Goal: Transaction & Acquisition: Subscribe to service/newsletter

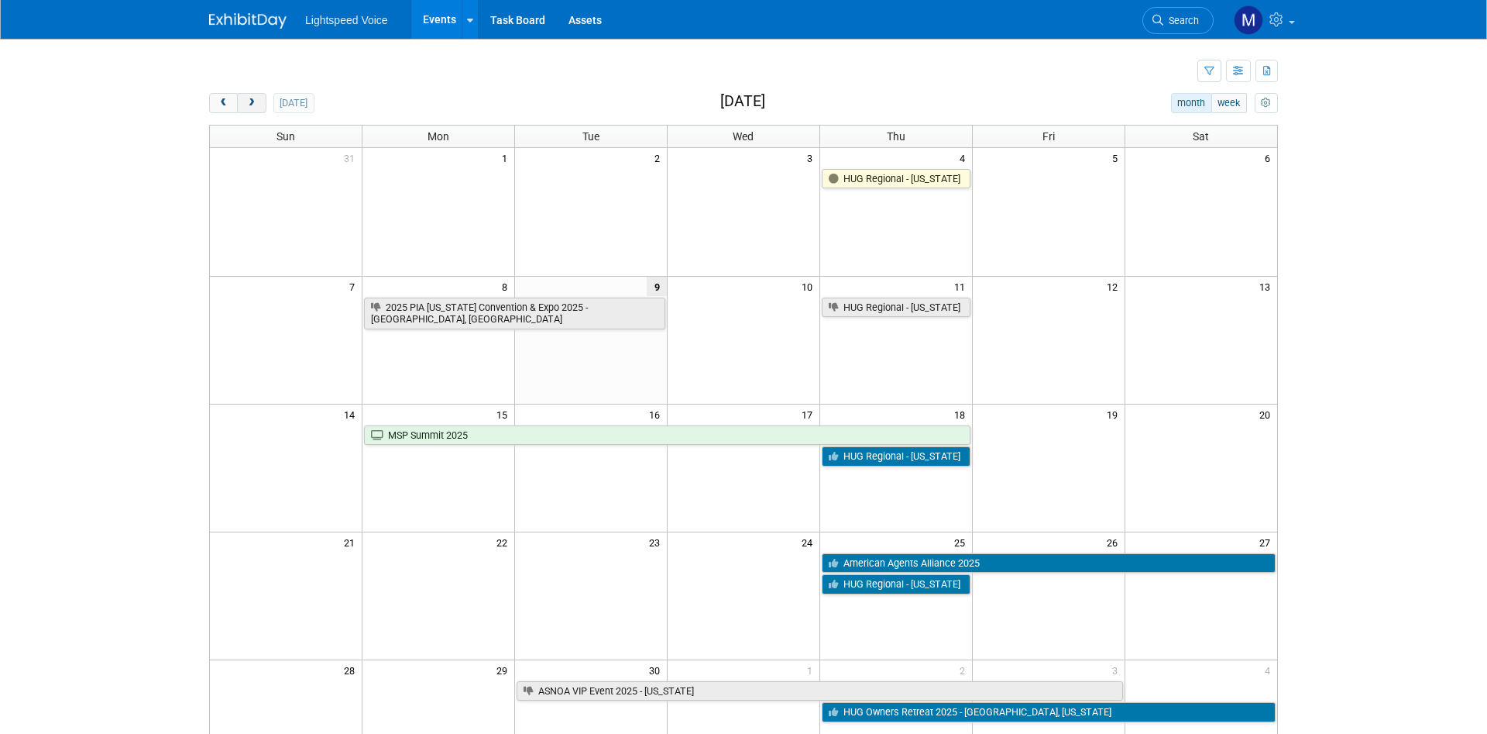
click at [251, 105] on span "next" at bounding box center [252, 103] width 12 height 10
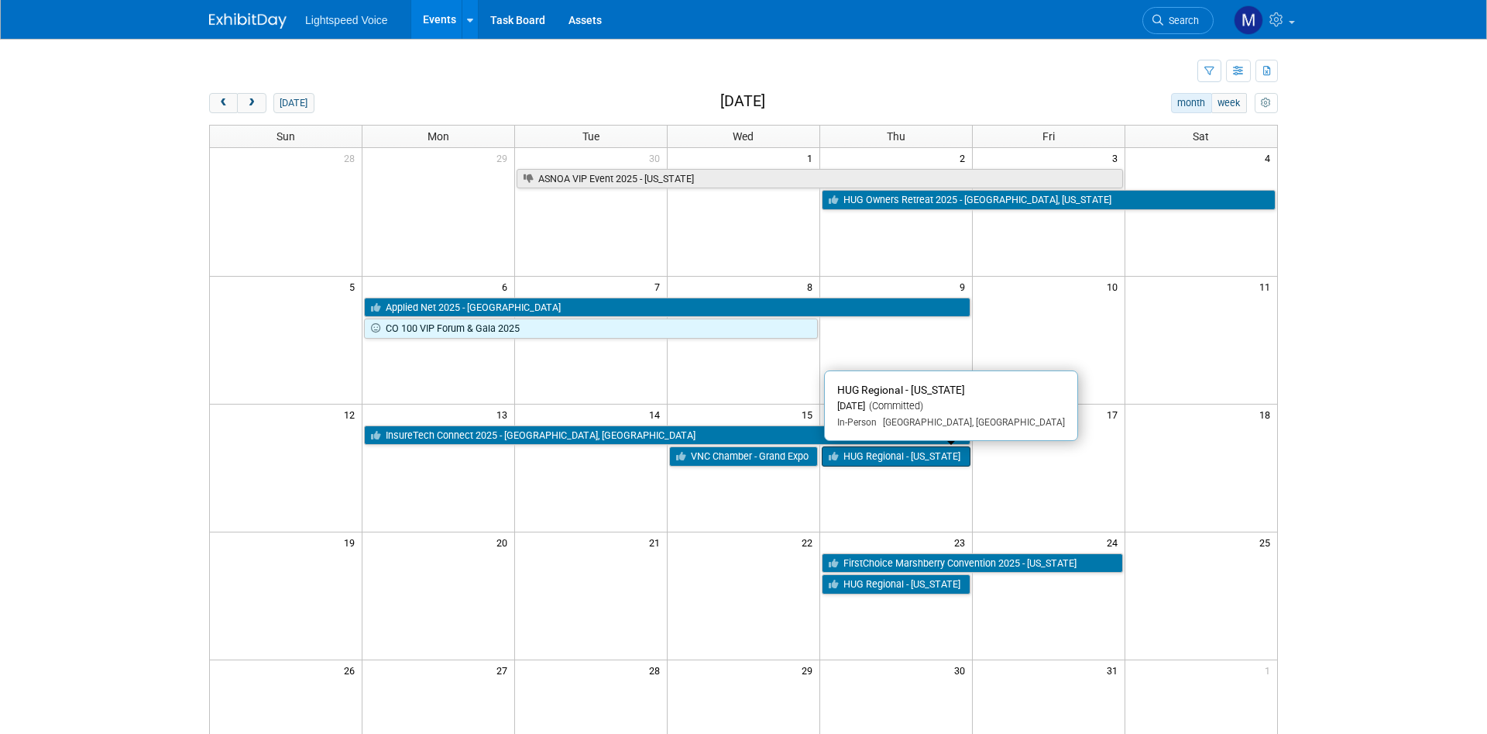
click at [912, 459] on link "HUG Regional - [US_STATE]" at bounding box center [896, 456] width 149 height 20
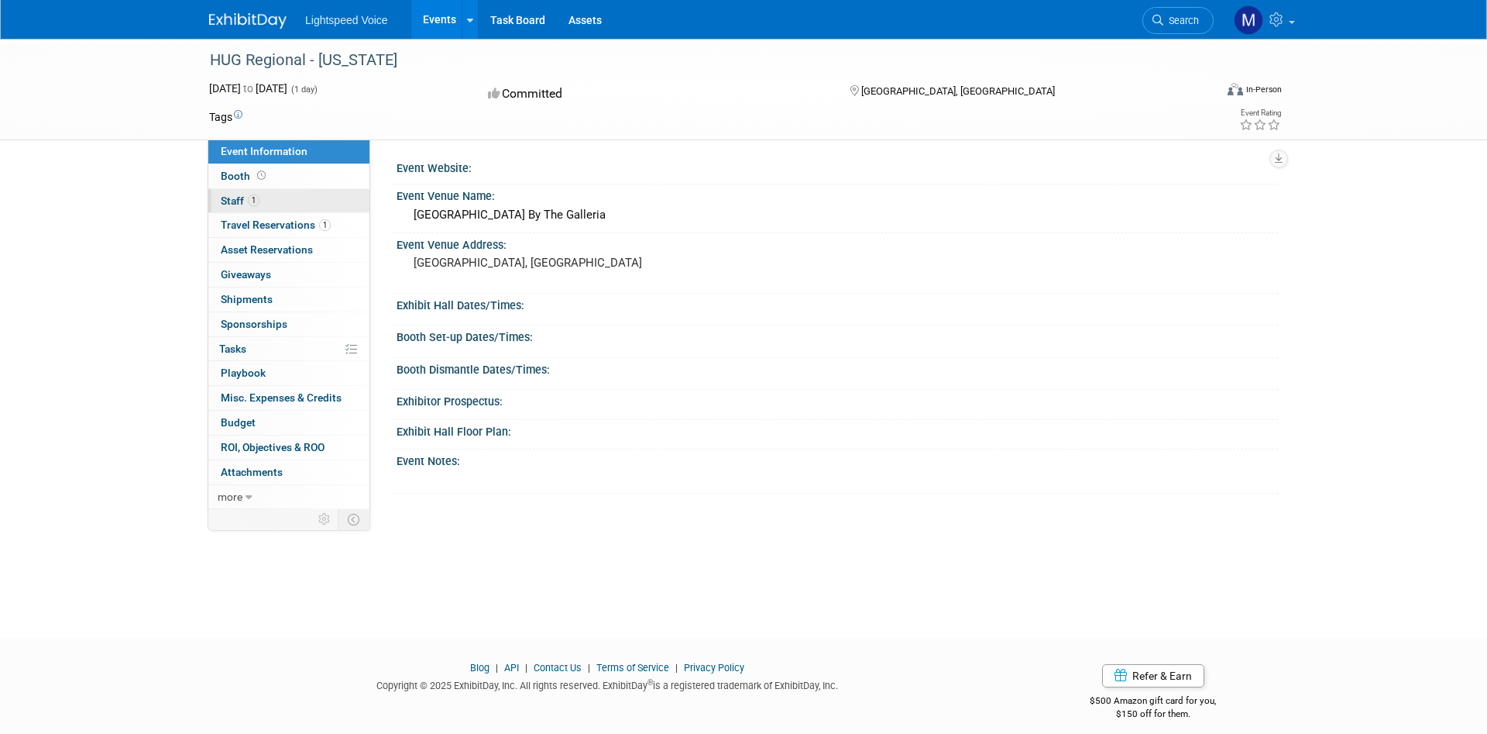
click at [257, 203] on span "1" at bounding box center [254, 200] width 12 height 12
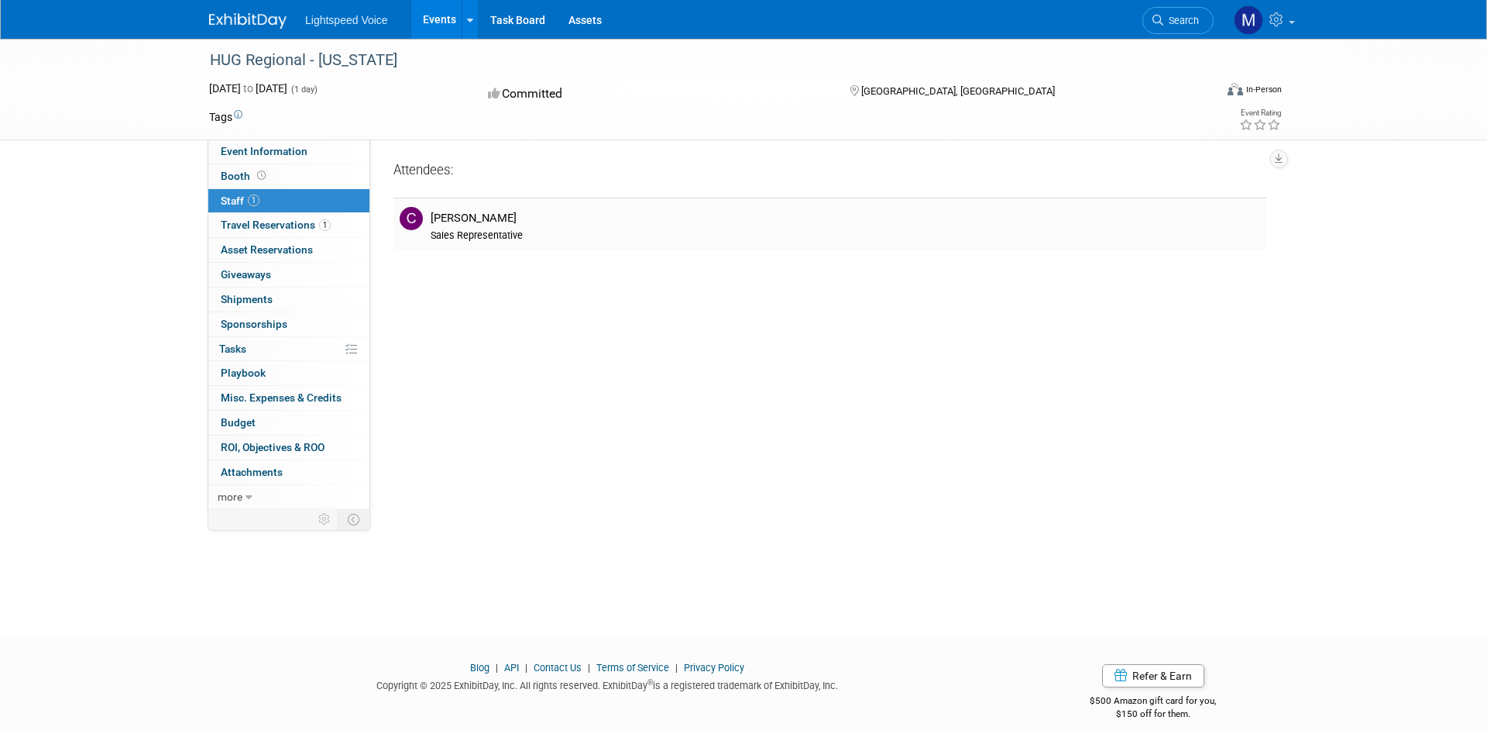
click at [535, 233] on div "Sales Representative" at bounding box center [846, 235] width 830 height 12
click at [249, 202] on span "1" at bounding box center [254, 200] width 12 height 12
click at [585, 235] on div "Sales Representative" at bounding box center [846, 235] width 830 height 12
click at [469, 278] on div "Event Website: Event Venue Name: Houston Marriott West Loop By The Galleria Eve…" at bounding box center [824, 324] width 908 height 370
click at [593, 398] on div "Event Website: Event Venue Name: Houston Marriott West Loop By The Galleria Eve…" at bounding box center [824, 324] width 908 height 370
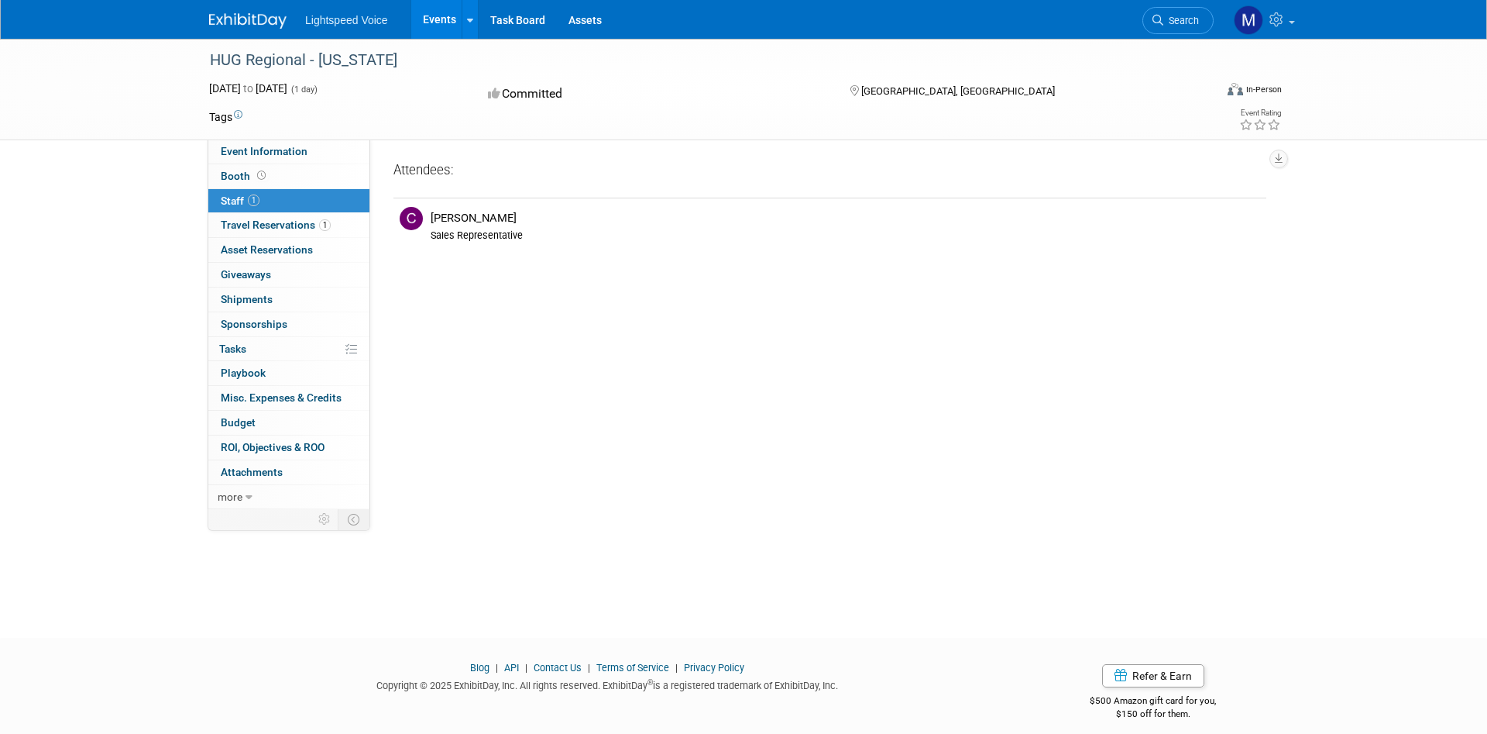
click at [427, 294] on div "Event Website: Event Venue Name: Houston Marriott West Loop By The Galleria Eve…" at bounding box center [824, 324] width 908 height 370
click at [680, 250] on div "Attendees: Casey Cooney" at bounding box center [830, 205] width 873 height 90
click at [253, 201] on span "1" at bounding box center [254, 200] width 12 height 12
click at [474, 179] on div "Attendees:" at bounding box center [830, 171] width 873 height 20
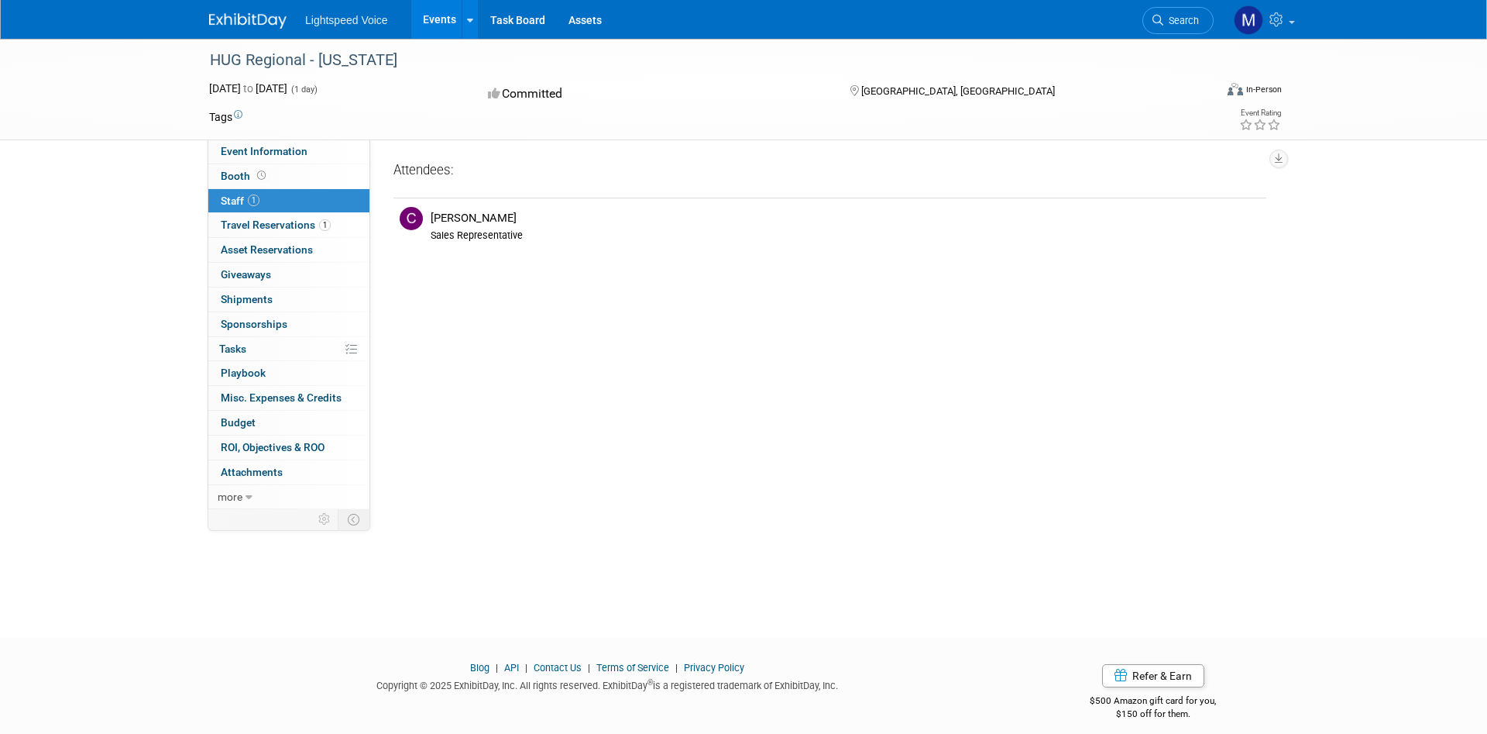
drag, startPoint x: 432, startPoint y: 177, endPoint x: 1147, endPoint y: 174, distance: 715.0
click at [437, 177] on div "Attendees:" at bounding box center [830, 171] width 873 height 20
click at [1277, 159] on icon "button" at bounding box center [1279, 158] width 8 height 10
click at [1177, 207] on link "Export tab to PDF" at bounding box center [1211, 204] width 130 height 22
click at [1013, 272] on div "Event Website: Event Venue Name: Houston Marriott West Loop By The Galleria Eve…" at bounding box center [824, 324] width 908 height 370
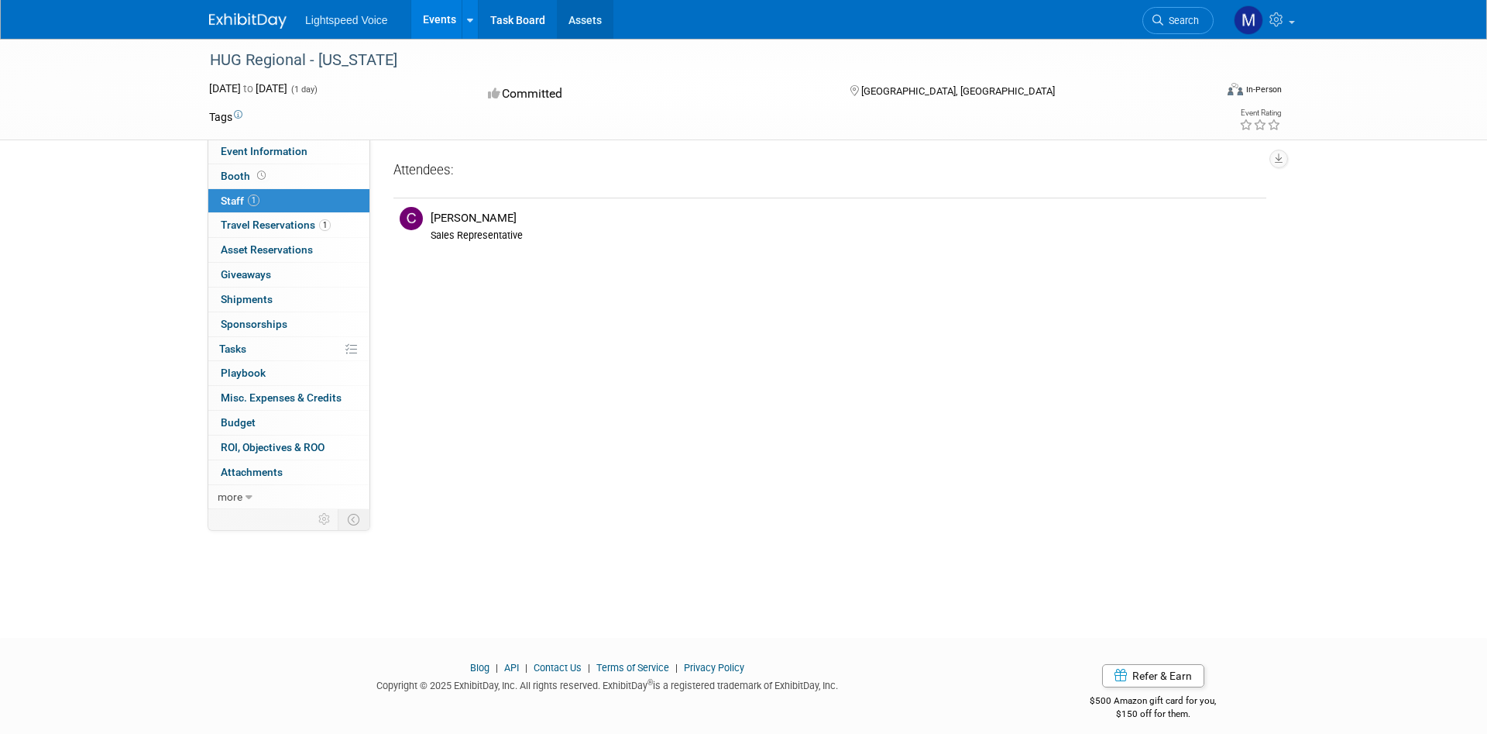
click at [586, 20] on link "Assets" at bounding box center [585, 19] width 57 height 39
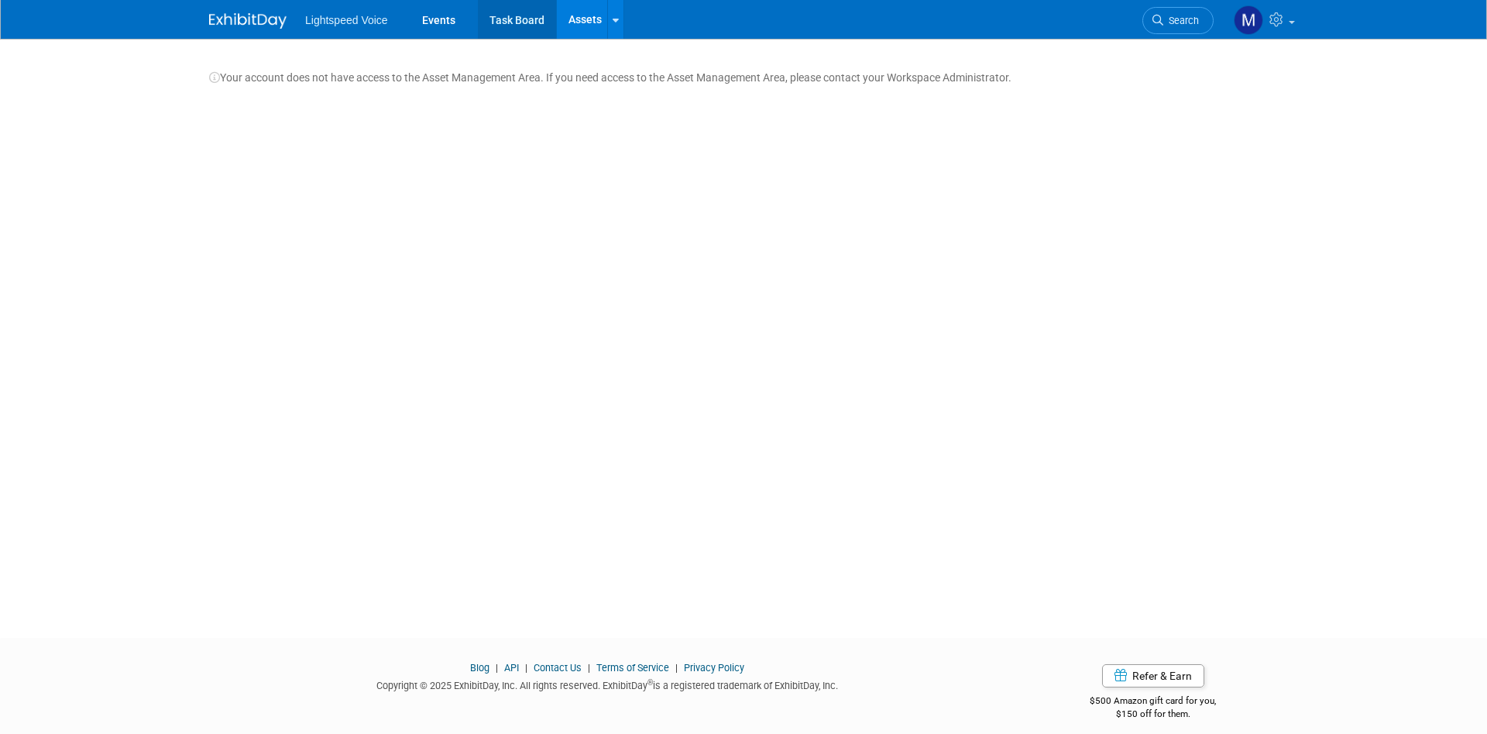
click at [517, 22] on link "Task Board" at bounding box center [517, 19] width 78 height 39
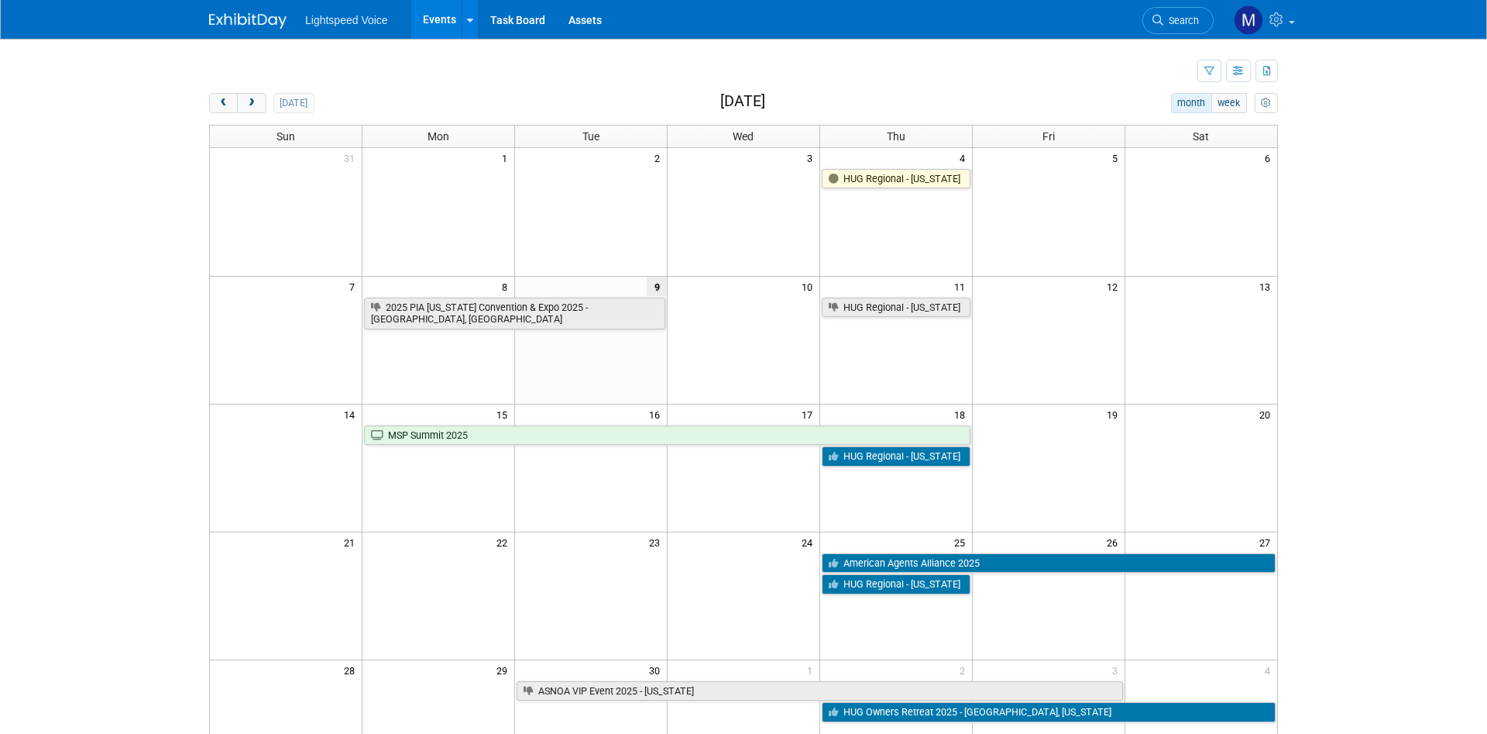
click at [131, 194] on body "Lightspeed Voice Events Recently Viewed Events: HUG Regional - [US_STATE] [GEOG…" at bounding box center [743, 367] width 1487 height 734
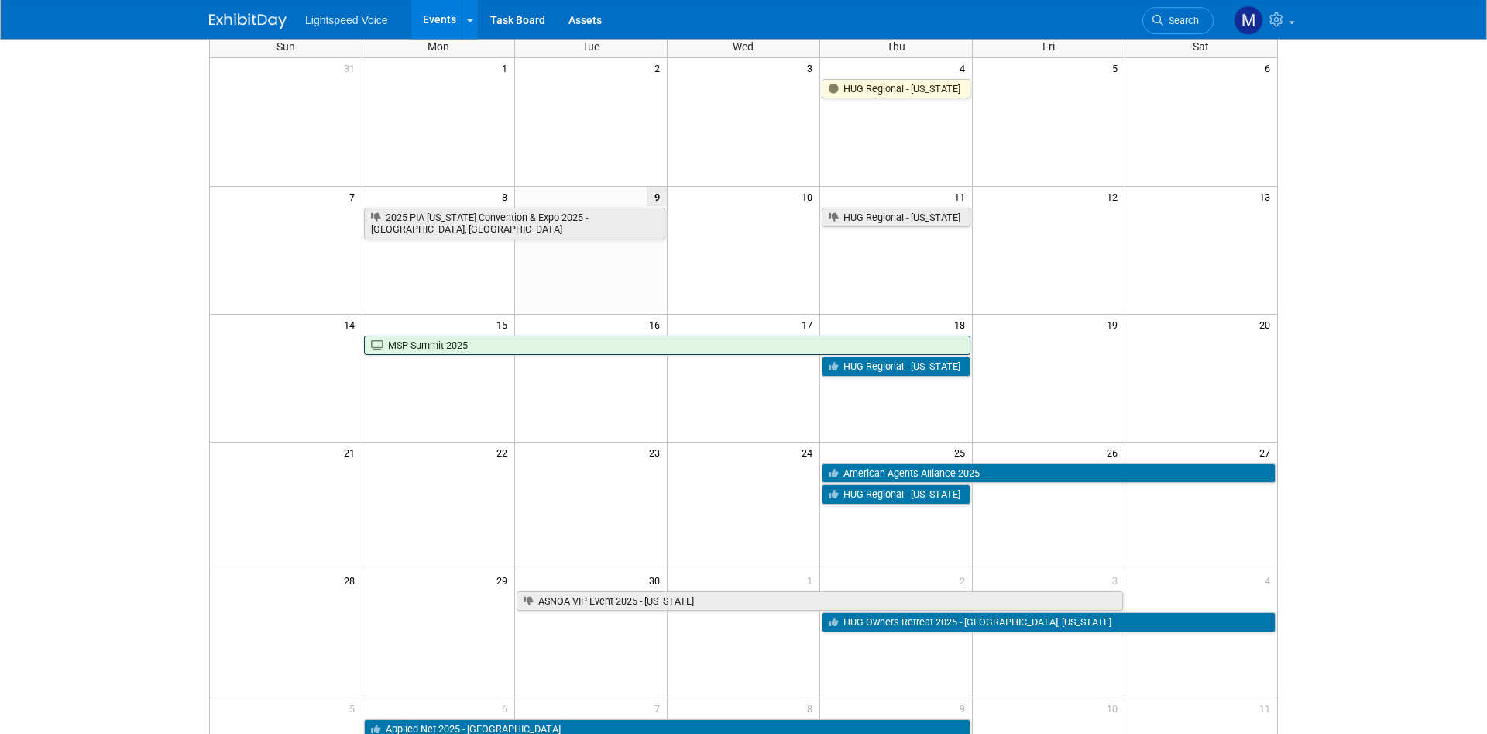
scroll to position [34, 0]
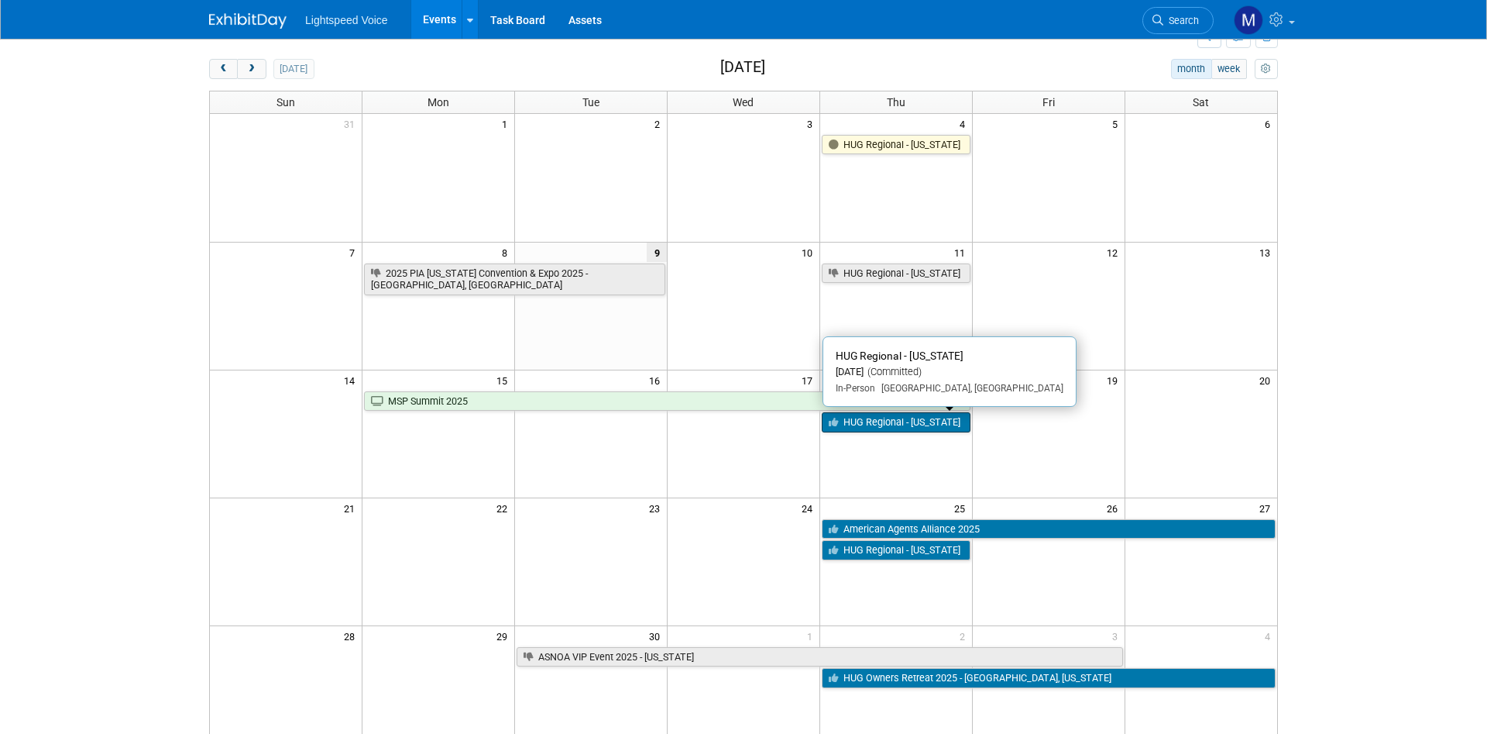
click at [913, 426] on link "HUG Regional - [US_STATE]" at bounding box center [896, 422] width 149 height 20
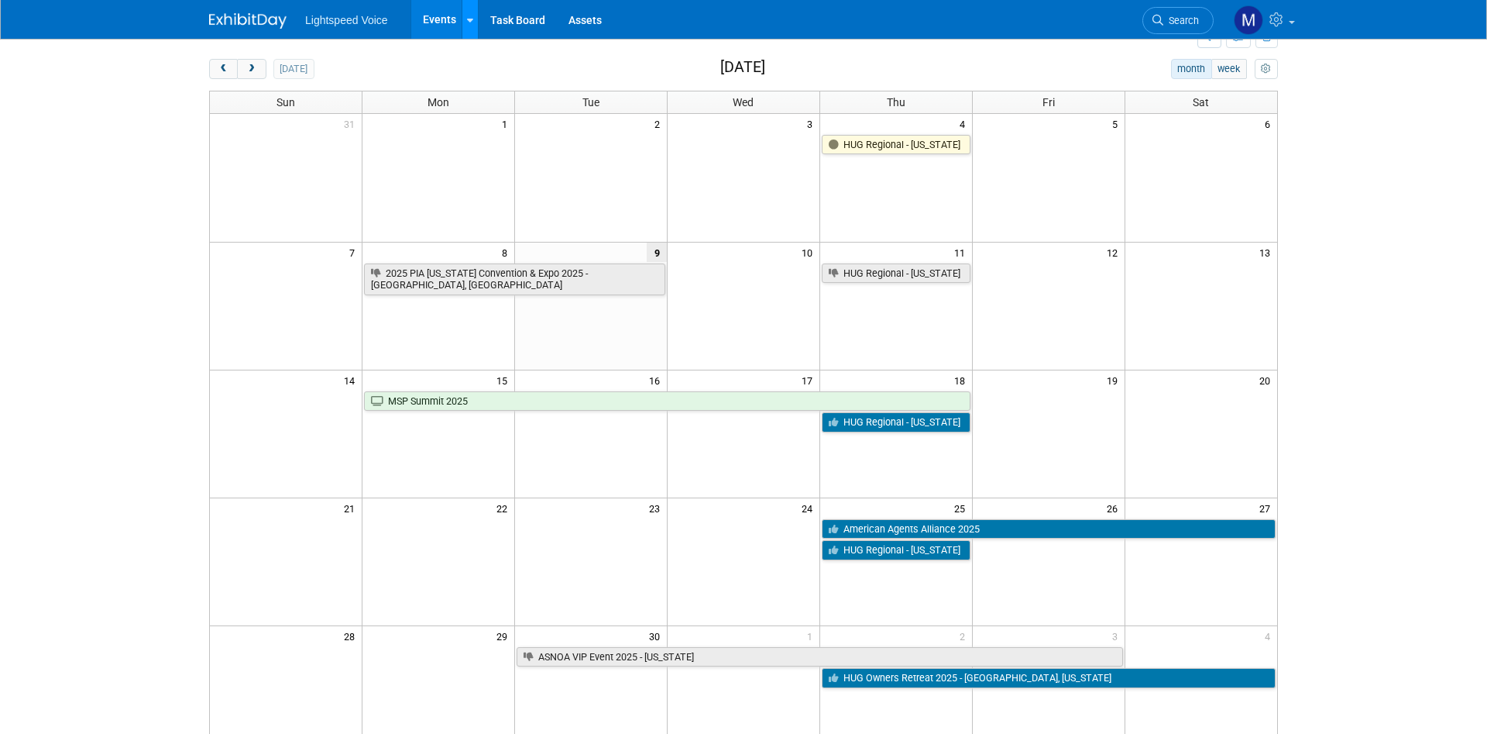
click at [467, 23] on icon at bounding box center [470, 20] width 6 height 10
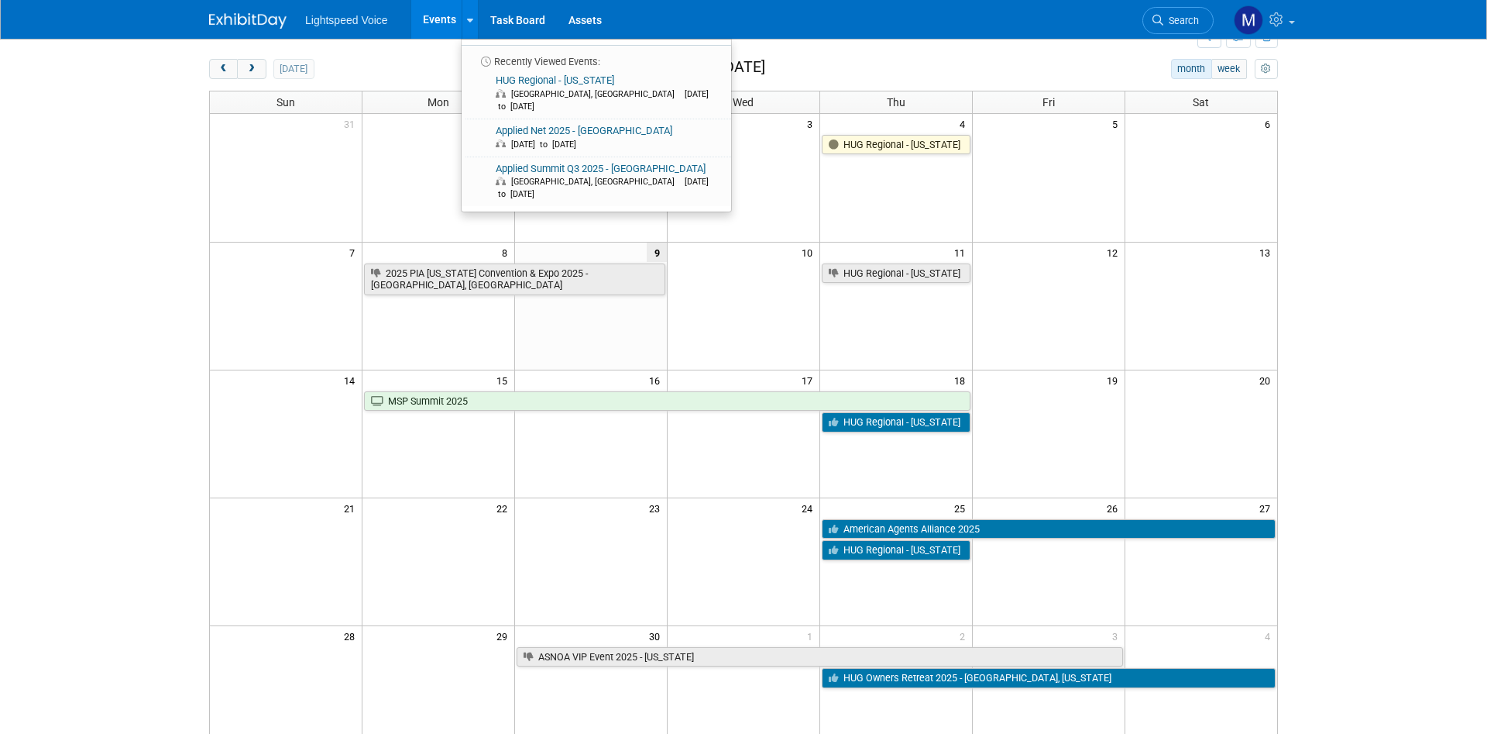
click at [397, 55] on div "New Event Duplicate Event Warning There is another event in your workspace with…" at bounding box center [744, 459] width 1092 height 909
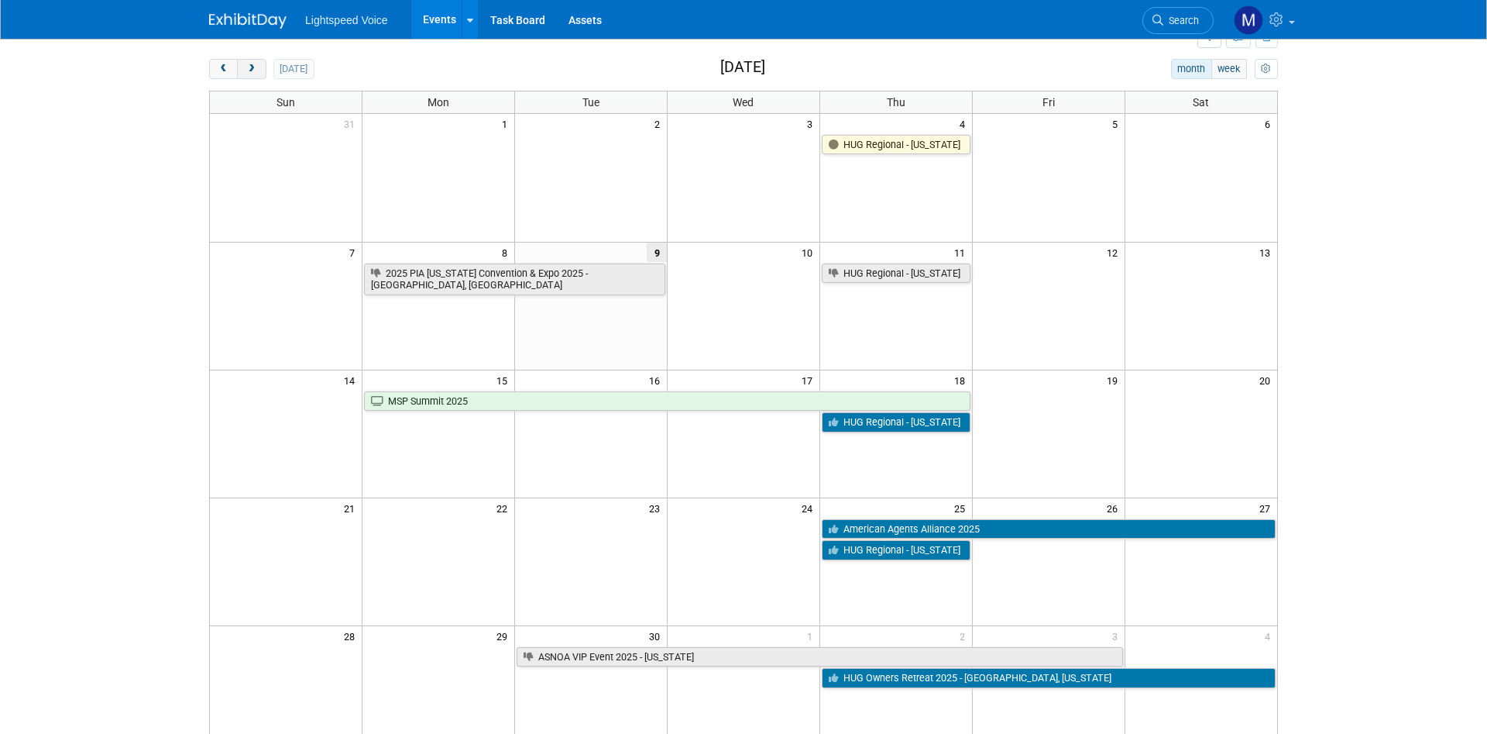
click at [253, 68] on span "next" at bounding box center [252, 69] width 12 height 10
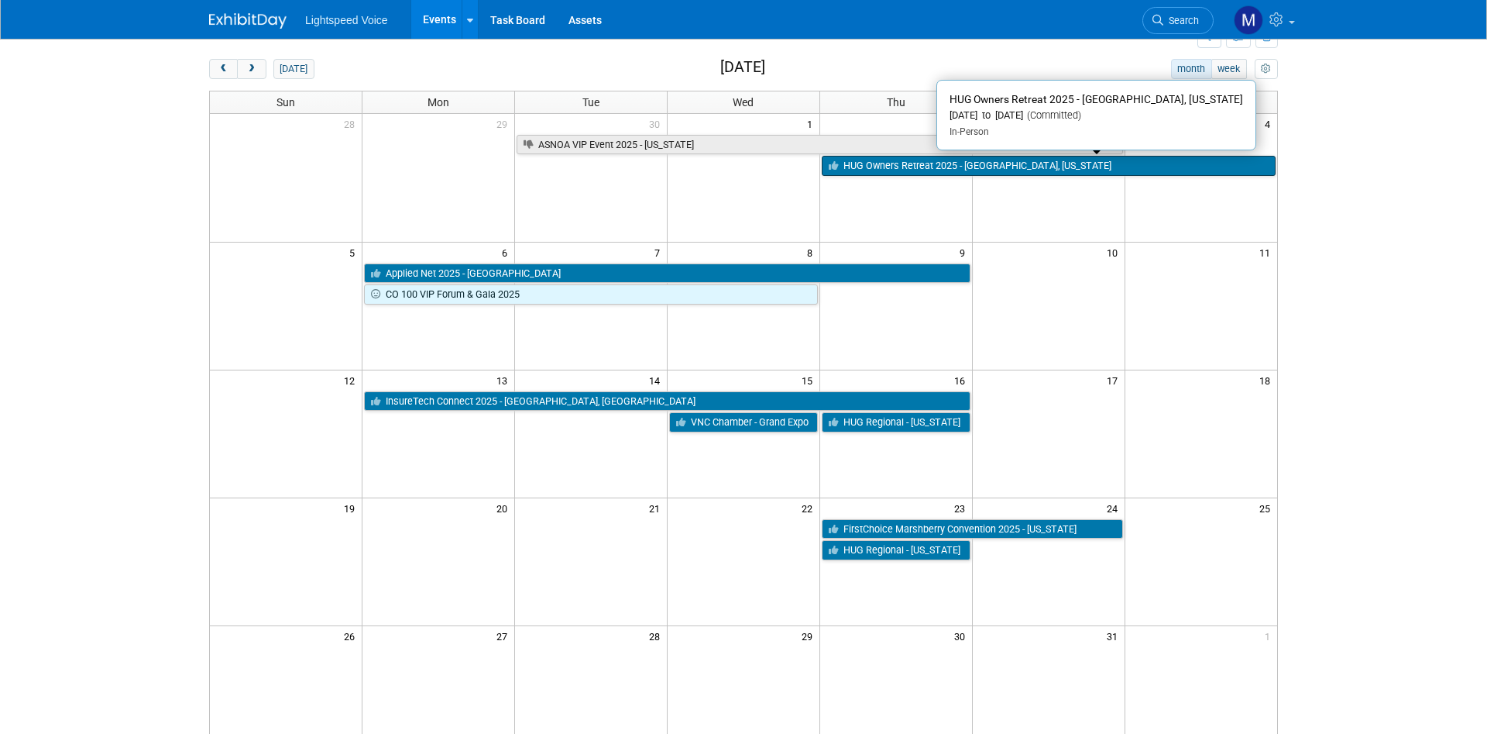
click at [913, 166] on link "HUG Owners Retreat 2025 - [GEOGRAPHIC_DATA], [US_STATE]" at bounding box center [1049, 166] width 454 height 20
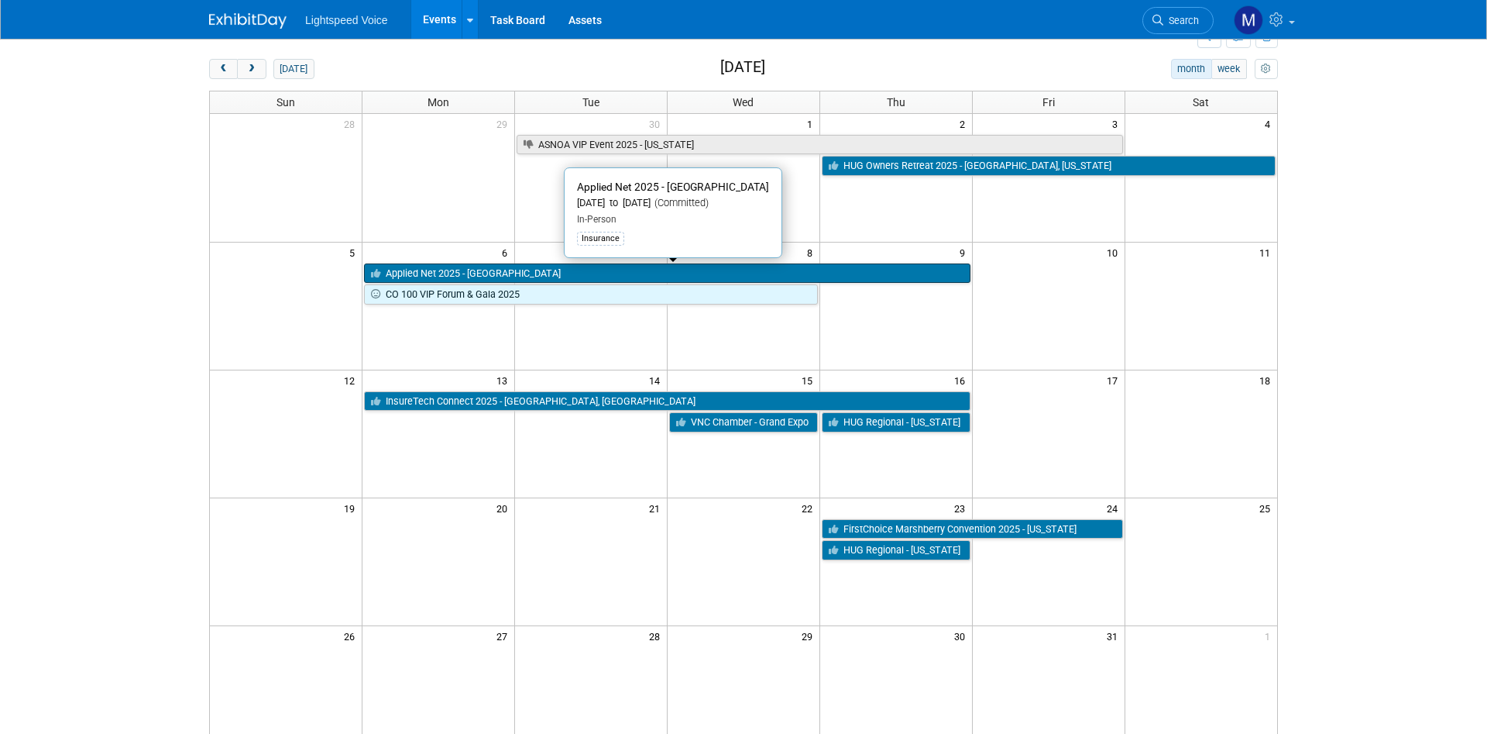
click at [544, 277] on link "Applied Net 2025 - [GEOGRAPHIC_DATA]" at bounding box center [667, 273] width 606 height 20
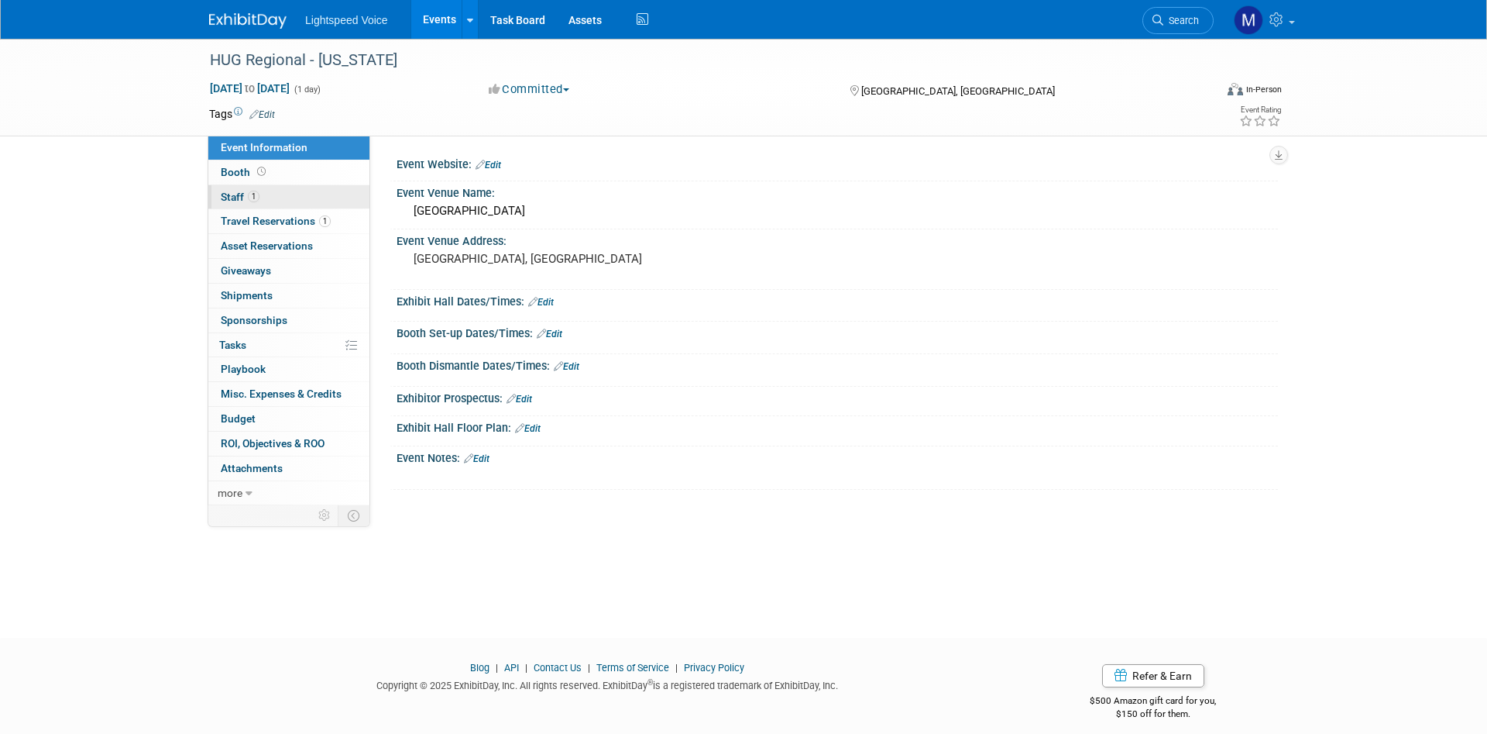
click at [233, 192] on span "Staff 1" at bounding box center [240, 197] width 39 height 12
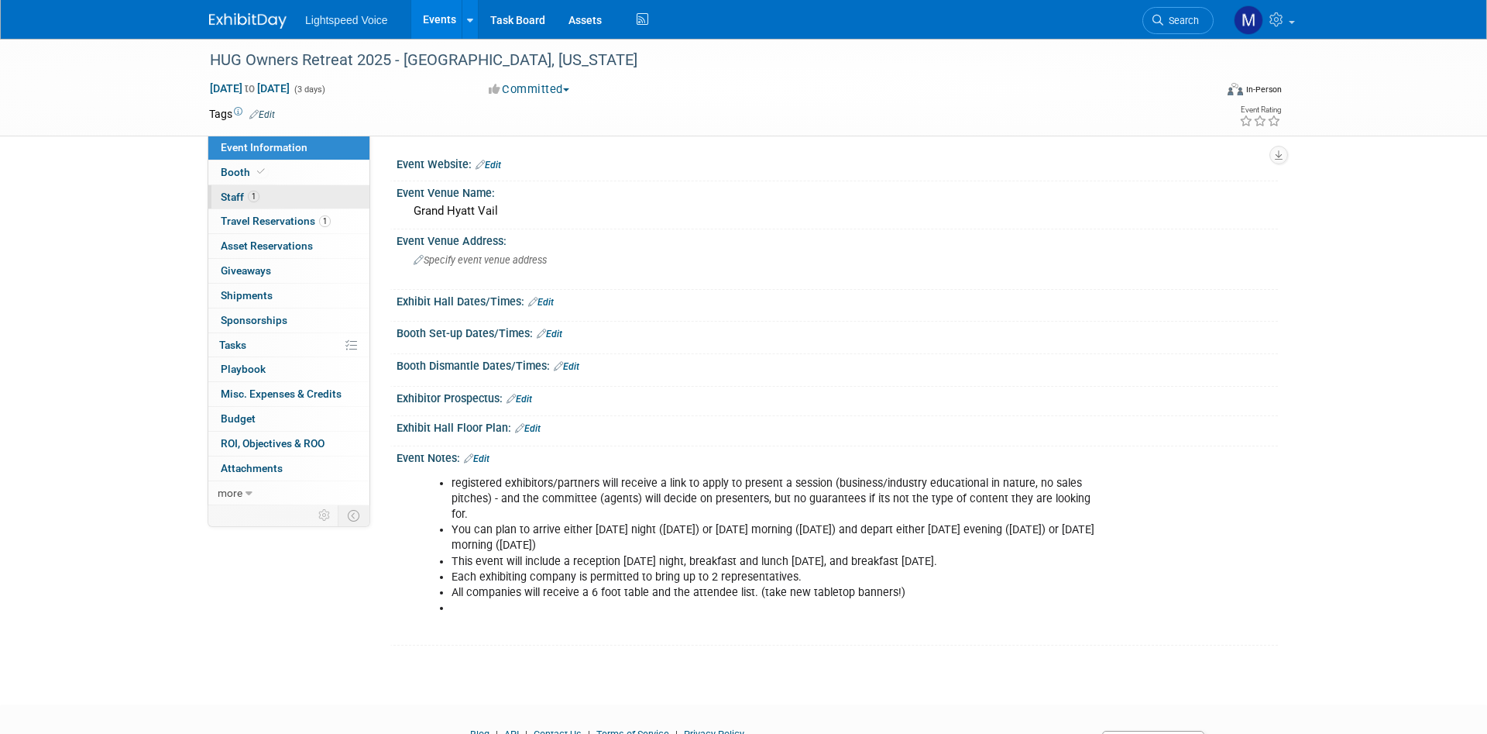
click at [243, 196] on span "Staff 1" at bounding box center [240, 197] width 39 height 12
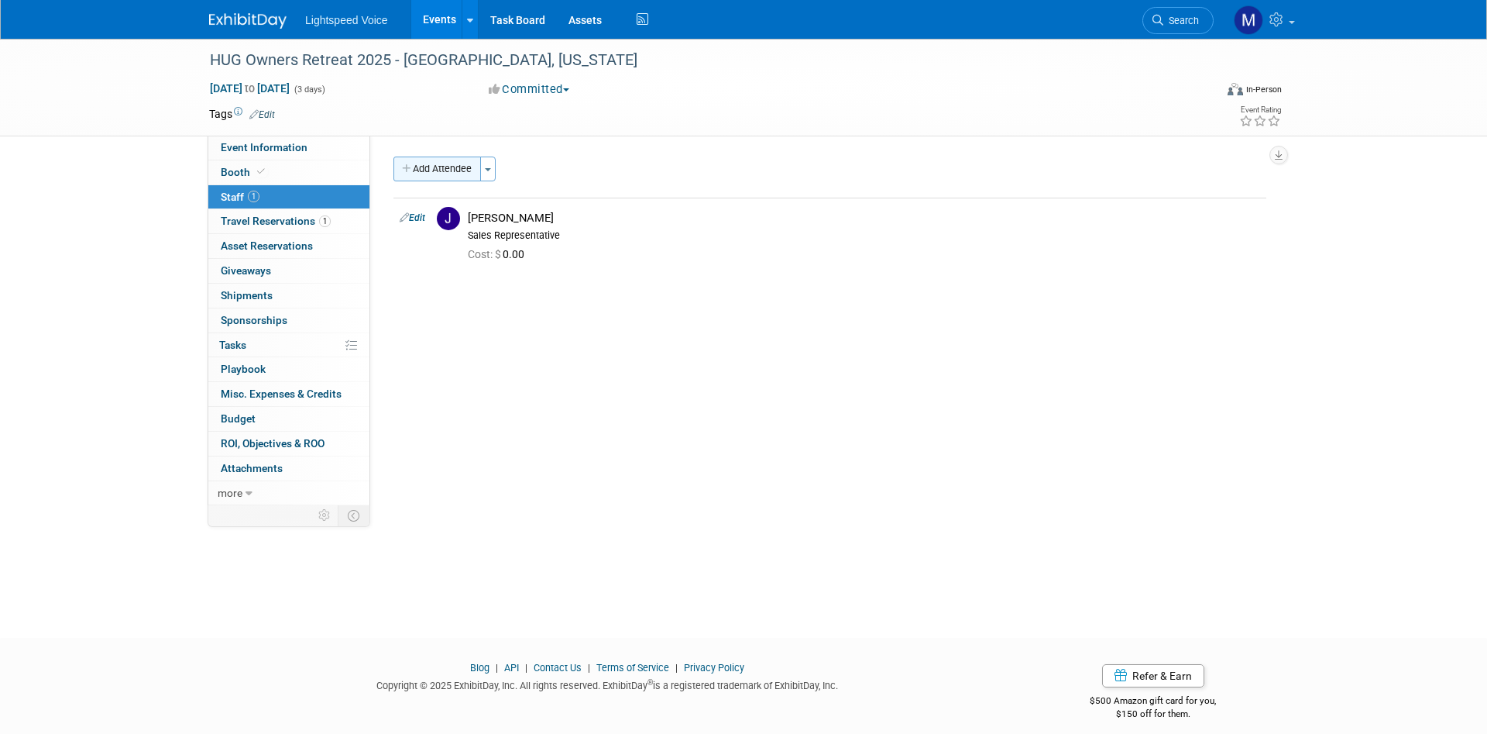
click at [425, 167] on button "Add Attendee" at bounding box center [438, 168] width 88 height 25
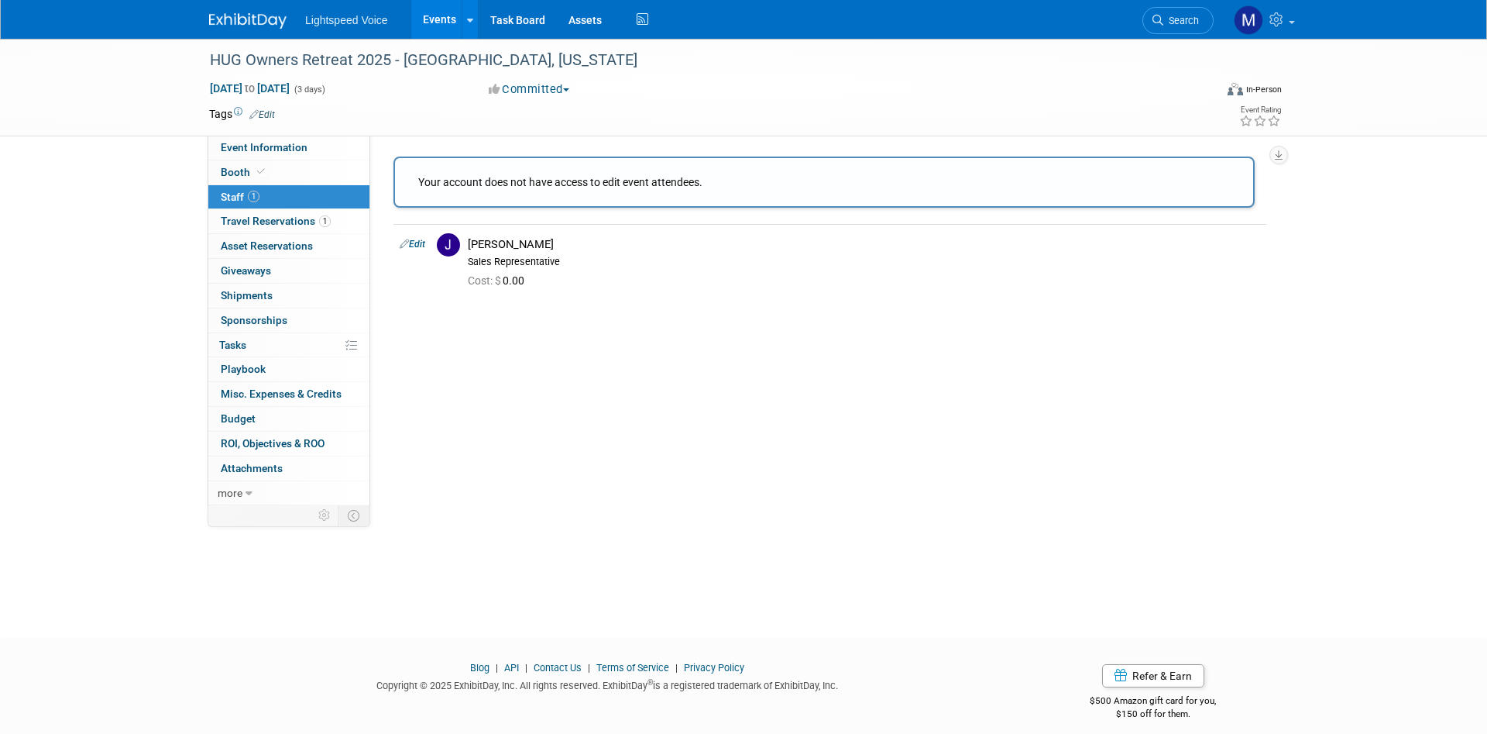
click at [457, 181] on div "Your account does not have access to edit event attendees." at bounding box center [824, 181] width 812 height 15
click at [468, 119] on td at bounding box center [687, 113] width 824 height 15
click at [426, 348] on div "Event Website: Edit Event Venue Name: Grand Hyatt Vail Event Venue Address: Spe…" at bounding box center [824, 321] width 908 height 370
click at [481, 149] on div "Event Website: Edit Event Venue Name: Grand Hyatt Vail Event Venue Address: Spe…" at bounding box center [824, 321] width 908 height 370
click at [469, 144] on div "Event Website: Edit Event Venue Name: Grand Hyatt Vail Event Venue Address: Spe…" at bounding box center [824, 321] width 908 height 370
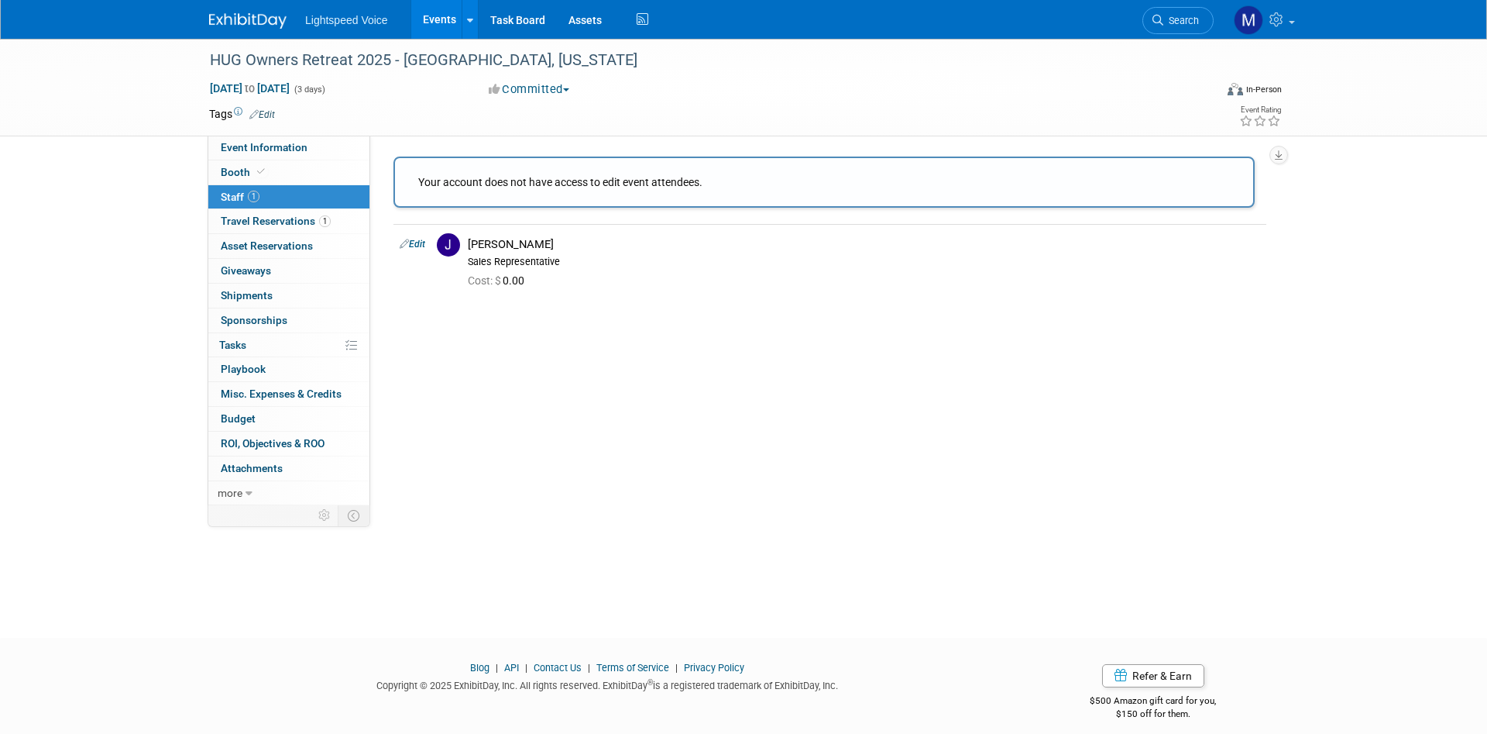
click at [630, 438] on div "Event Website: Edit Event Venue Name: Grand Hyatt Vail Event Venue Address: Spe…" at bounding box center [824, 321] width 908 height 370
click at [538, 90] on button "Committed" at bounding box center [529, 89] width 92 height 16
click at [425, 110] on td at bounding box center [687, 113] width 824 height 15
click at [253, 199] on span "1" at bounding box center [254, 197] width 12 height 12
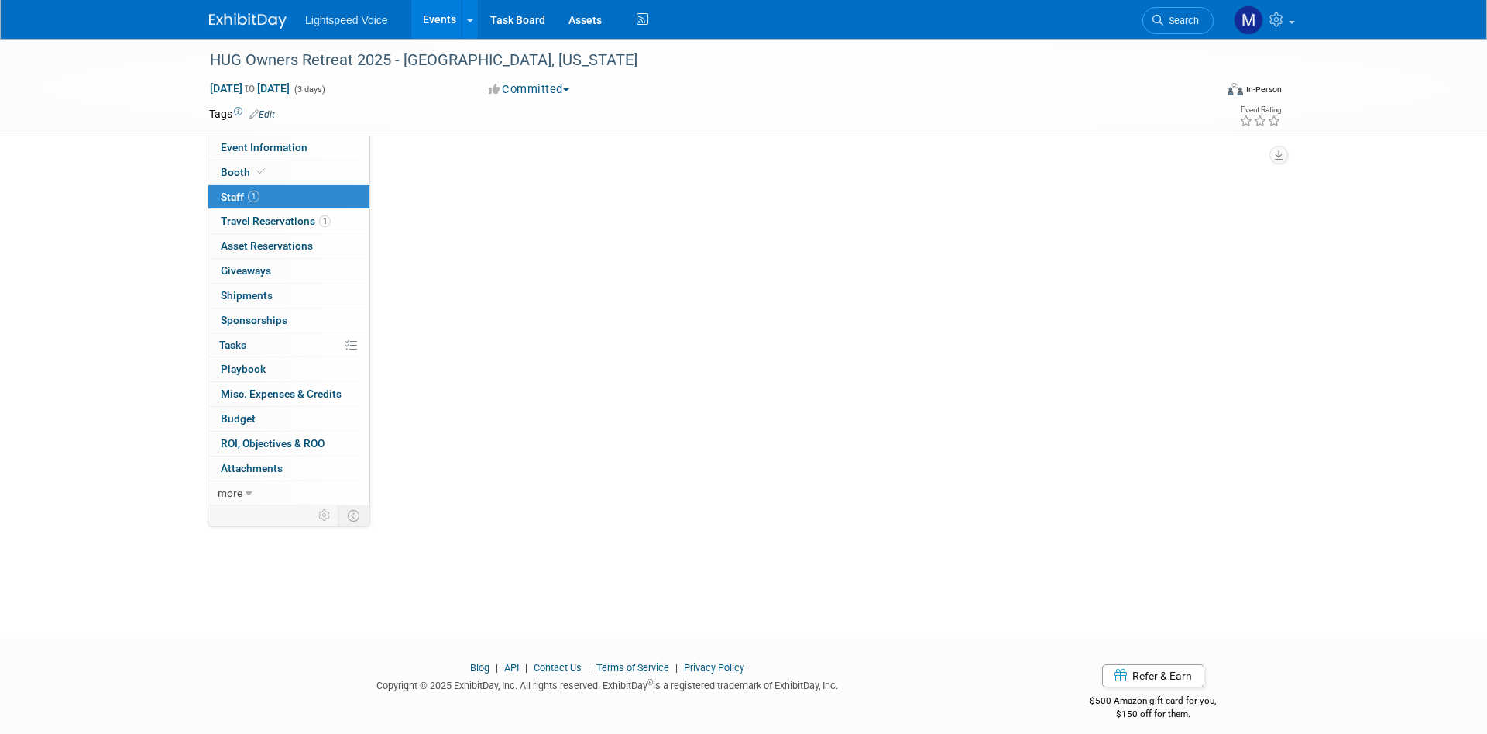
click at [253, 199] on span "1" at bounding box center [254, 197] width 12 height 12
click at [473, 174] on div "Attendees:" at bounding box center [830, 167] width 873 height 20
click at [253, 189] on link "1 Staff 1" at bounding box center [288, 197] width 161 height 24
click at [252, 194] on span "1" at bounding box center [254, 197] width 12 height 12
click at [442, 217] on div "[PERSON_NAME]" at bounding box center [846, 214] width 830 height 15
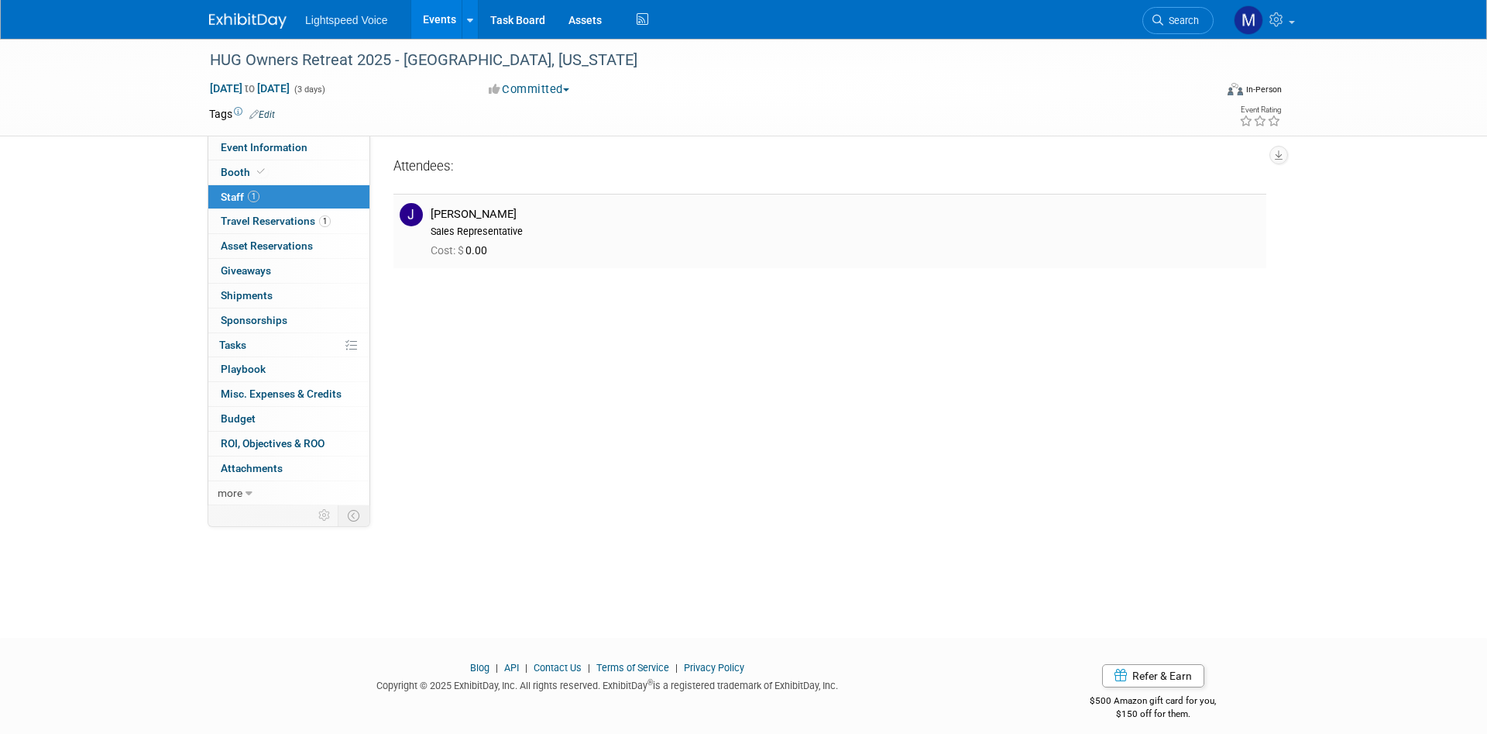
click at [490, 217] on div "[PERSON_NAME]" at bounding box center [846, 214] width 830 height 15
click at [475, 348] on div "Event Website: Edit Event Venue Name: Grand Hyatt Vail Event Venue Address: Spe…" at bounding box center [824, 321] width 908 height 370
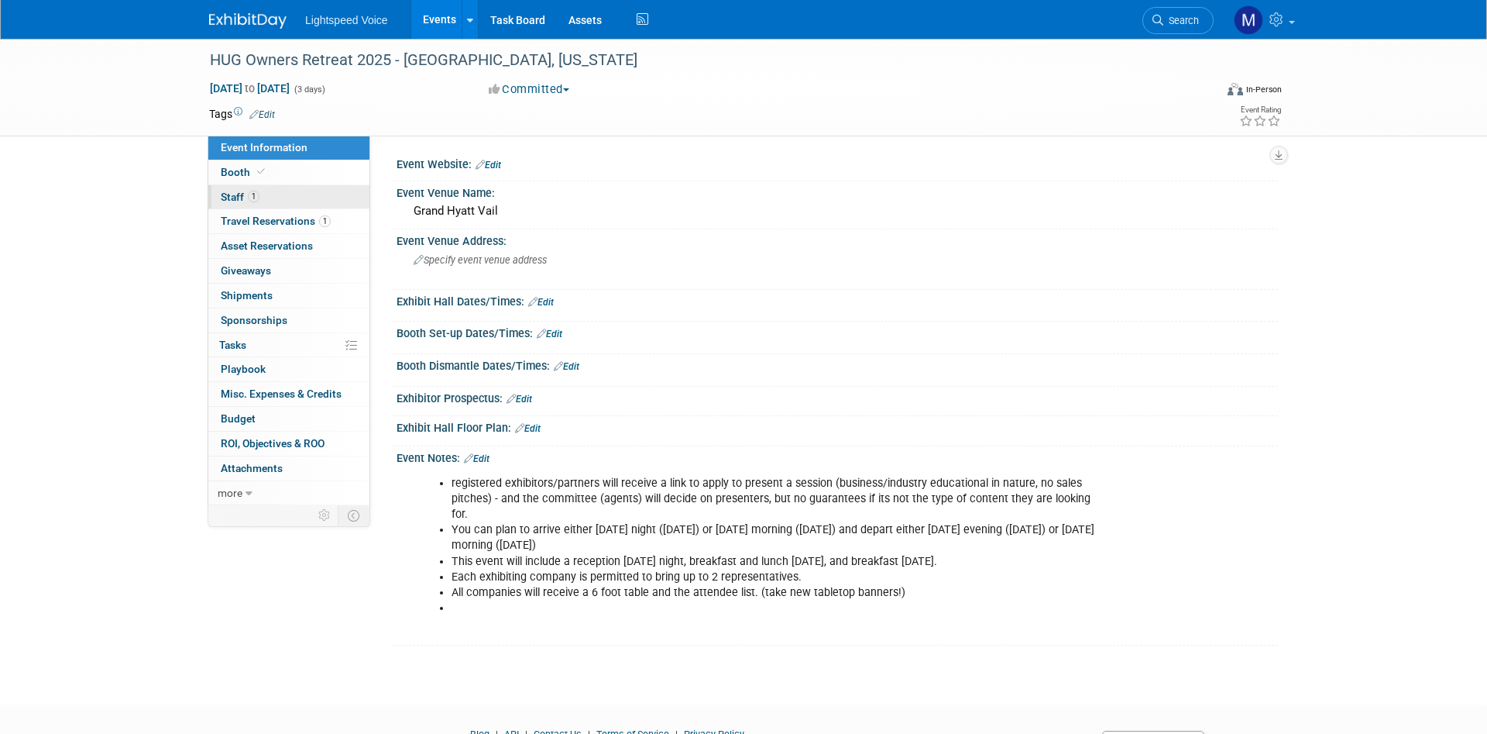
click at [259, 194] on span "Staff 1" at bounding box center [240, 197] width 39 height 12
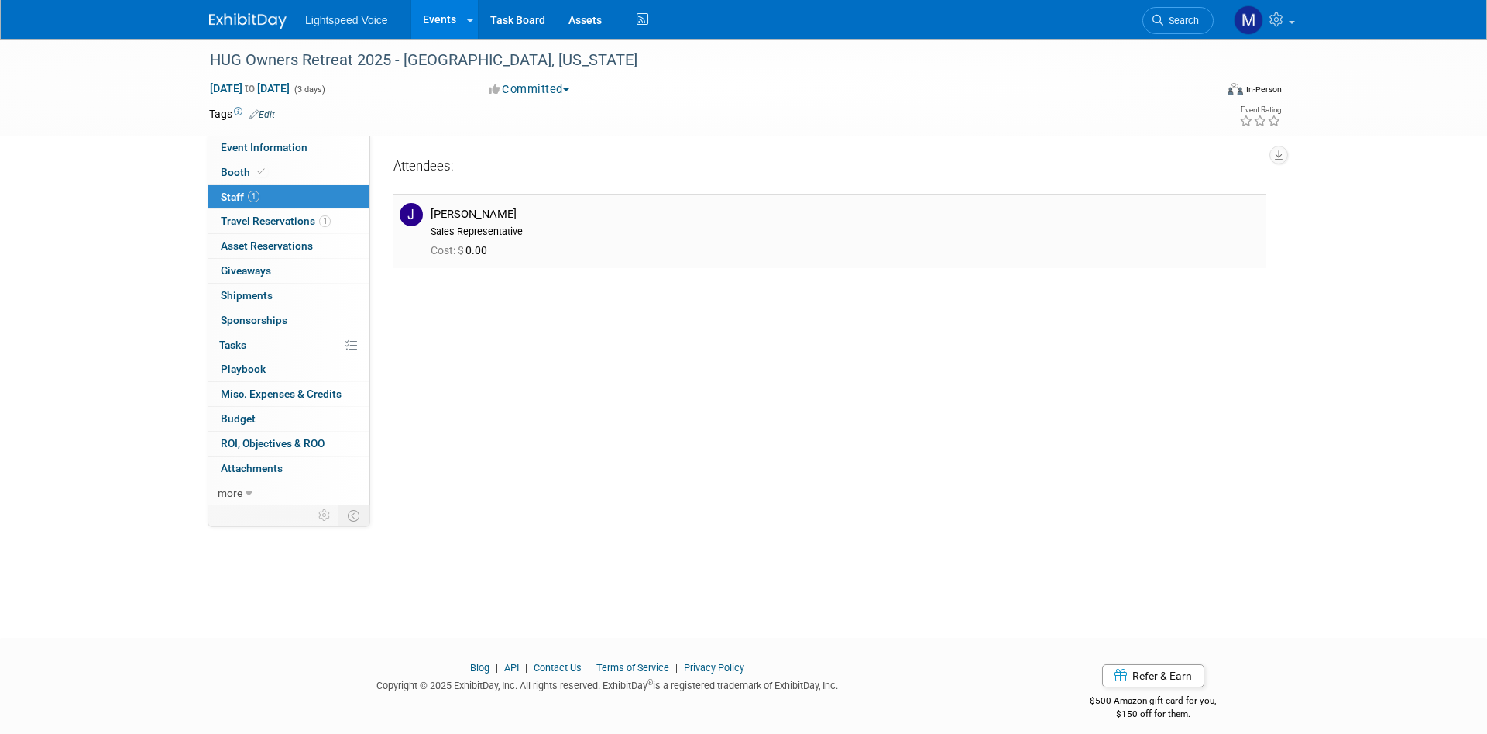
click at [447, 211] on div "[PERSON_NAME]" at bounding box center [846, 214] width 830 height 15
drag, startPoint x: 366, startPoint y: 214, endPoint x: 378, endPoint y: 214, distance: 12.4
click at [366, 214] on link "1 Travel Reservations 1" at bounding box center [288, 221] width 161 height 24
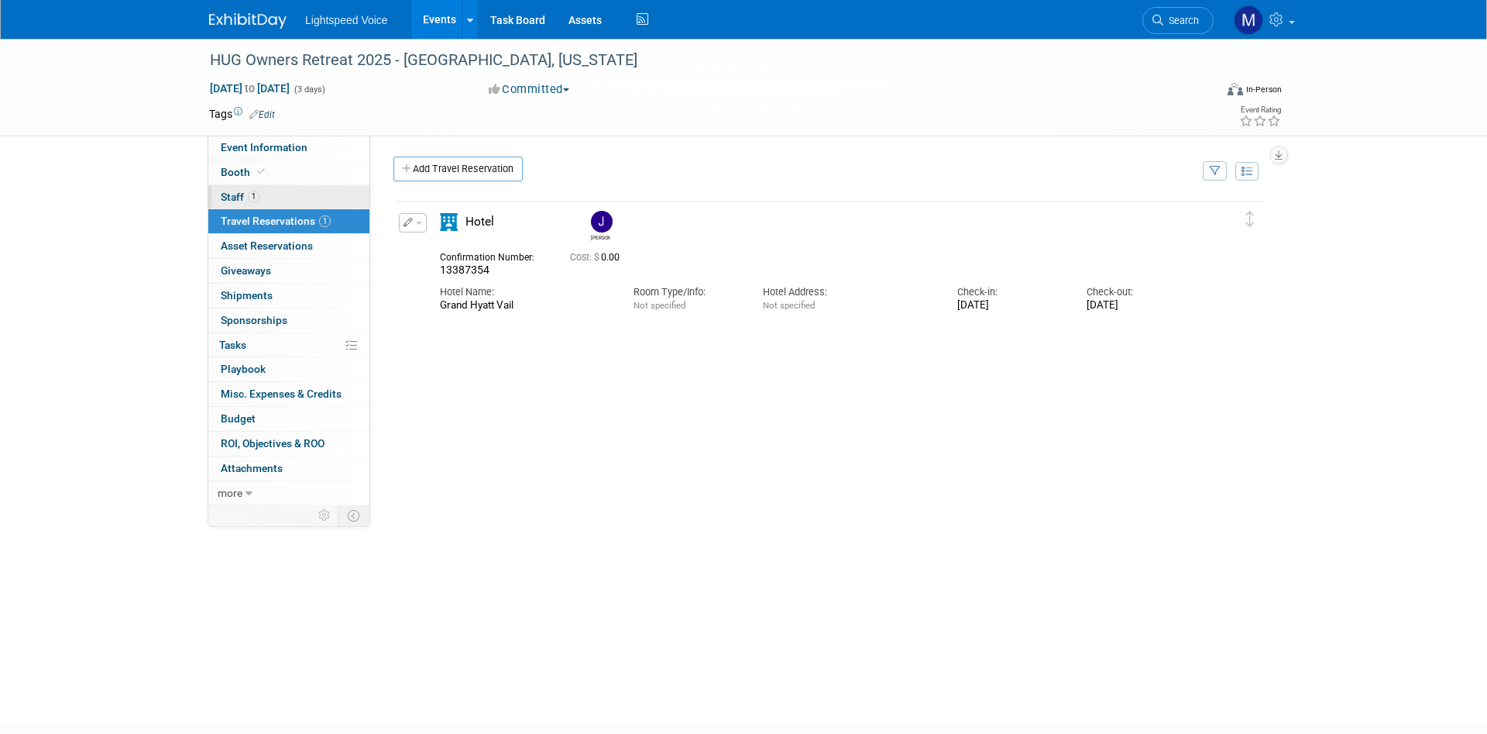
click at [258, 199] on span "1" at bounding box center [254, 197] width 12 height 12
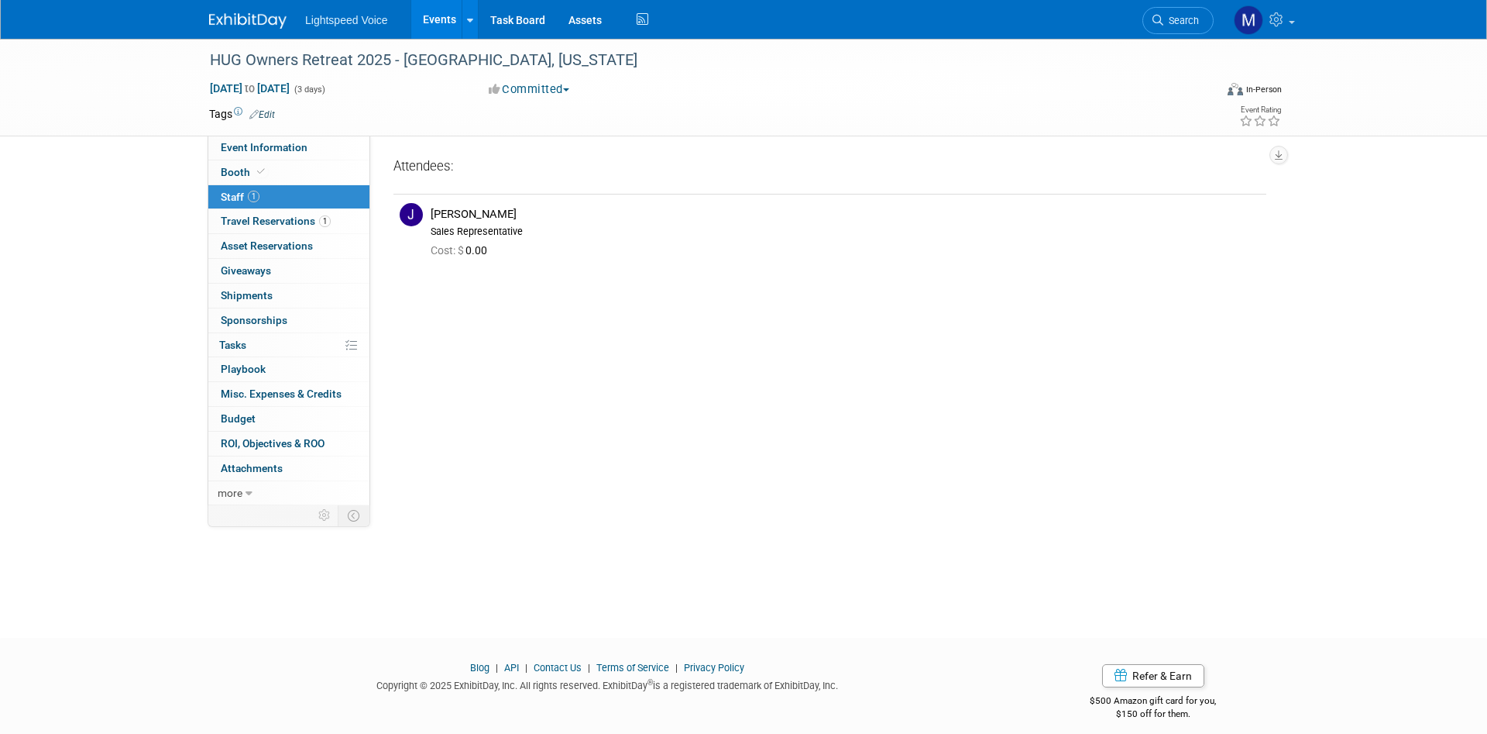
click at [262, 110] on link "Edit" at bounding box center [262, 114] width 26 height 11
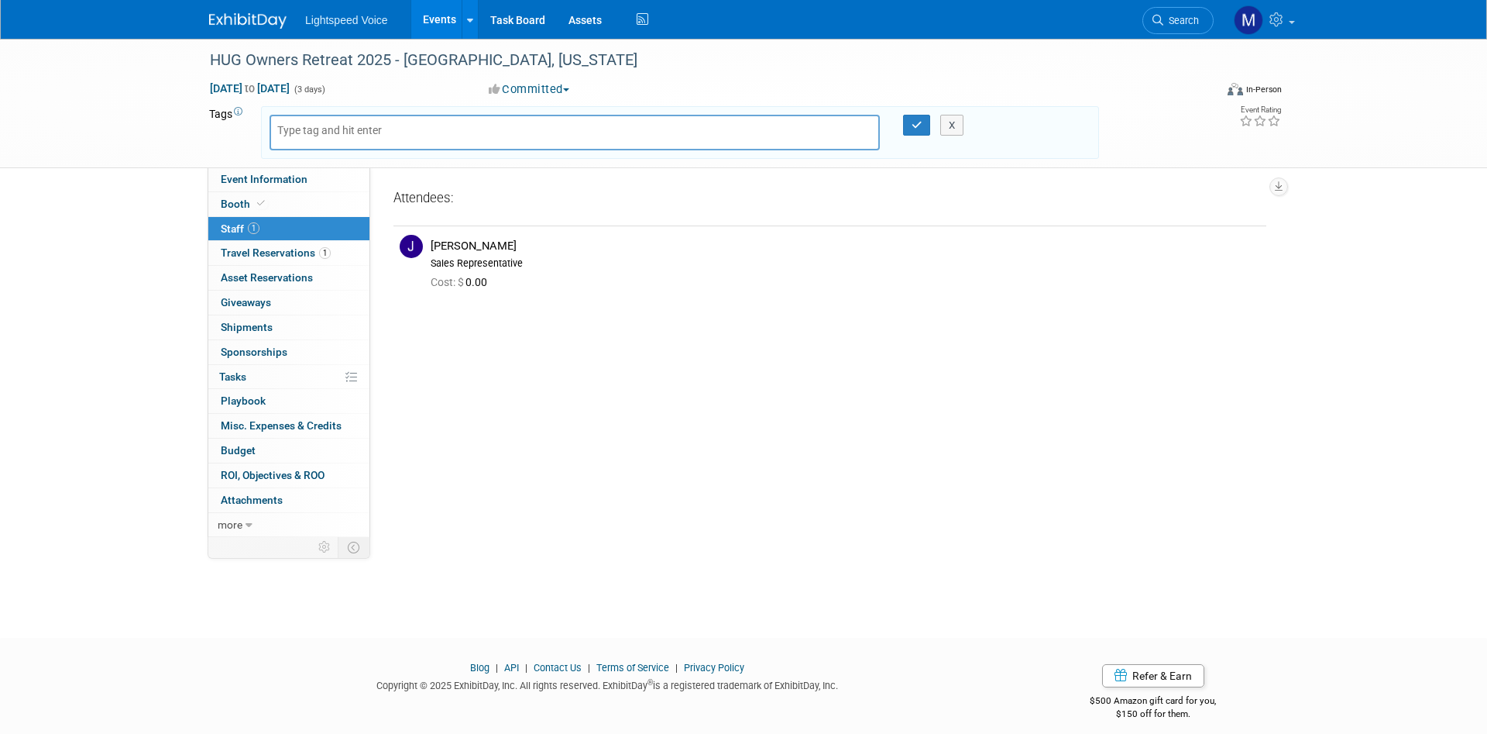
click at [154, 273] on div "HUG Owners Retreat 2025 - Vail, Colorado Oct 2, 2025 to Oct 4, 2025 (3 days) Oc…" at bounding box center [743, 324] width 1487 height 571
click at [477, 248] on div "[PERSON_NAME]" at bounding box center [846, 246] width 830 height 15
click at [720, 382] on div "Event Website: Edit Event Venue Name: Grand Hyatt Vail Event Venue Address: Spe…" at bounding box center [824, 352] width 908 height 370
click at [600, 397] on div "Event Website: Edit Event Venue Name: Grand Hyatt Vail Event Venue Address: Spe…" at bounding box center [824, 352] width 908 height 370
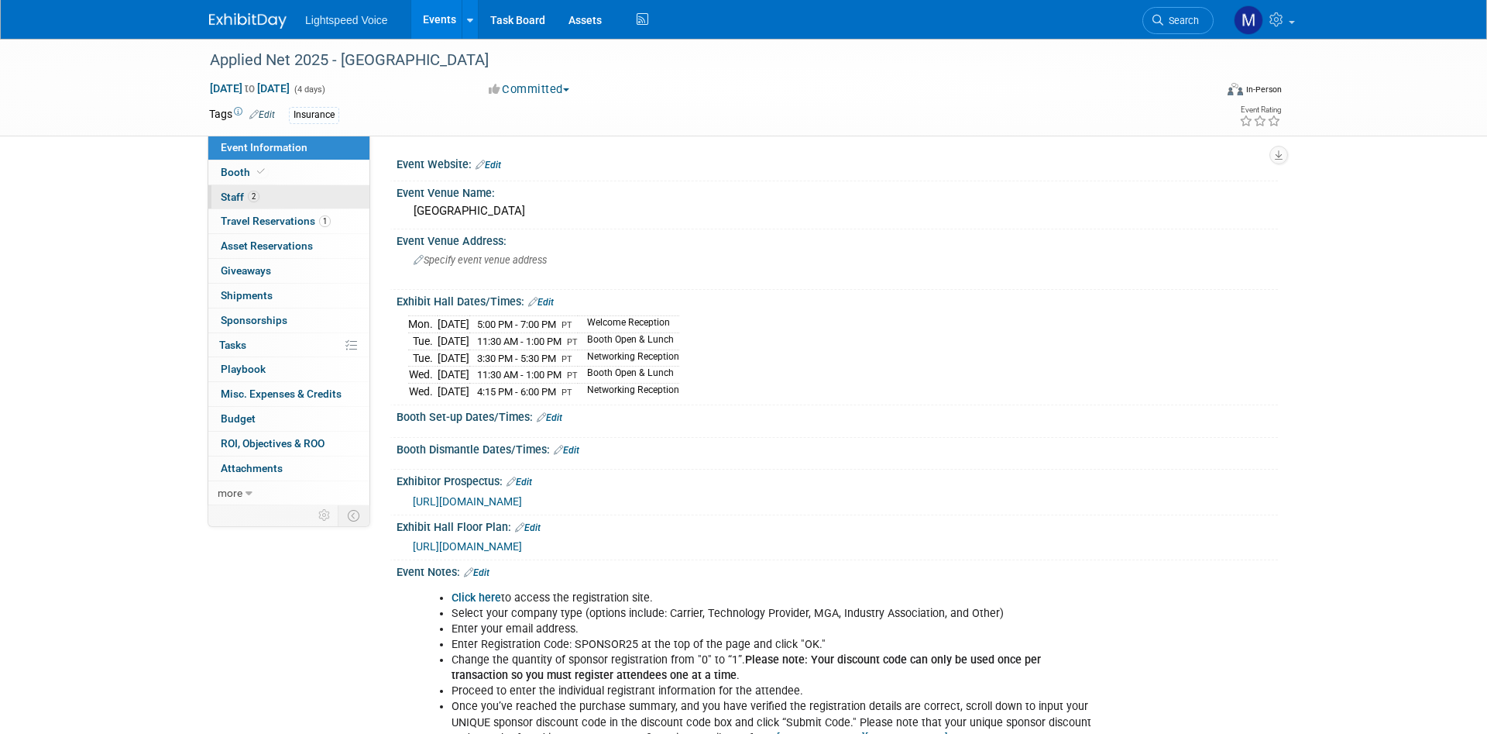
click at [242, 197] on span "Staff 2" at bounding box center [240, 197] width 39 height 12
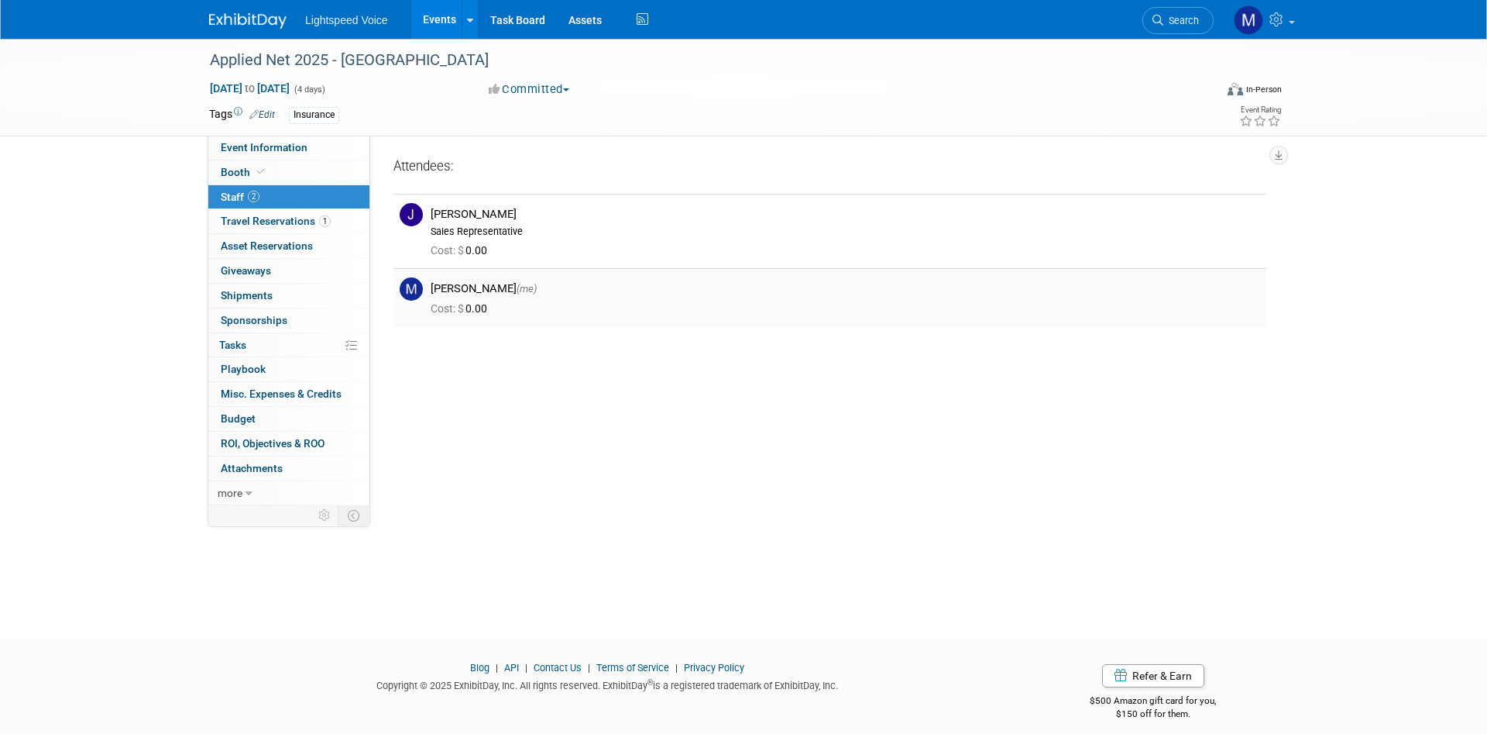
click at [507, 290] on div "[PERSON_NAME] (me)" at bounding box center [846, 288] width 830 height 15
click at [489, 237] on div "Sales Representative" at bounding box center [846, 231] width 830 height 12
click at [488, 161] on div "Attendees:" at bounding box center [830, 167] width 873 height 20
click at [273, 149] on span "Event Information" at bounding box center [264, 147] width 87 height 12
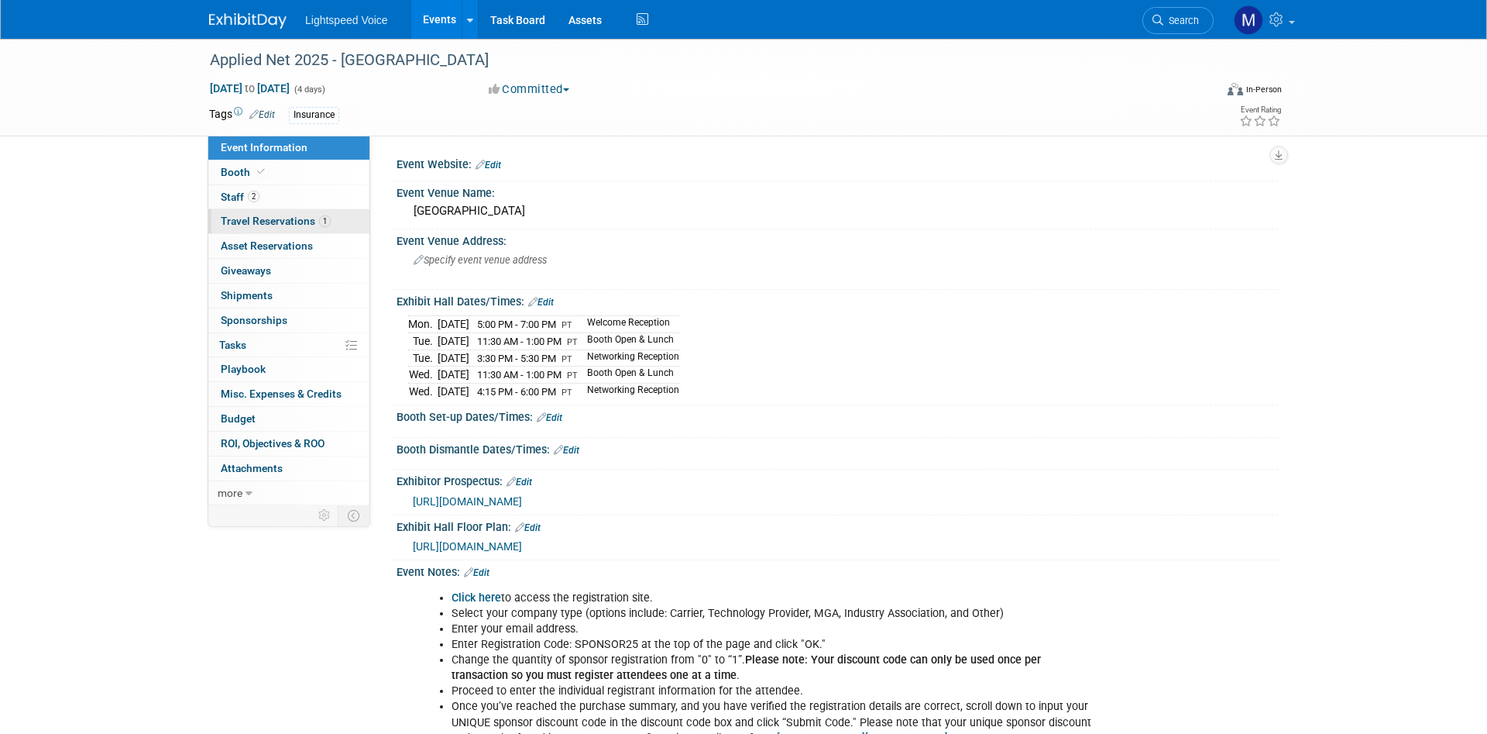
click at [318, 226] on span "Travel Reservations 1" at bounding box center [276, 221] width 110 height 12
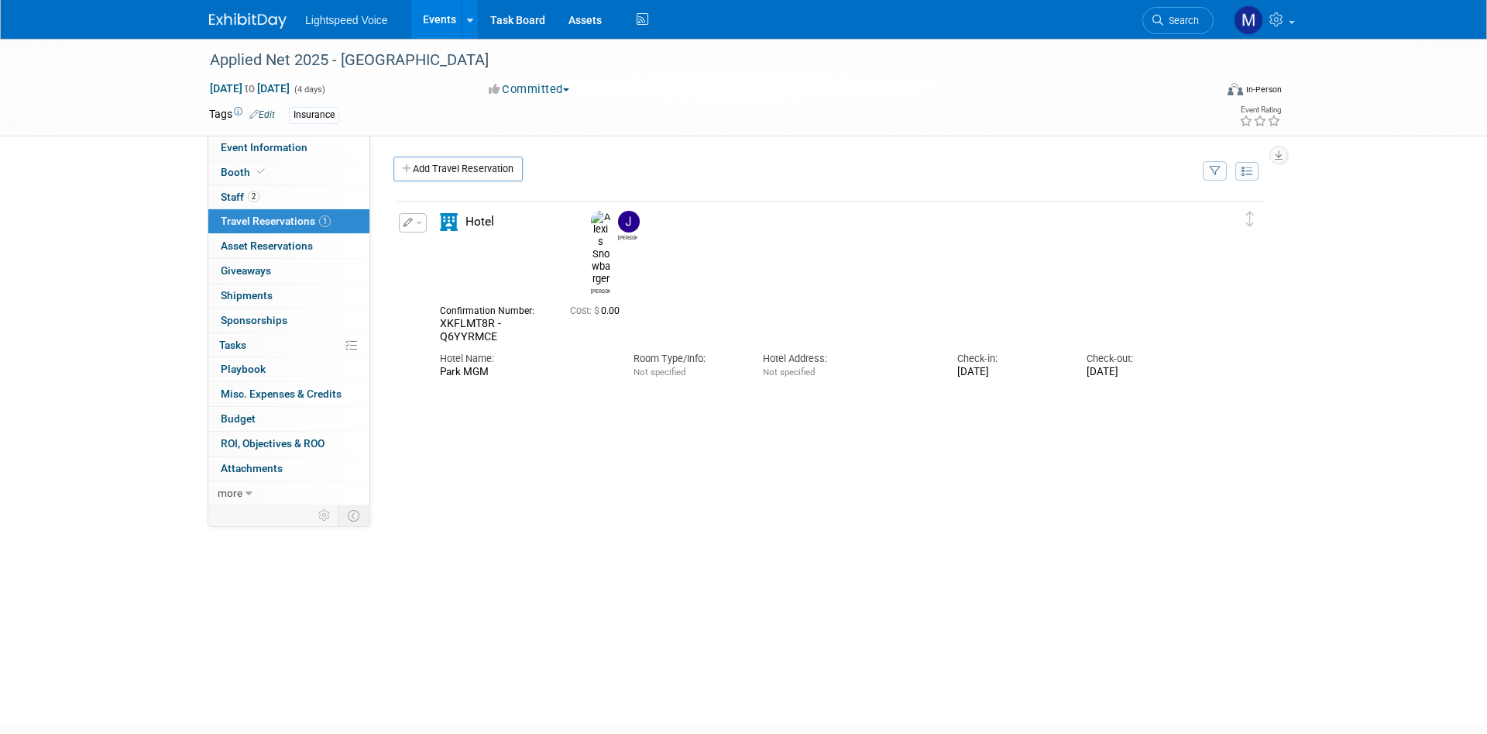
click at [418, 223] on span "button" at bounding box center [419, 223] width 6 height 3
click at [411, 363] on div "Delete Reservation [PERSON_NAME] XKFLMT8R - Q6YYRMCE" at bounding box center [830, 431] width 873 height 465
click at [235, 192] on span "Staff 2" at bounding box center [240, 197] width 39 height 12
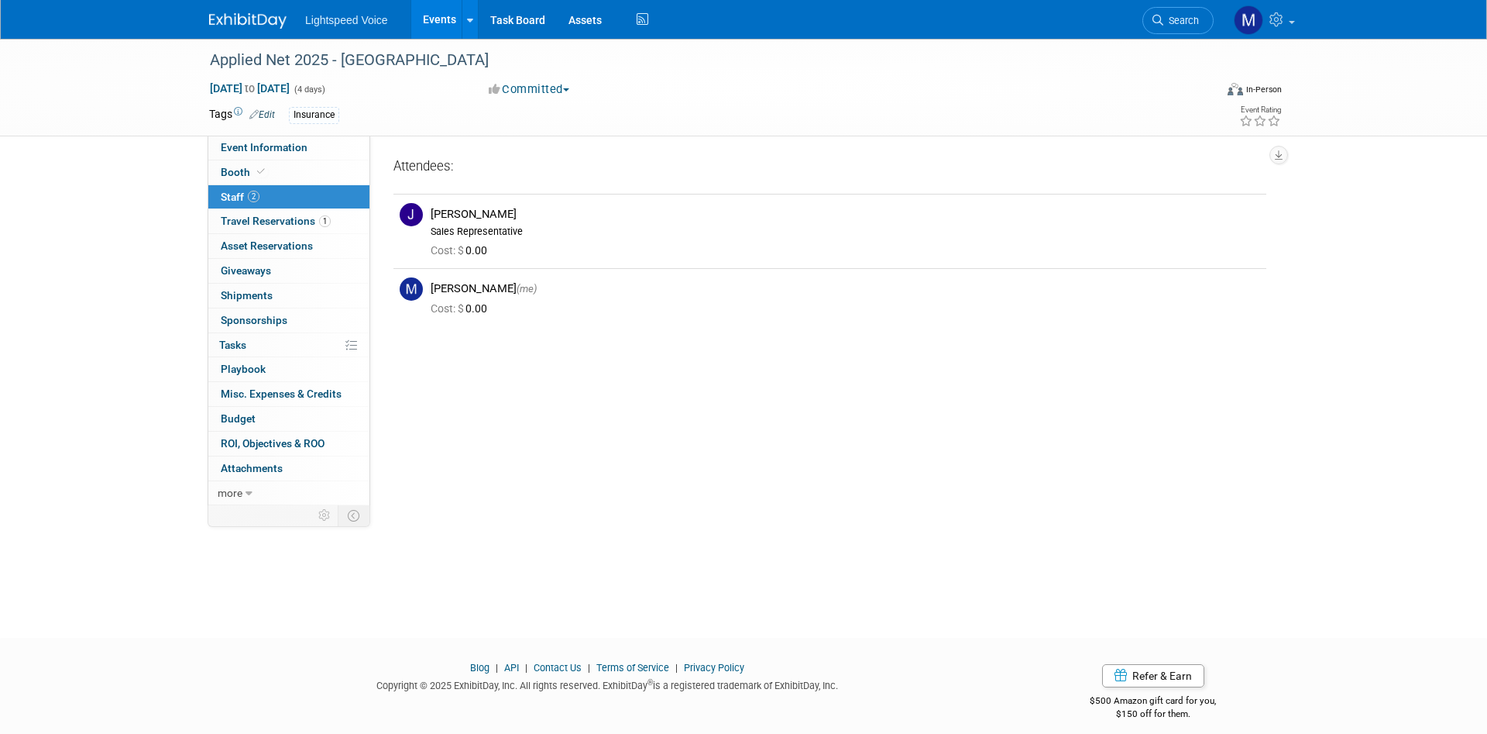
click at [232, 192] on span "Staff 2" at bounding box center [240, 197] width 39 height 12
click at [425, 216] on div "Joel Poythress Sales Representative" at bounding box center [845, 220] width 853 height 35
drag, startPoint x: 411, startPoint y: 216, endPoint x: 463, endPoint y: 208, distance: 52.6
click at [414, 216] on img at bounding box center [411, 214] width 23 height 23
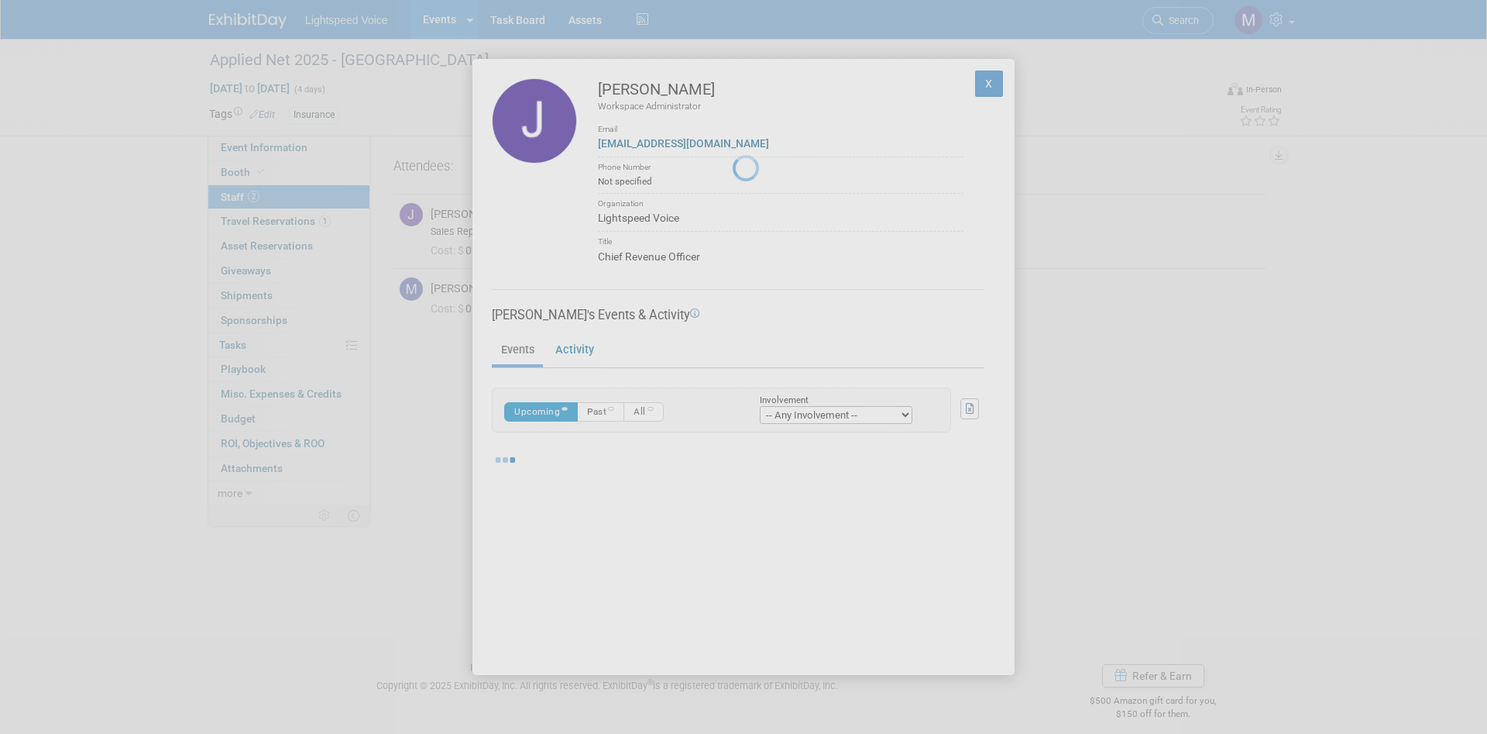
click at [733, 208] on div at bounding box center [744, 367] width 22 height 734
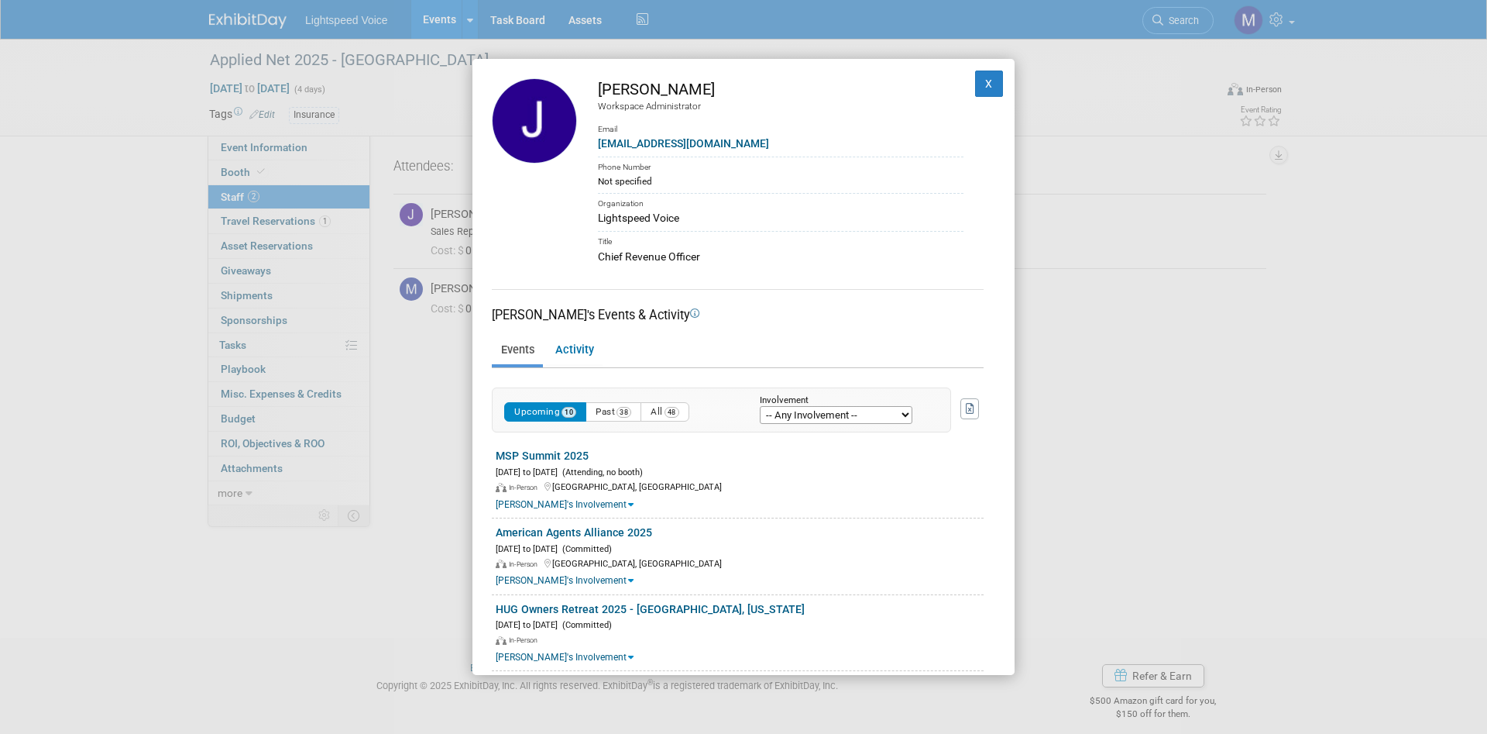
click at [455, 396] on div "Joel Poythress Workspace Administrator Email jpoythress@lightspeedvoice.com Pho…" at bounding box center [743, 367] width 1487 height 734
click at [991, 81] on button "X" at bounding box center [989, 83] width 28 height 26
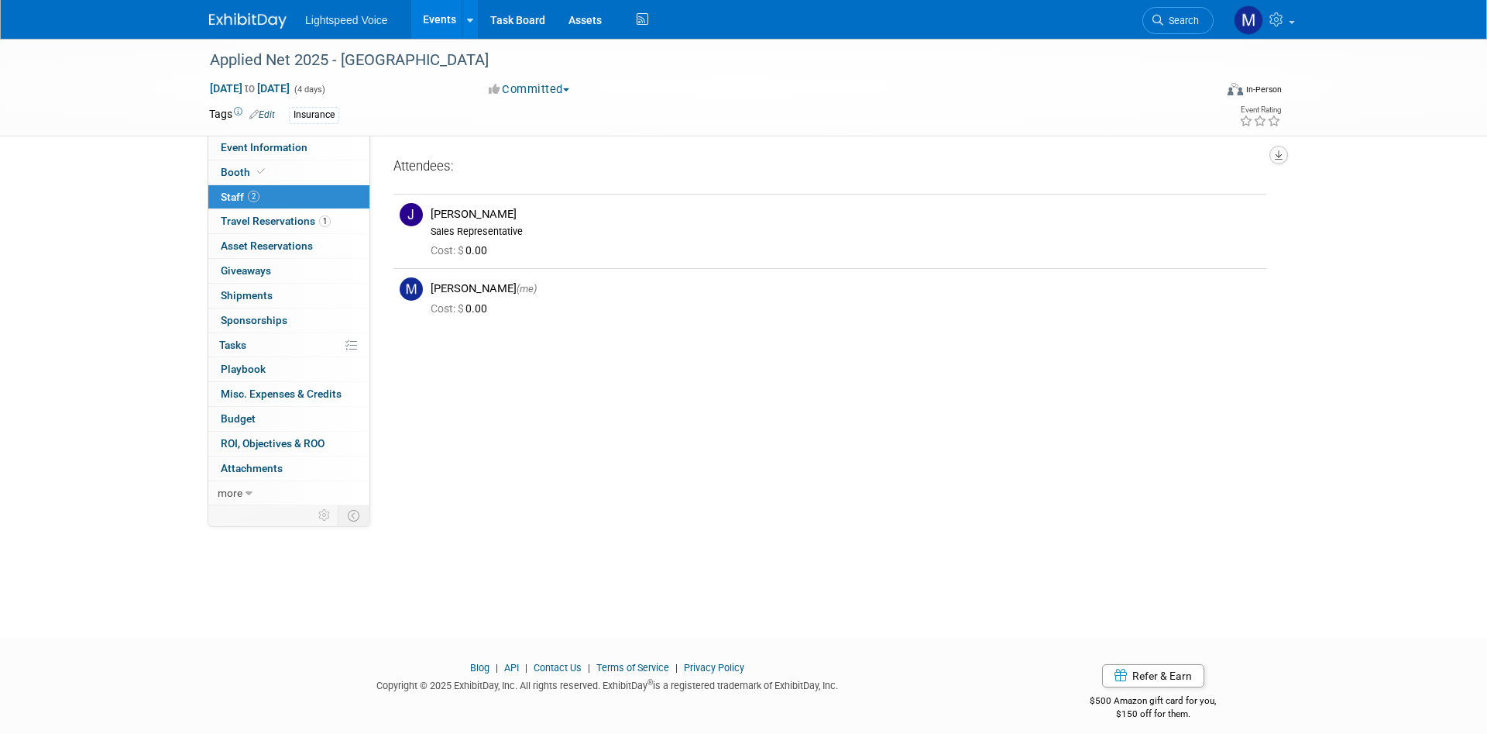
click at [1283, 153] on button "button" at bounding box center [1279, 155] width 19 height 19
click at [1319, 184] on div "Applied Net 2025 - [GEOGRAPHIC_DATA] [DATE] to [DATE] (4 days) [DATE] to [DATE]…" at bounding box center [743, 324] width 1487 height 571
click at [268, 114] on link "Edit" at bounding box center [262, 114] width 26 height 11
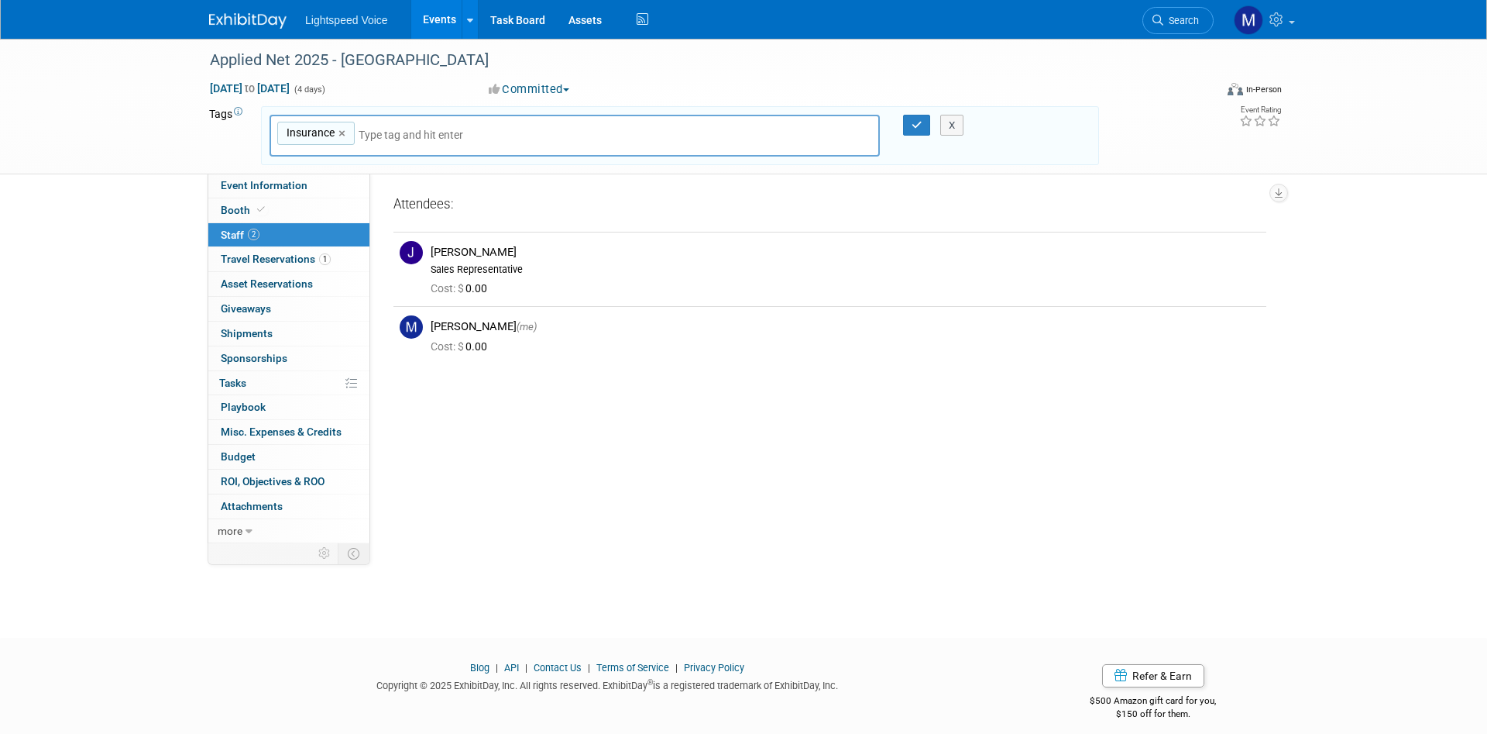
click at [160, 115] on div "Applied Net 2025 - [GEOGRAPHIC_DATA] [DATE] to [DATE] (4 days) [DATE] to [DATE]…" at bounding box center [743, 107] width 1487 height 136
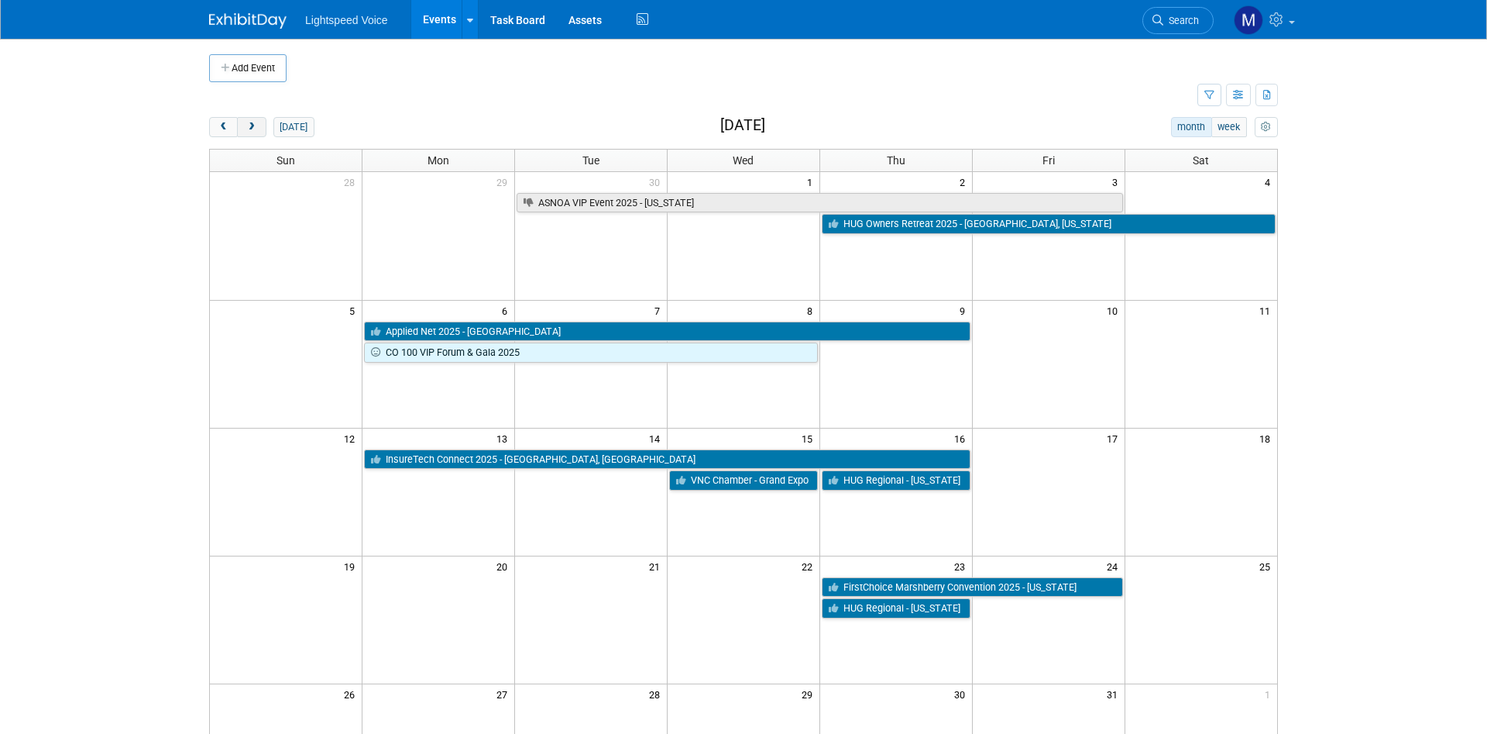
click at [253, 125] on span "next" at bounding box center [252, 127] width 12 height 10
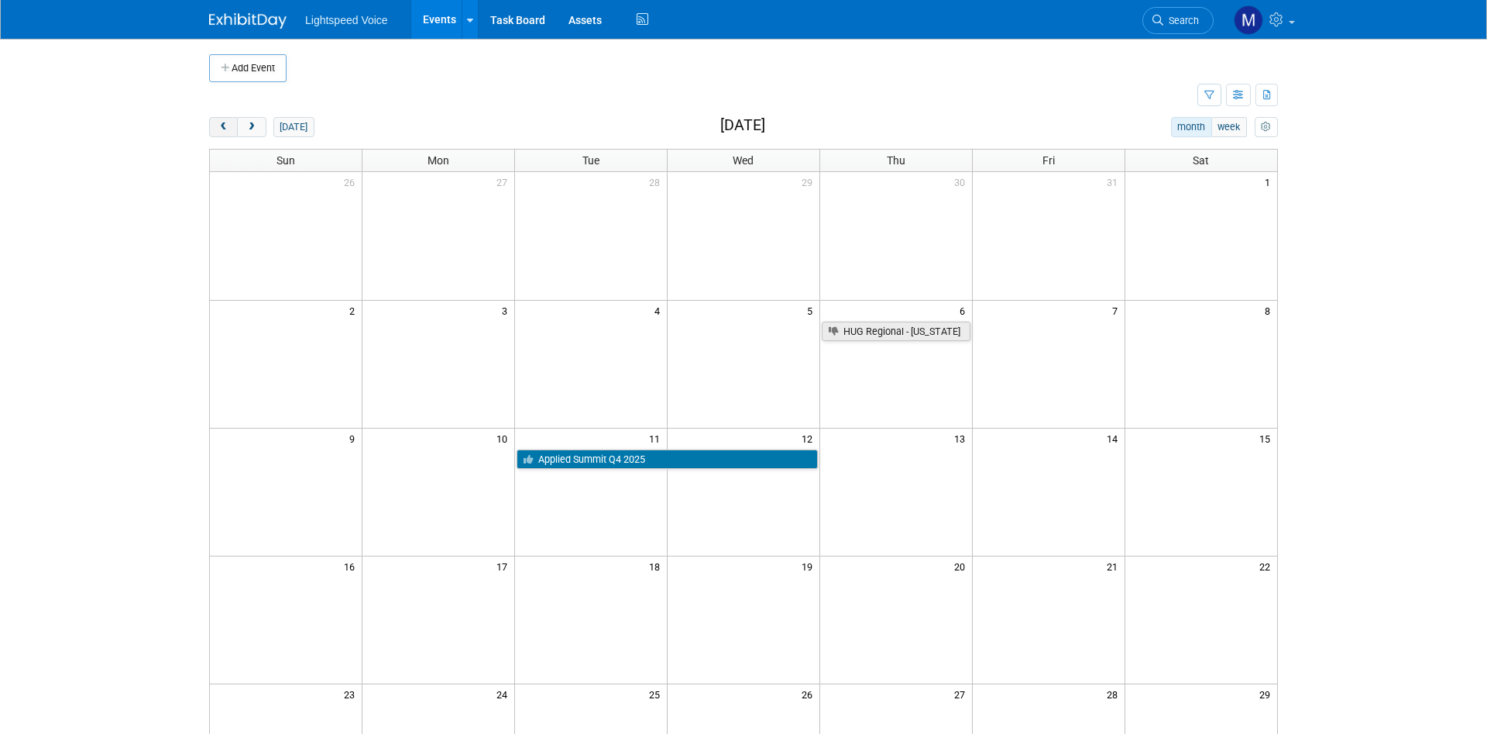
click at [222, 122] on button "prev" at bounding box center [223, 127] width 29 height 20
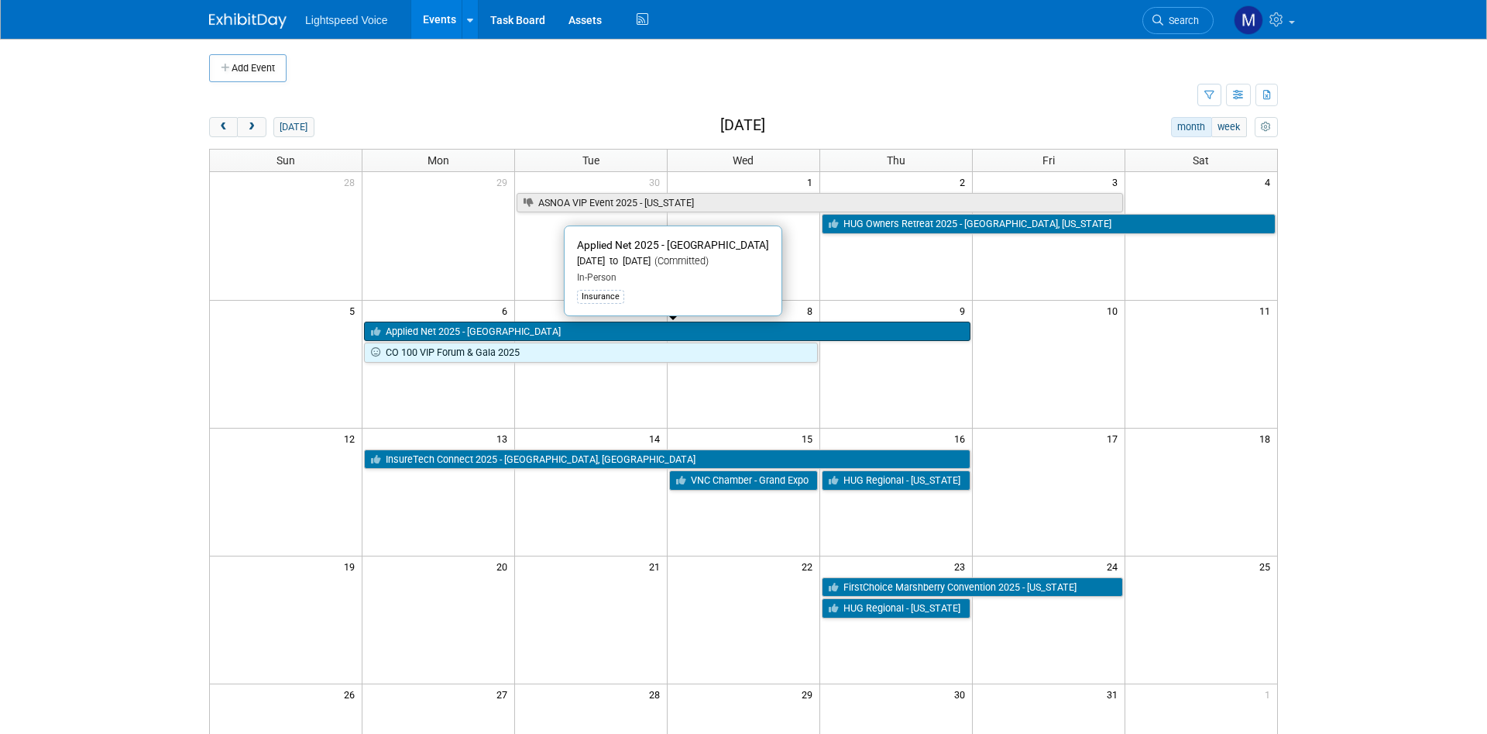
click at [572, 331] on link "Applied Net 2025 - [GEOGRAPHIC_DATA]" at bounding box center [667, 331] width 606 height 20
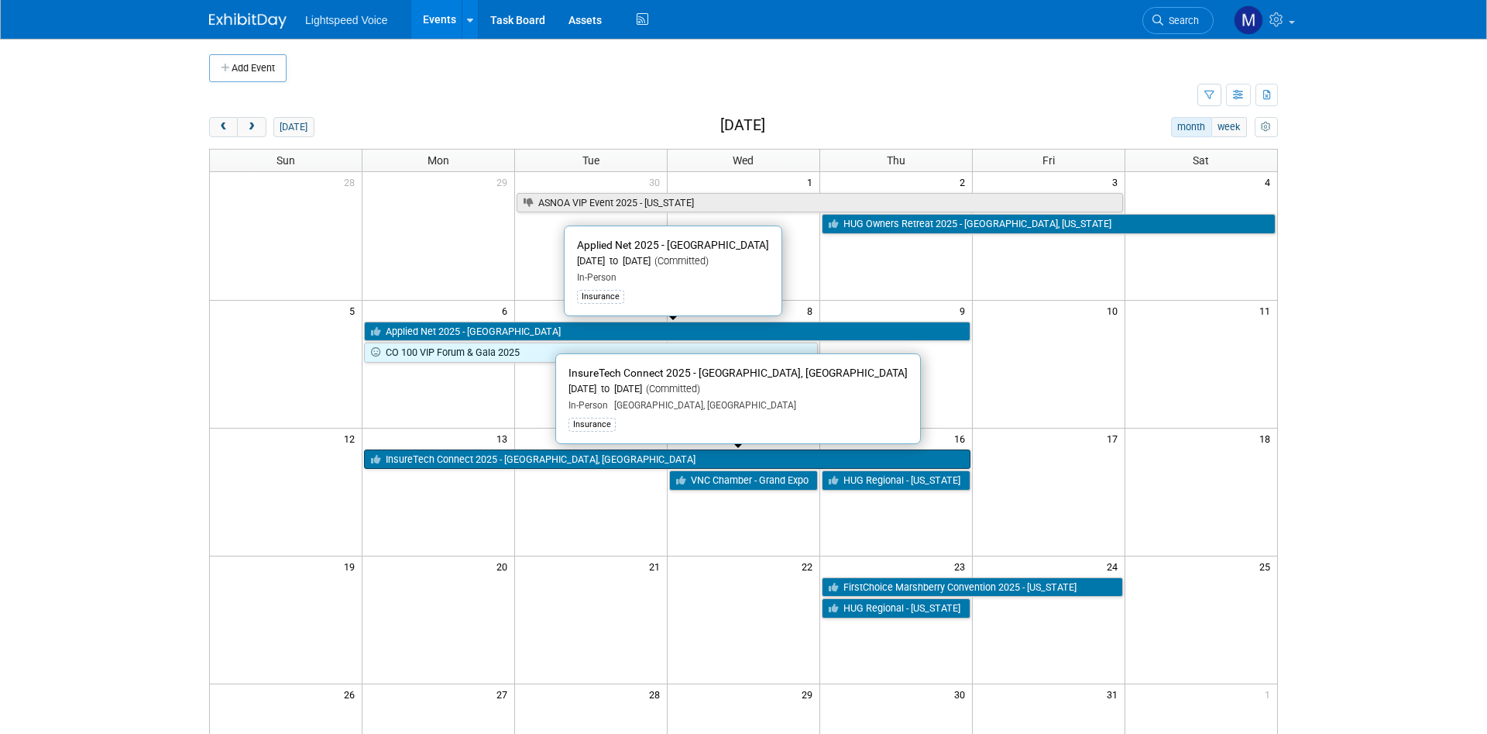
click at [611, 460] on link "InsureTech Connect 2025 - [GEOGRAPHIC_DATA], [GEOGRAPHIC_DATA]" at bounding box center [667, 459] width 606 height 20
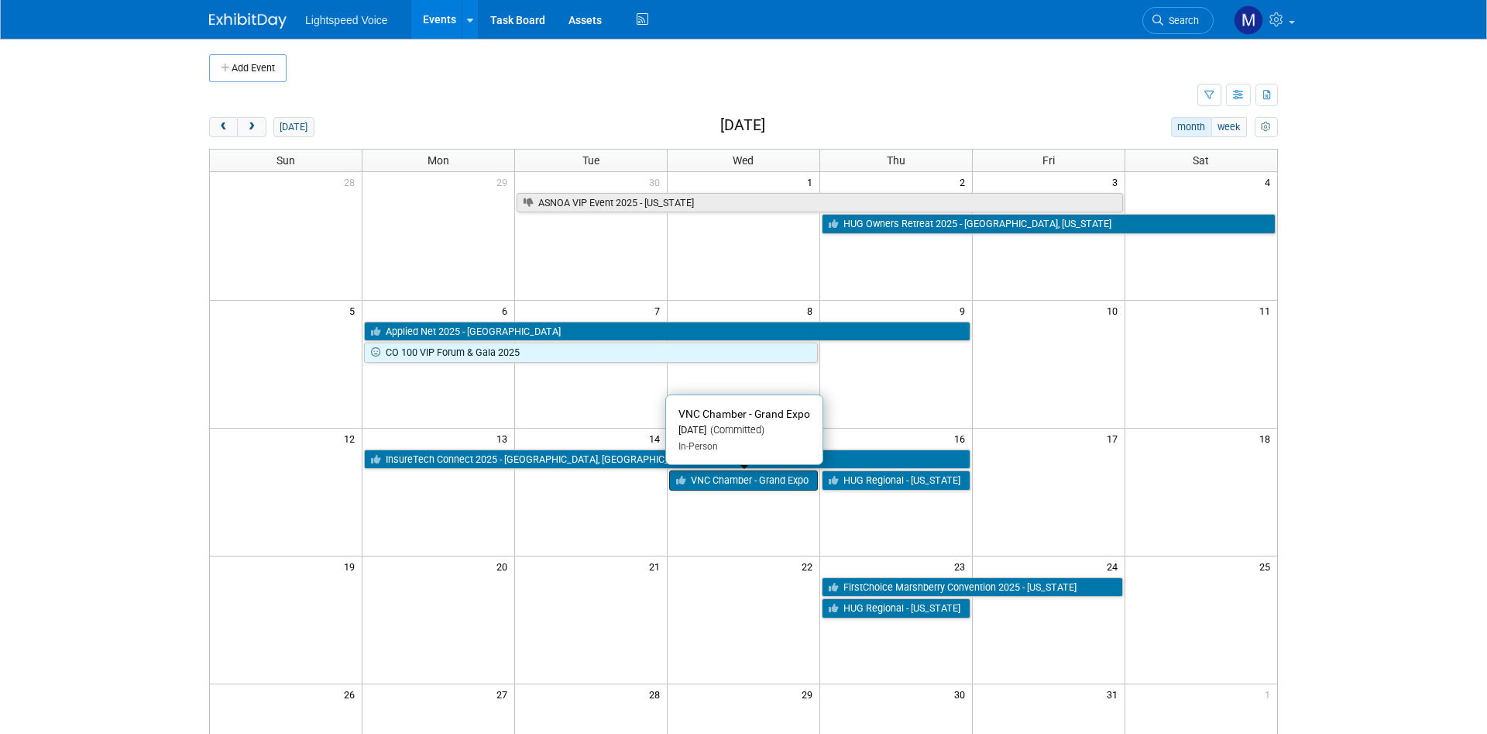
click at [744, 481] on link "VNC Chamber - Grand Expo" at bounding box center [743, 480] width 149 height 20
click at [608, 515] on td at bounding box center [591, 492] width 153 height 128
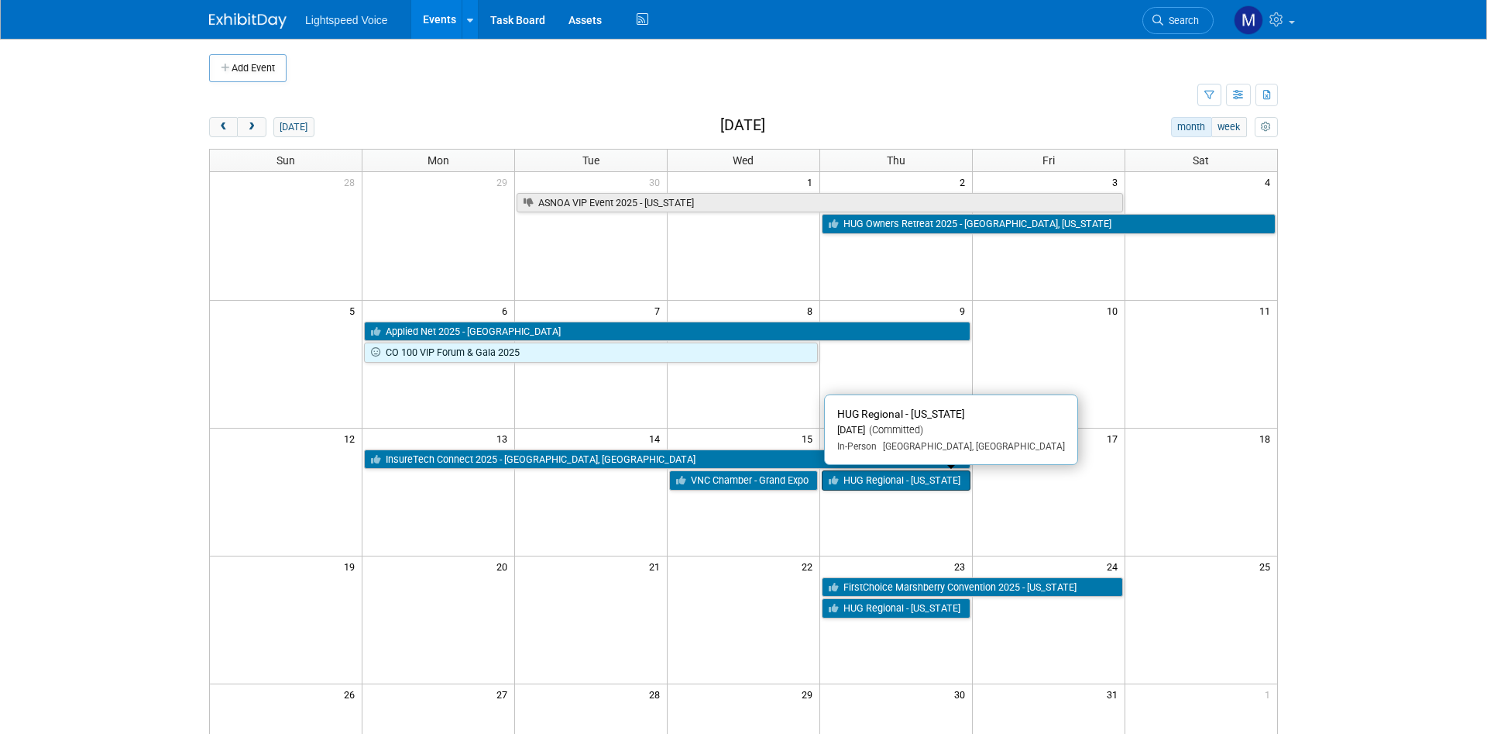
click at [908, 480] on link "HUG Regional - [US_STATE]" at bounding box center [896, 480] width 149 height 20
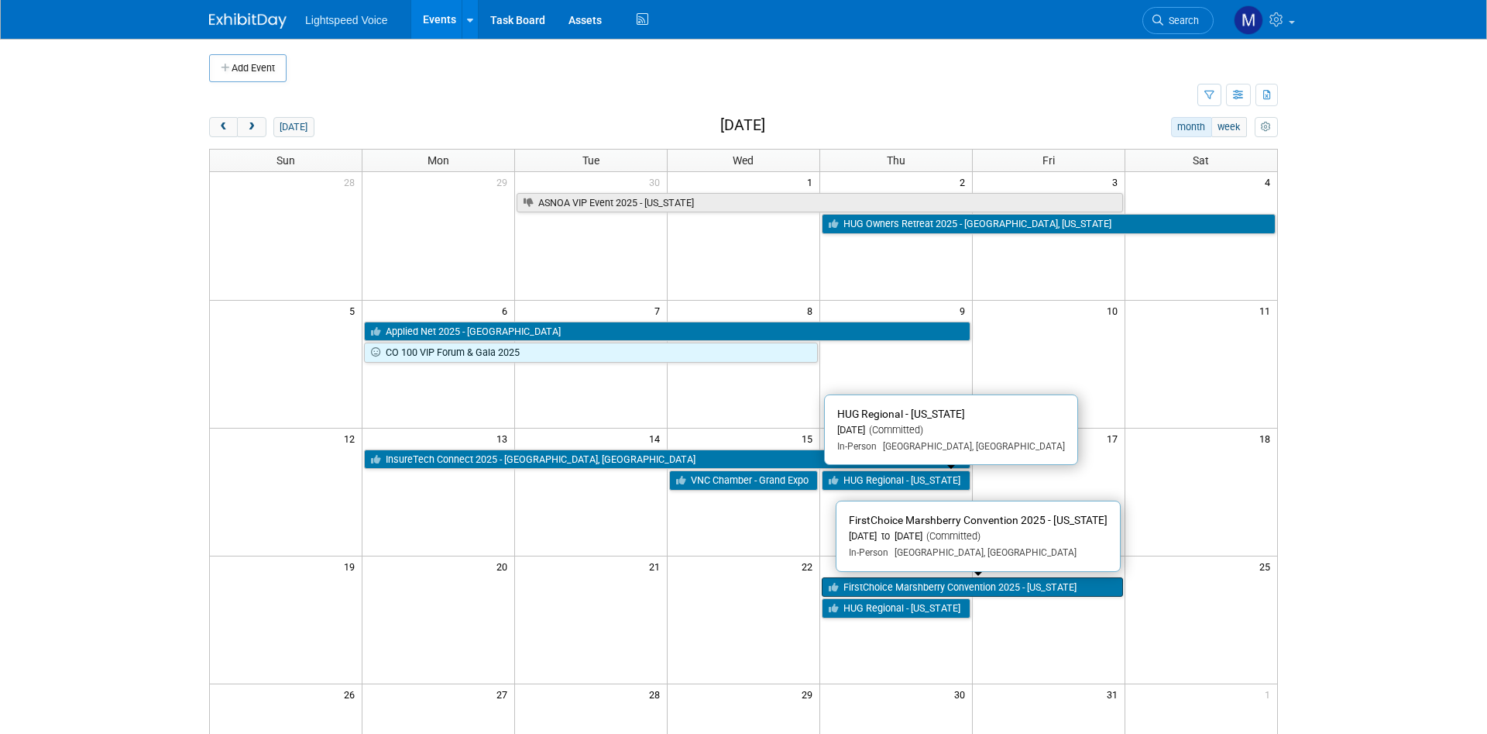
click at [871, 585] on link "FirstChoice Marshberry Convention 2025 - [US_STATE]" at bounding box center [972, 587] width 301 height 20
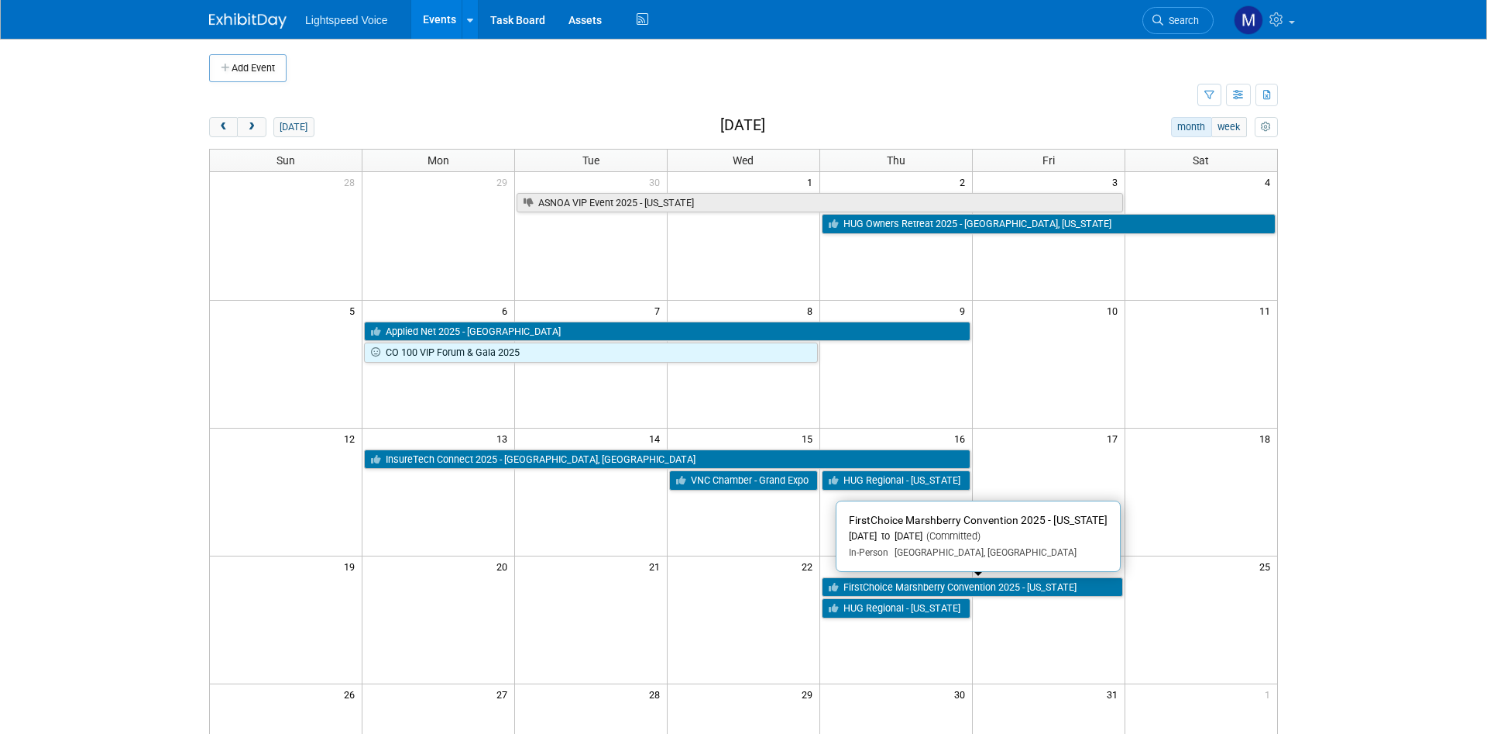
click at [1094, 618] on td at bounding box center [1048, 607] width 153 height 22
click at [942, 584] on link "FirstChoice Marshberry Convention 2025 - Maryland" at bounding box center [972, 587] width 301 height 20
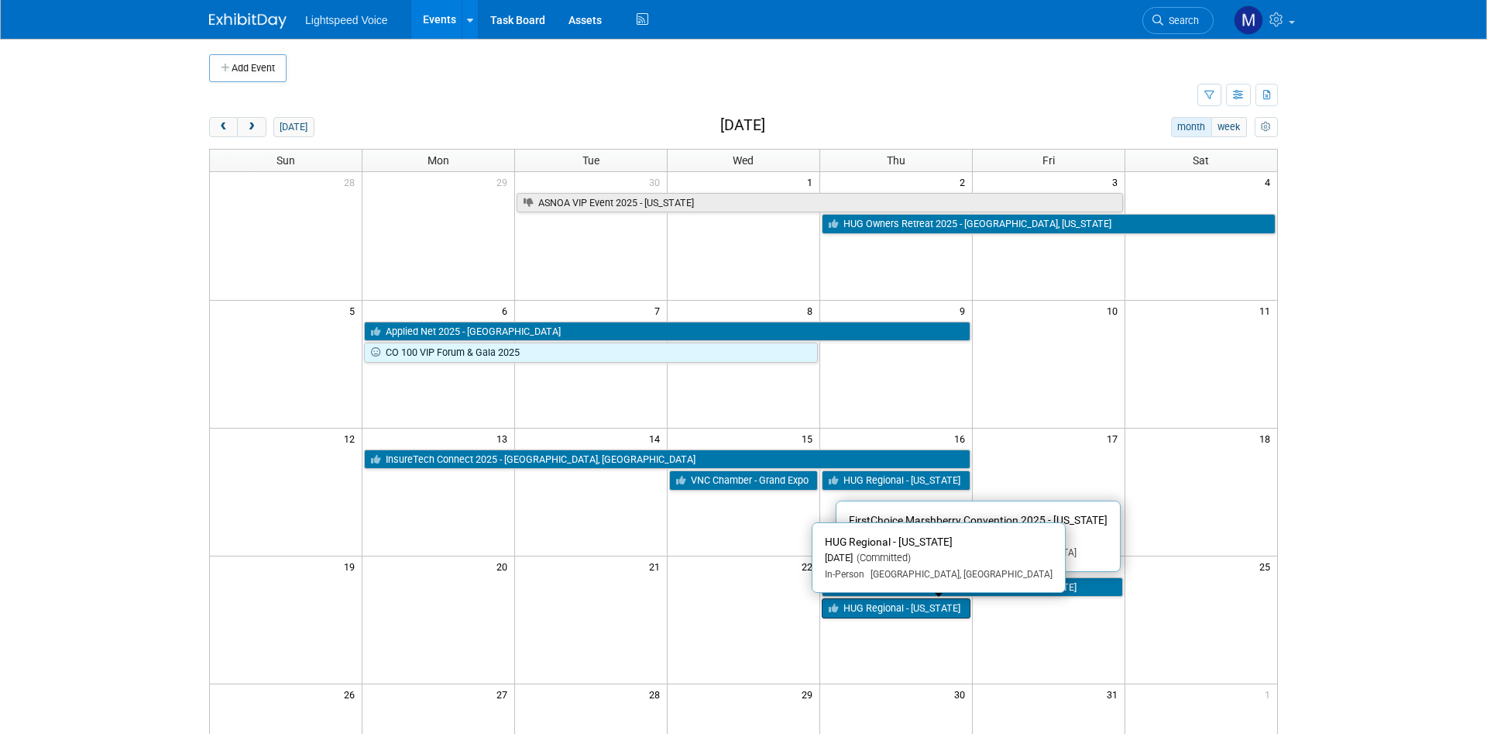
click at [926, 618] on link "HUG Regional - North Carolina" at bounding box center [896, 608] width 149 height 20
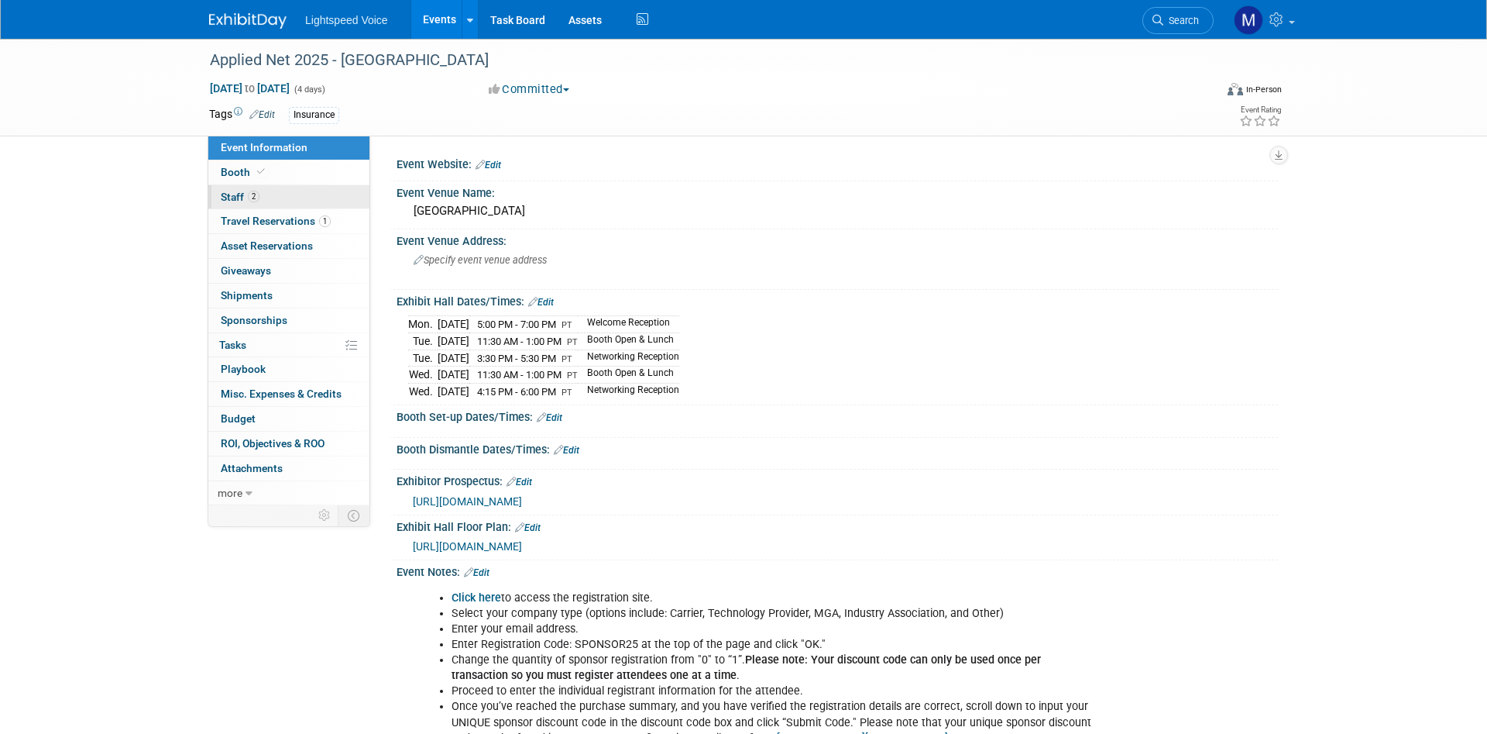
click at [242, 194] on span "Staff 2" at bounding box center [240, 197] width 39 height 12
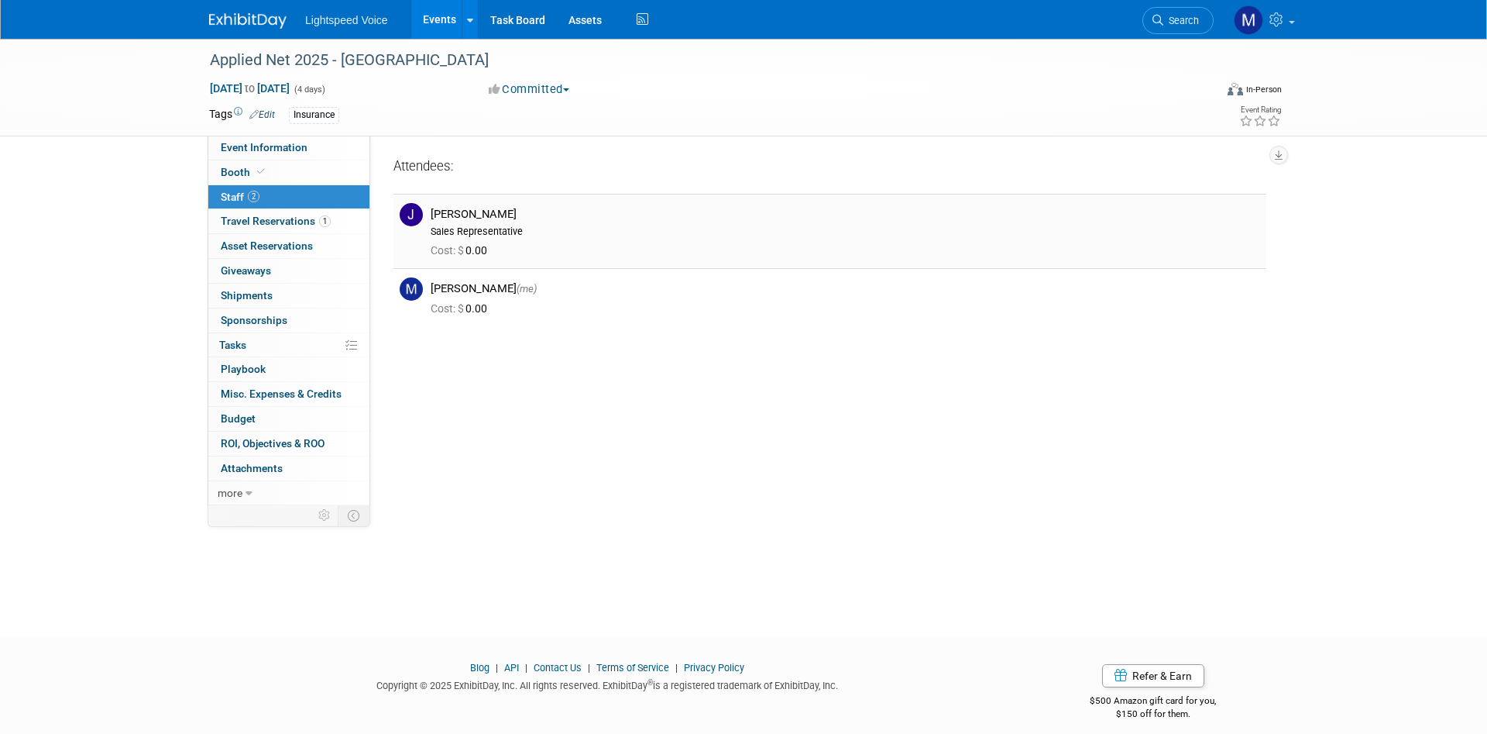
click at [405, 208] on img at bounding box center [411, 214] width 23 height 23
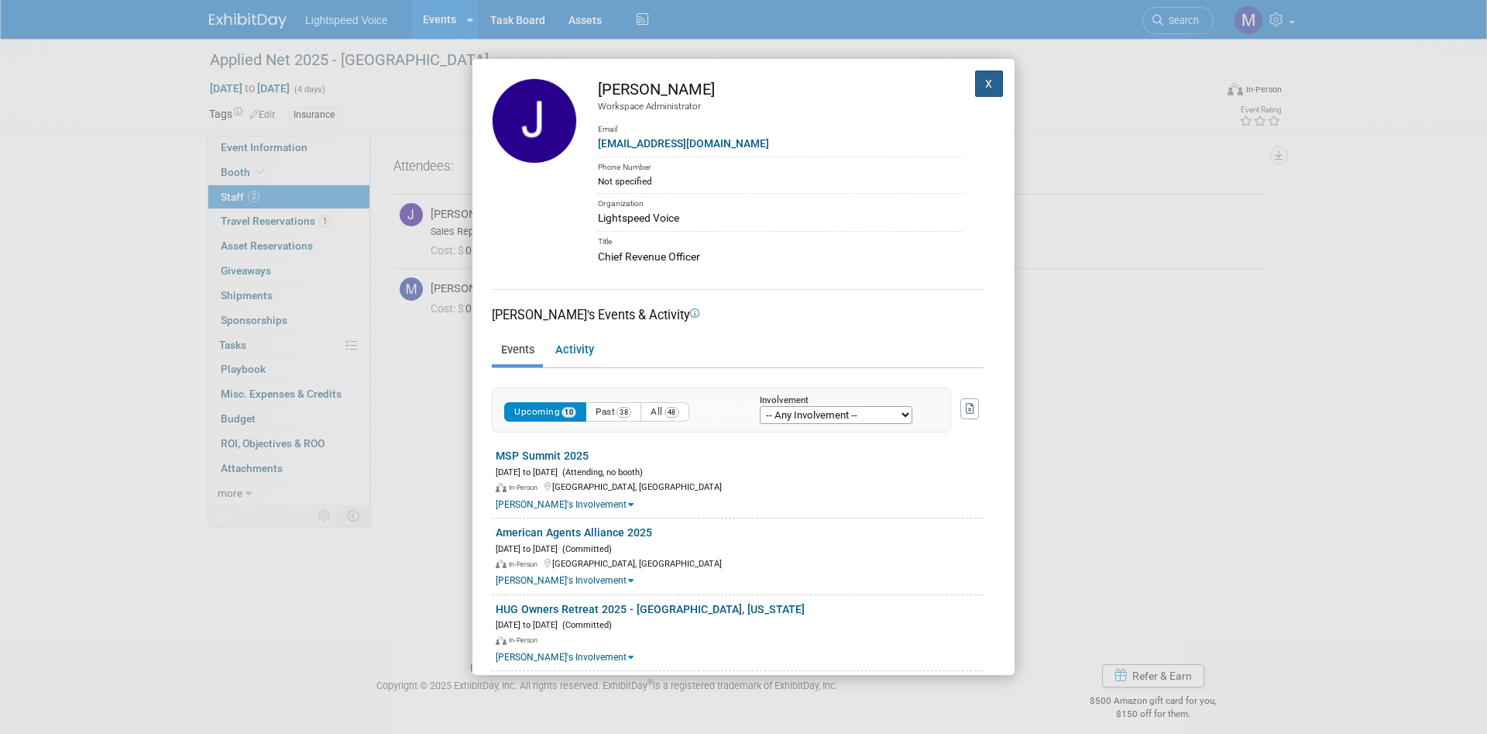
click at [985, 84] on button "X" at bounding box center [989, 83] width 28 height 26
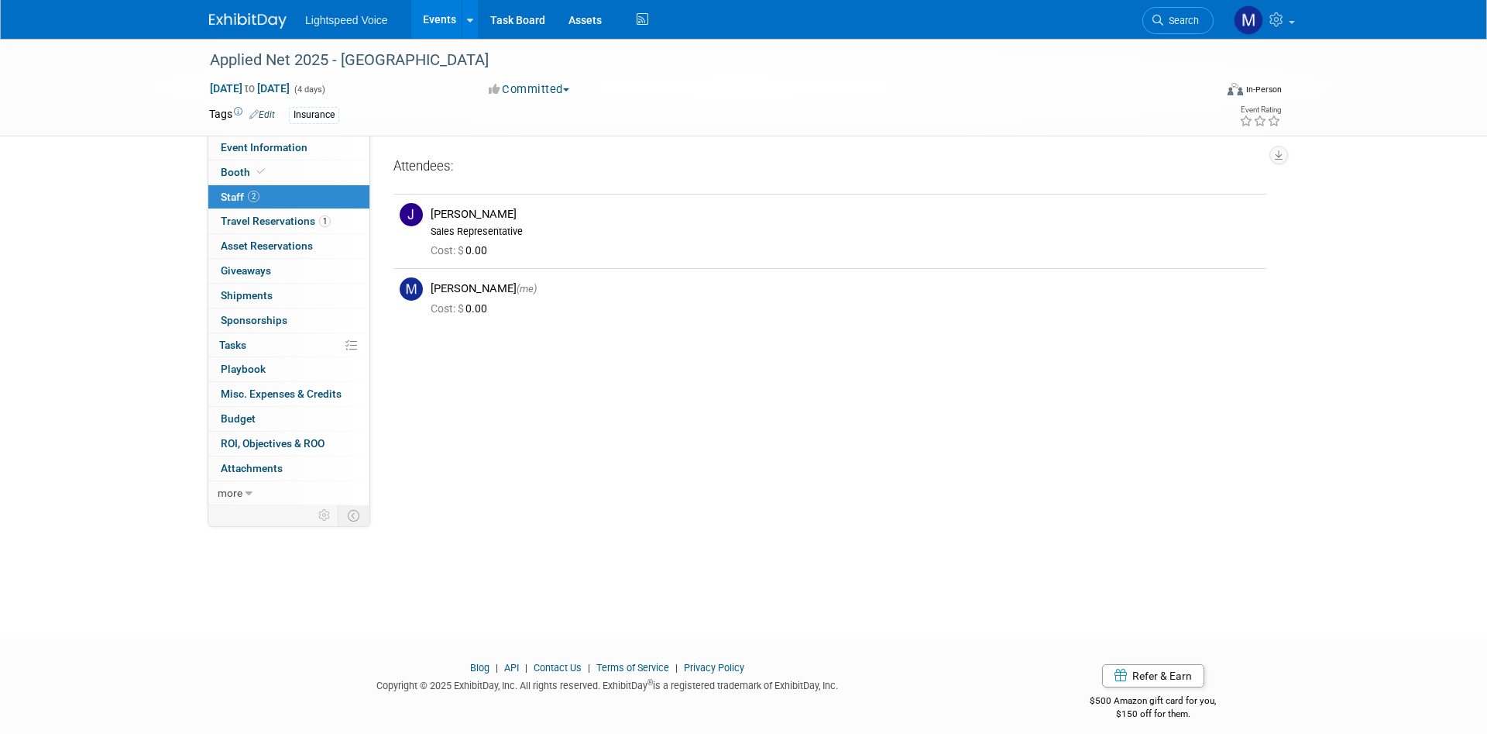
click at [1043, 368] on div "Event Website: Edit Event Venue Name: [GEOGRAPHIC_DATA] Event Venue Address: Sp…" at bounding box center [824, 321] width 908 height 370
click at [245, 497] on link "more" at bounding box center [288, 493] width 161 height 24
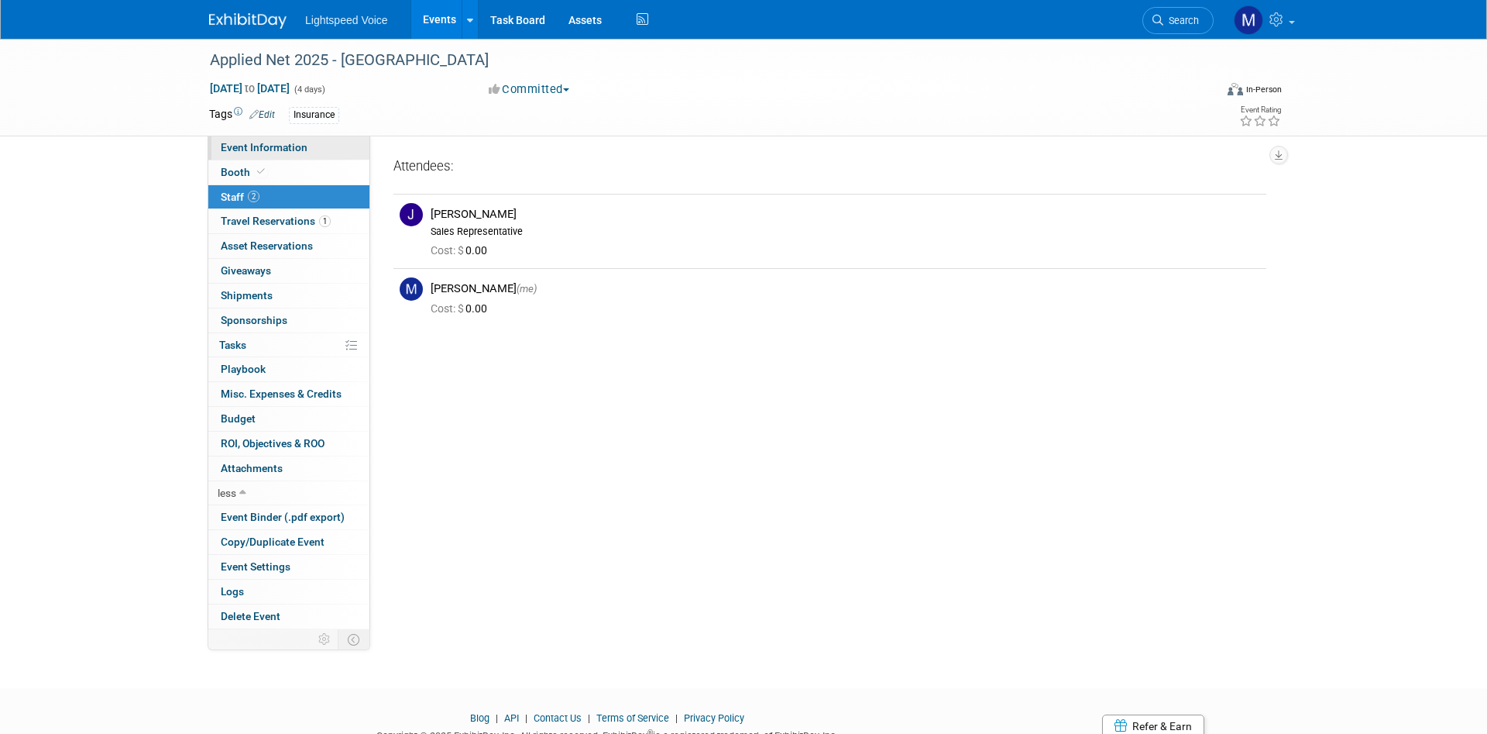
click at [280, 146] on span "Event Information" at bounding box center [264, 147] width 87 height 12
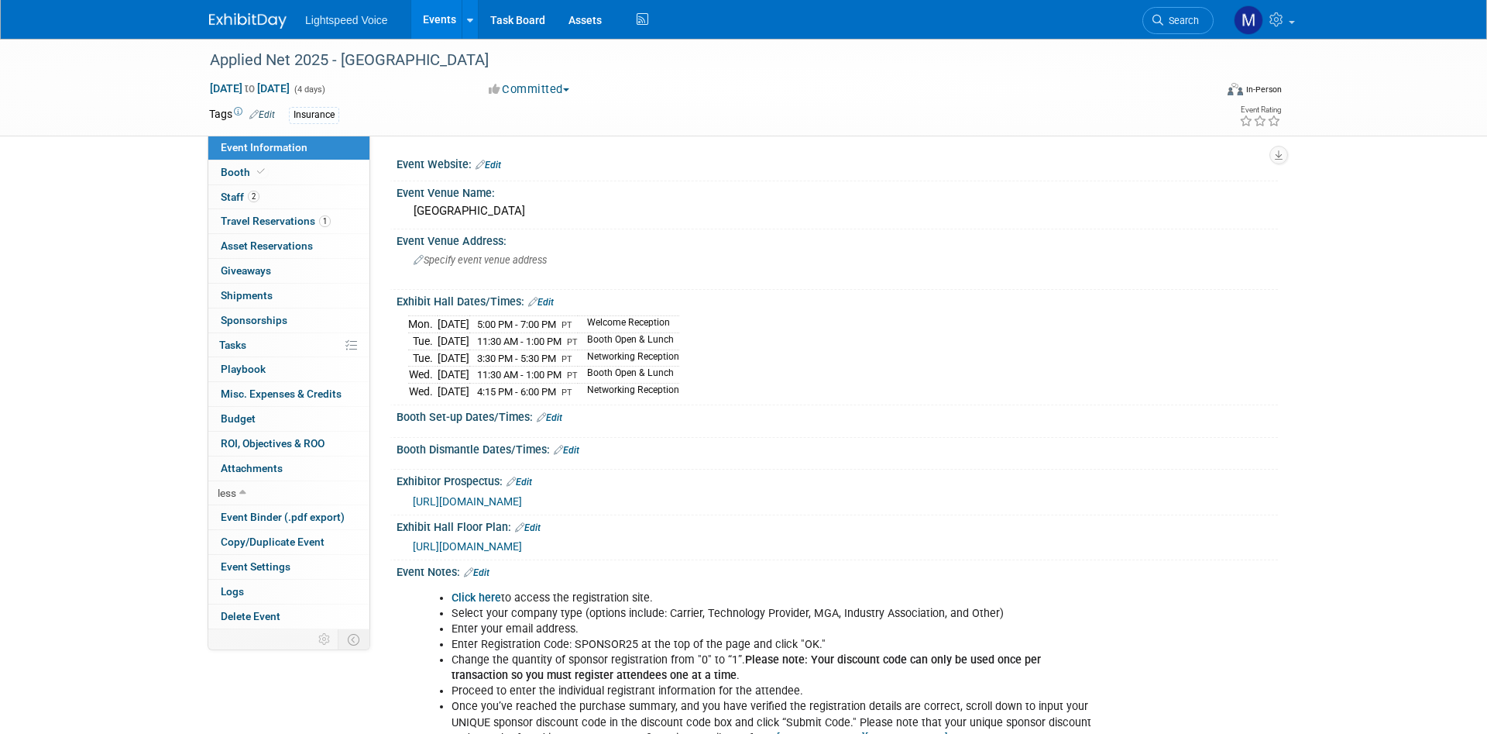
click at [550, 89] on button "Committed" at bounding box center [529, 89] width 92 height 16
click at [891, 331] on div "[DATE] 5:00 PM - 7:00 PM PT Welcome Reception [DATE] 11:30 AM - 1:00 PM PT Boot…" at bounding box center [837, 355] width 858 height 88
click at [263, 217] on span "Travel Reservations 1" at bounding box center [276, 221] width 110 height 12
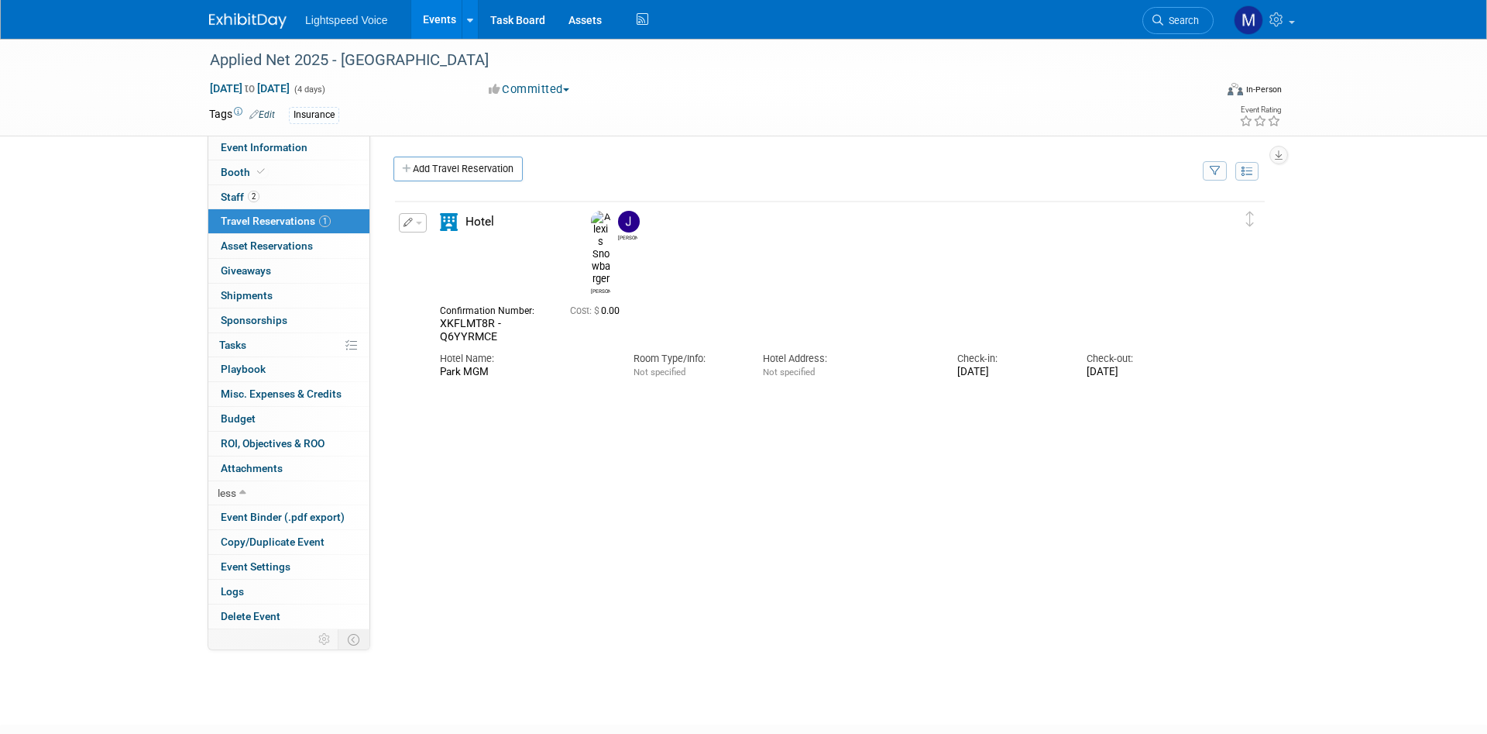
click at [423, 218] on button "button" at bounding box center [413, 222] width 28 height 19
click at [518, 425] on div "Delete Reservation [PERSON_NAME] XKFLMT8R - Q6YYRMCE" at bounding box center [830, 431] width 873 height 465
click at [234, 200] on span "Staff 2" at bounding box center [240, 197] width 39 height 12
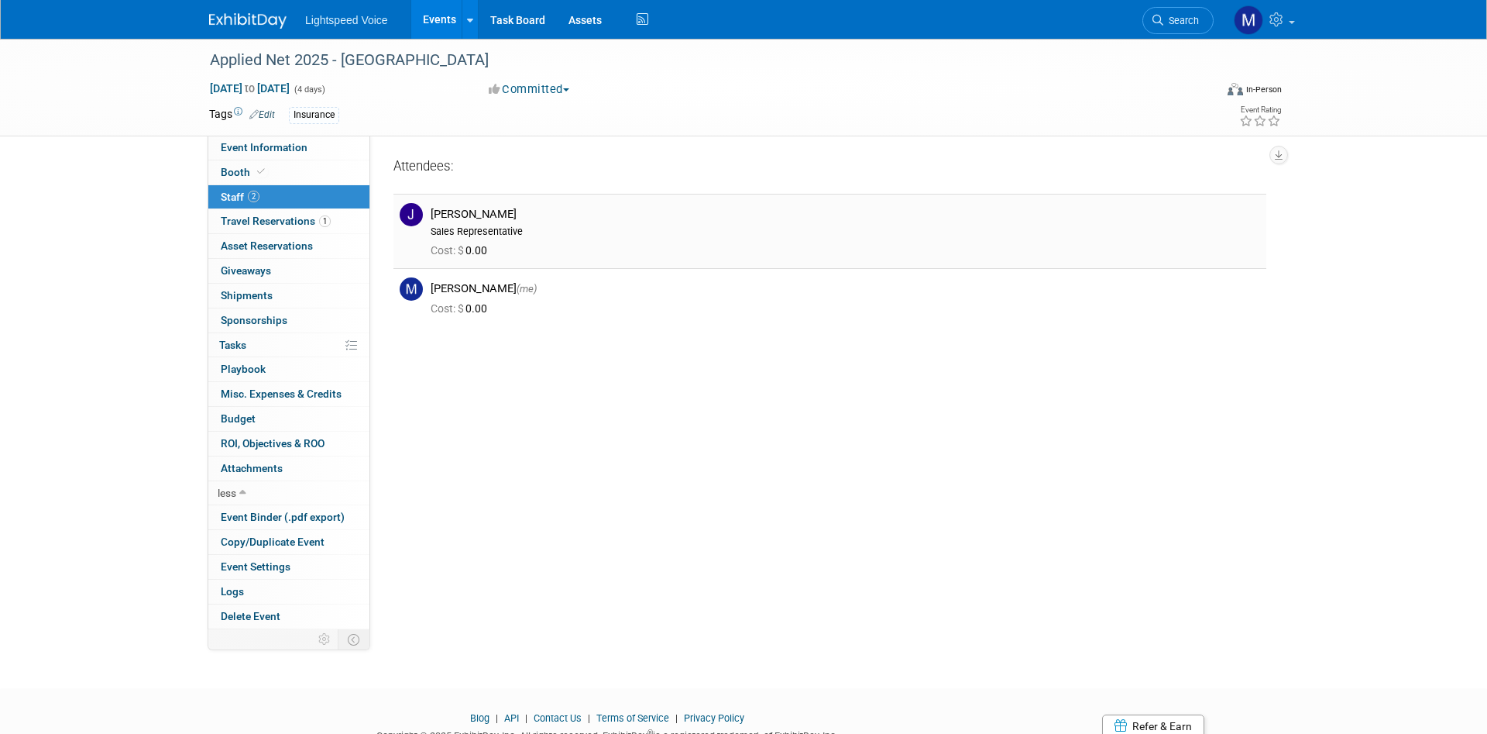
click at [411, 216] on img at bounding box center [411, 214] width 23 height 23
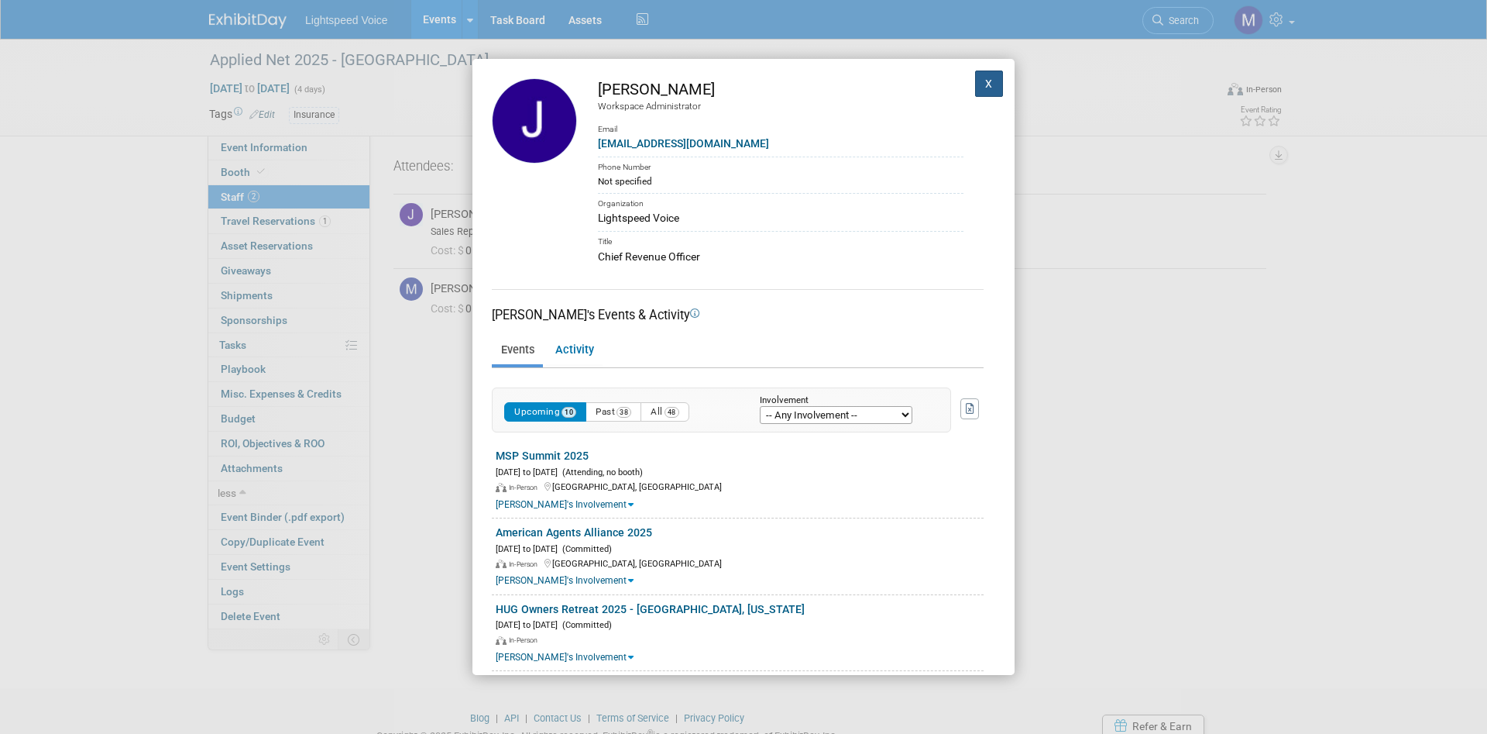
click at [988, 85] on button "X" at bounding box center [989, 83] width 28 height 26
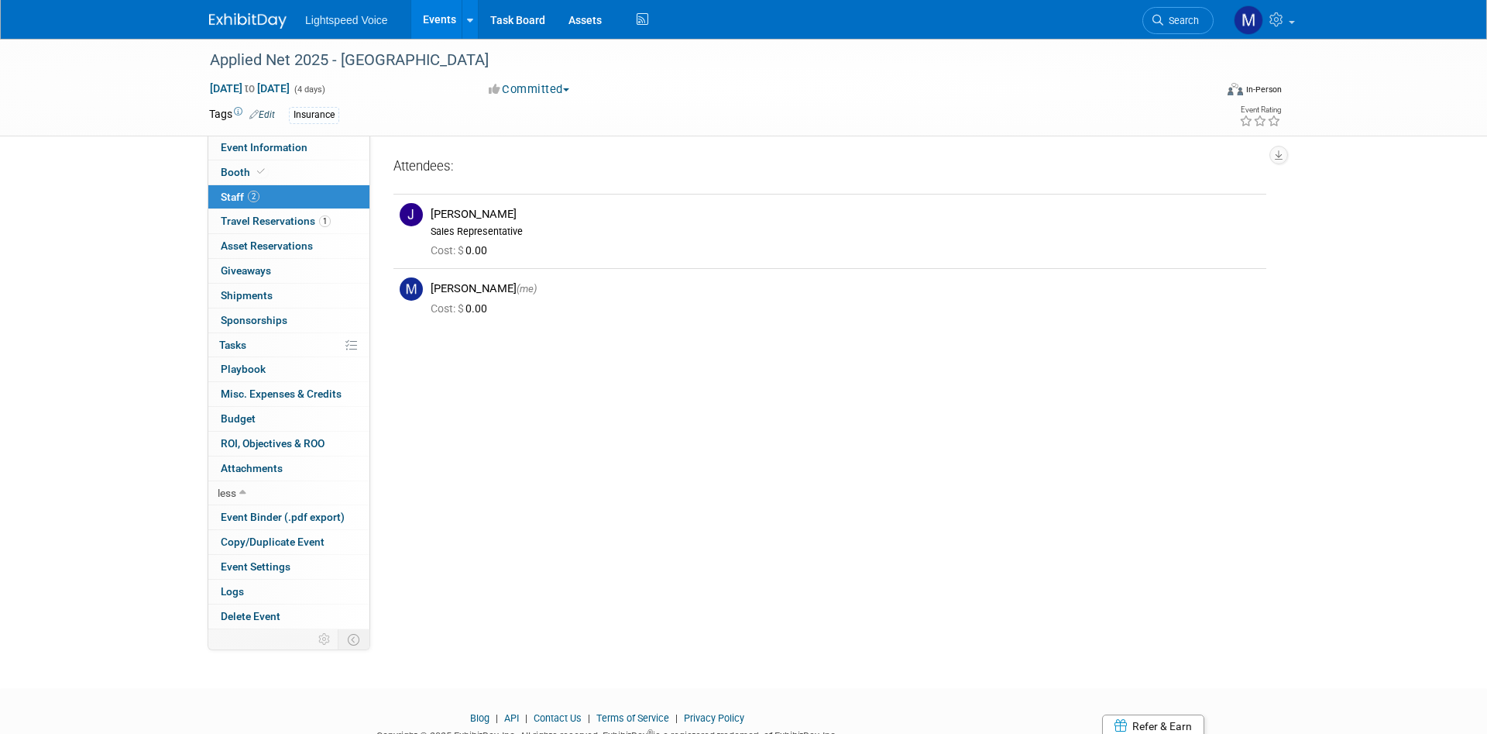
click at [833, 474] on div "Event Website: Edit Event Venue Name: [GEOGRAPHIC_DATA] Edit PT PT" at bounding box center [824, 382] width 908 height 493
click at [440, 500] on div "Event Website: Edit Event Venue Name: [GEOGRAPHIC_DATA] Edit PT PT" at bounding box center [824, 382] width 908 height 493
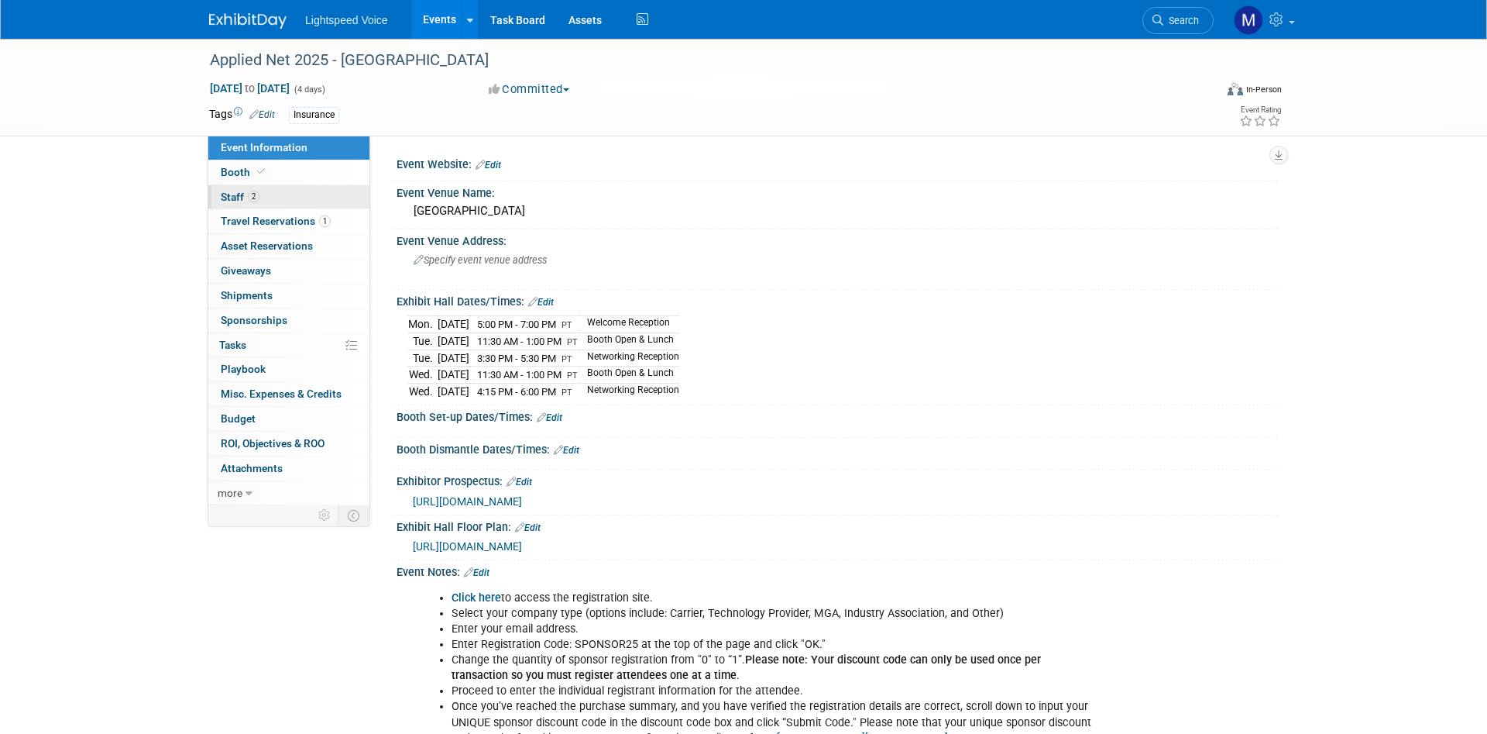
click at [235, 198] on span "Staff 2" at bounding box center [240, 197] width 39 height 12
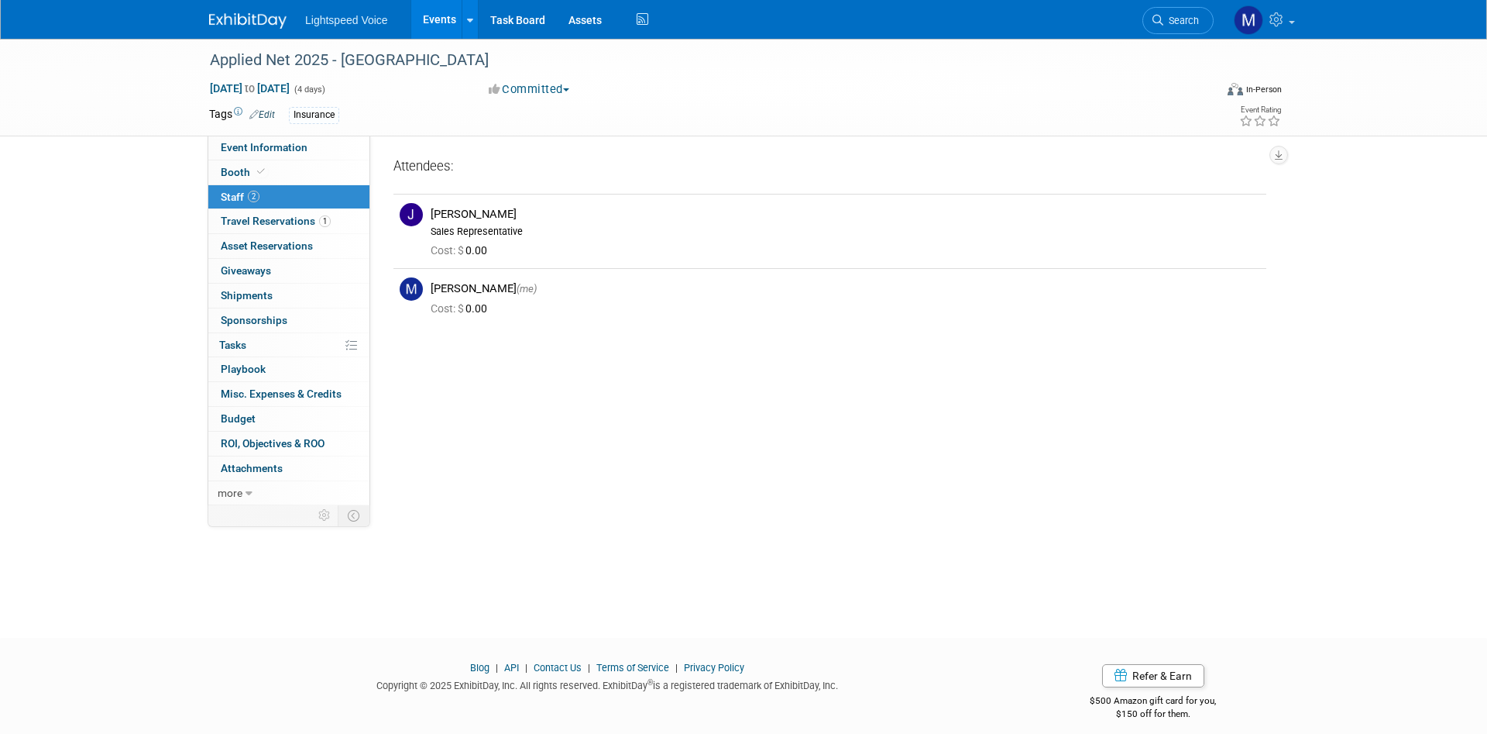
click at [123, 307] on div "Applied Net 2025 - Las Vegas Oct 6, 2025 to Oct 9, 2025 (4 days) Oct 6, 2025 to…" at bounding box center [743, 324] width 1487 height 571
click at [696, 420] on div "Event Website: Edit Event Venue Name: Aria Resort & Casino Event Venue Address:…" at bounding box center [824, 321] width 908 height 370
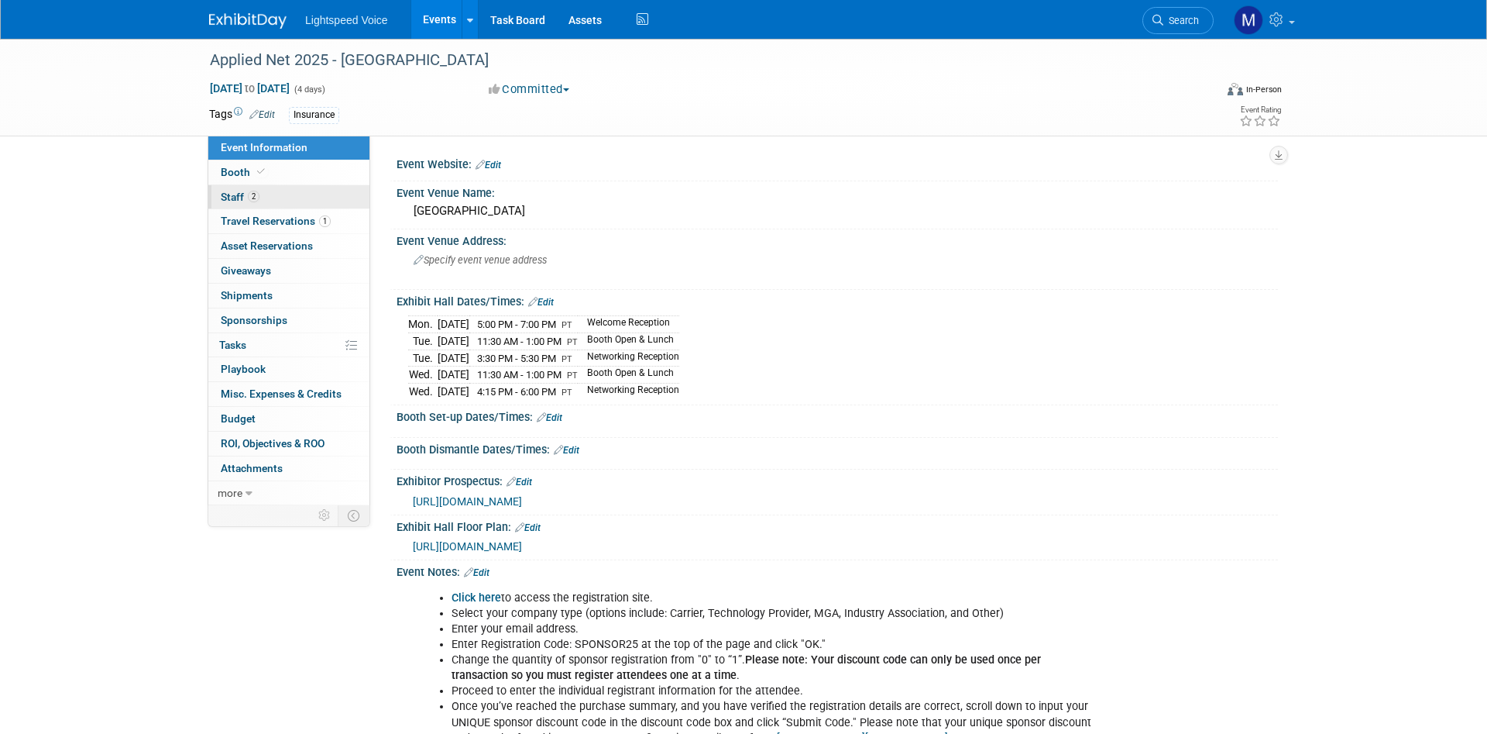
click at [229, 198] on span "Staff 2" at bounding box center [240, 197] width 39 height 12
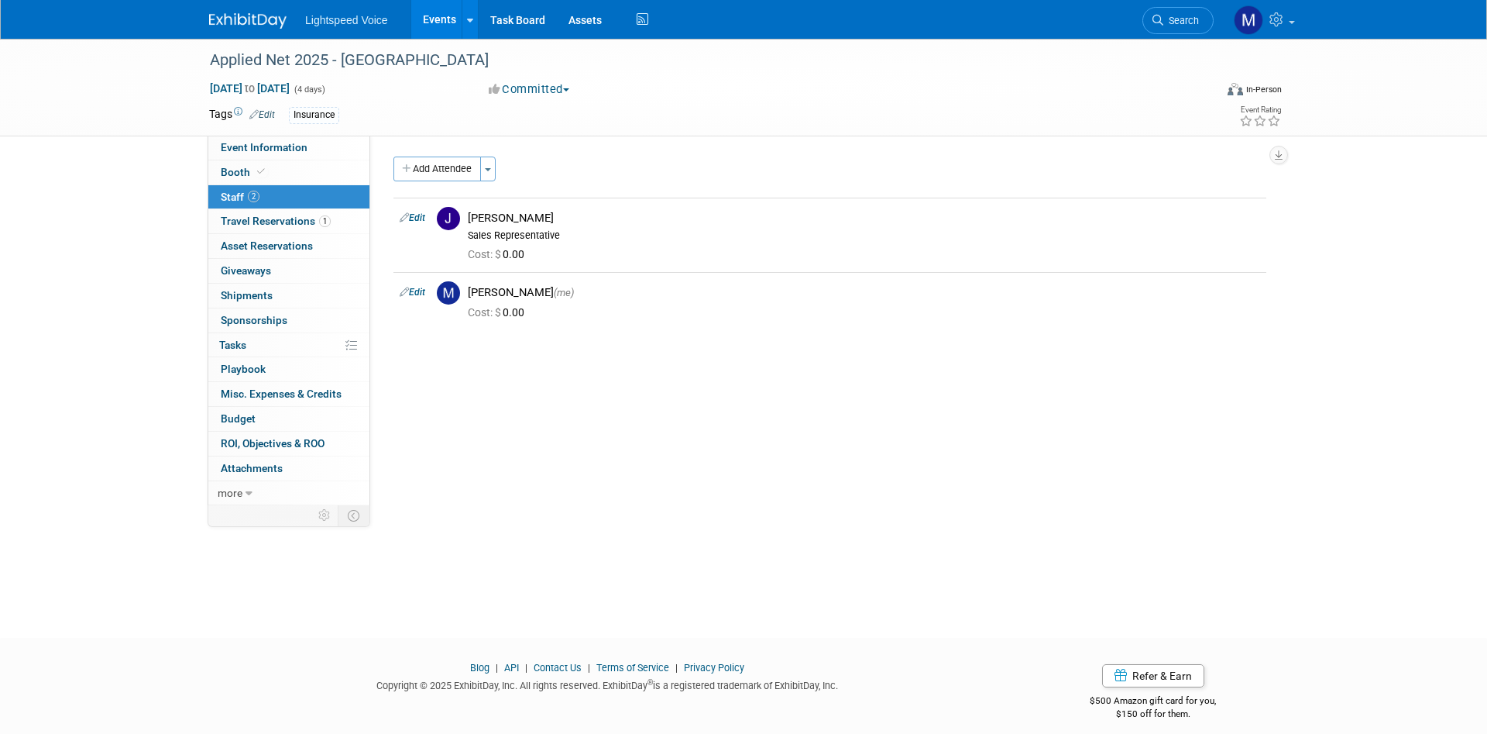
click at [66, 266] on div "Applied Net 2025 - [GEOGRAPHIC_DATA] [DATE] to [DATE] (4 days) [DATE] to [DATE]…" at bounding box center [743, 324] width 1487 height 571
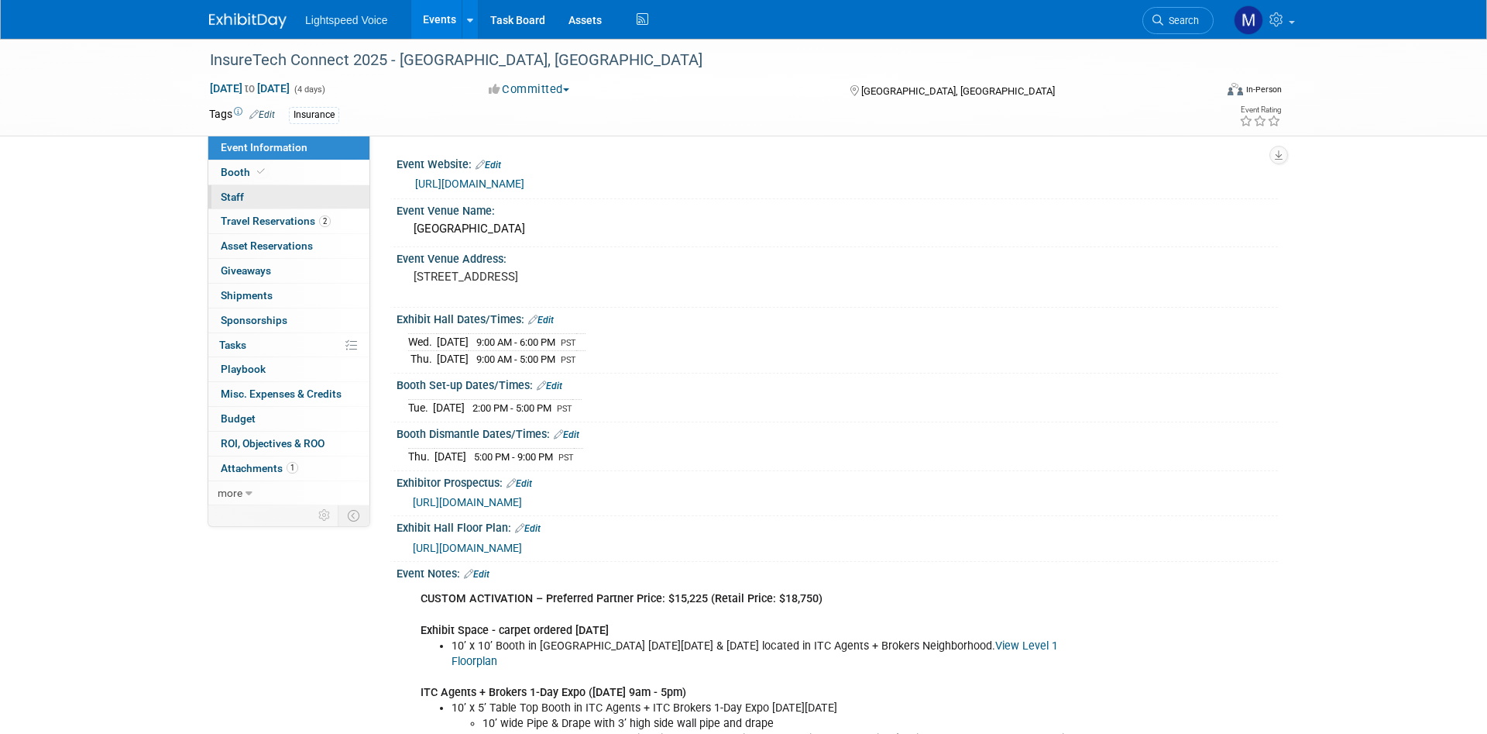
click at [230, 198] on span "Staff 0" at bounding box center [232, 197] width 23 height 12
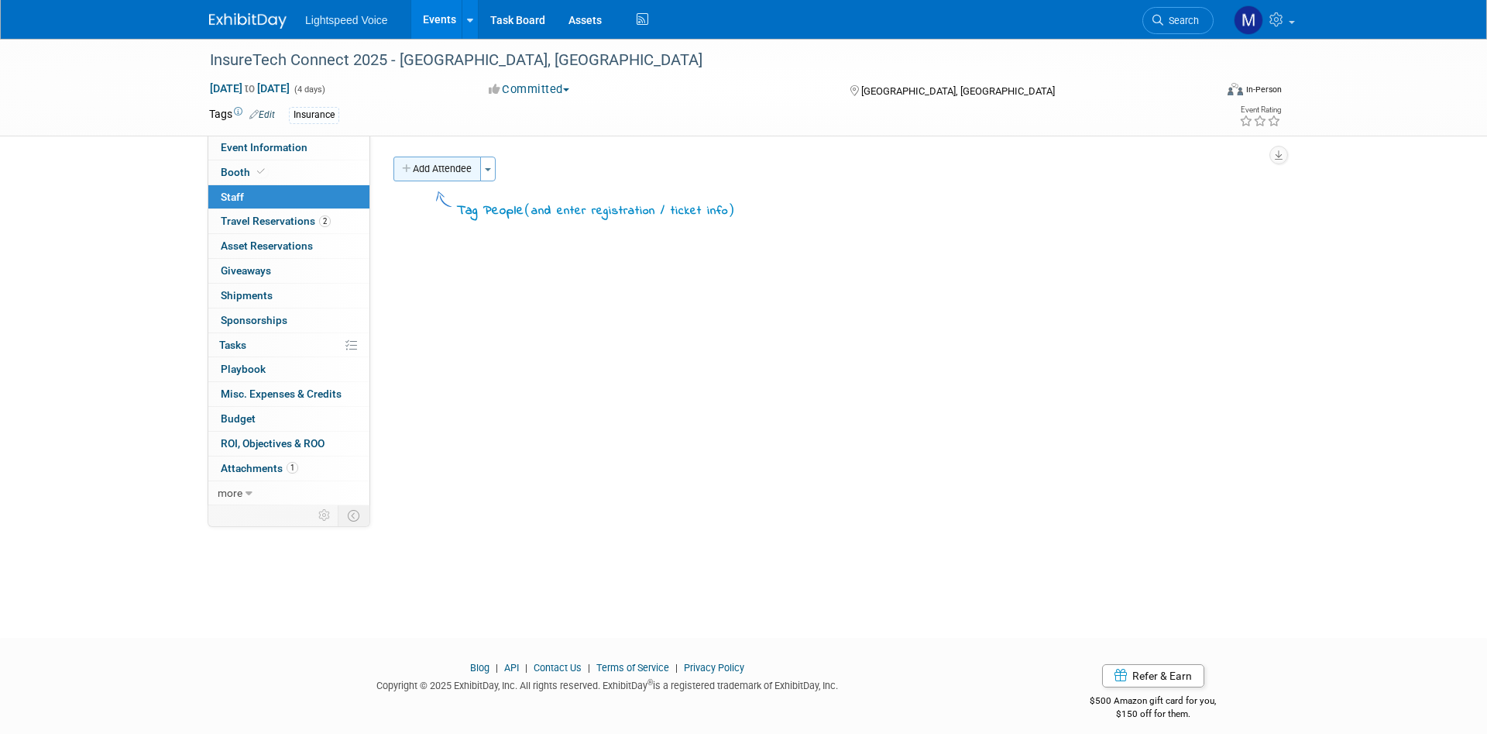
click at [438, 174] on button "Add Attendee" at bounding box center [438, 168] width 88 height 25
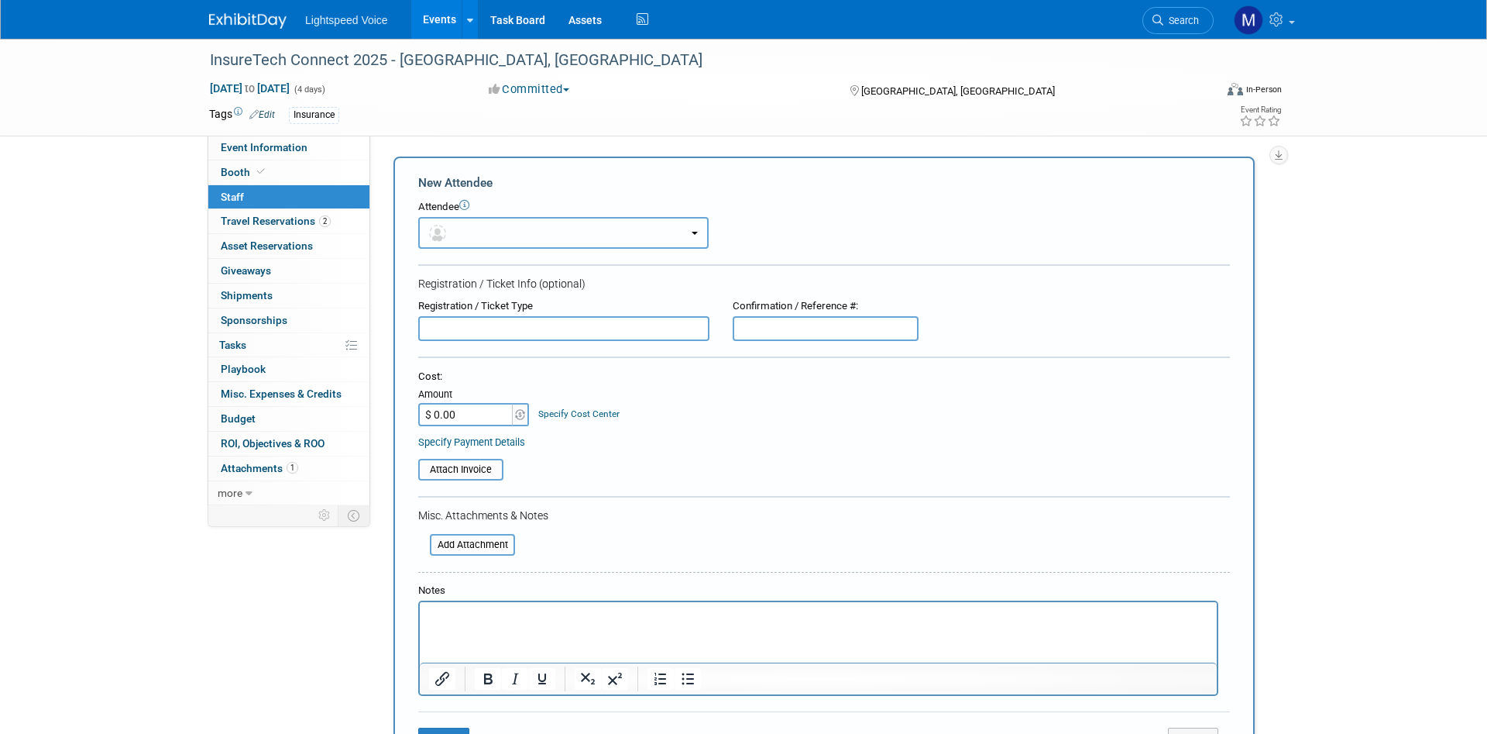
click at [474, 222] on button "button" at bounding box center [563, 233] width 290 height 32
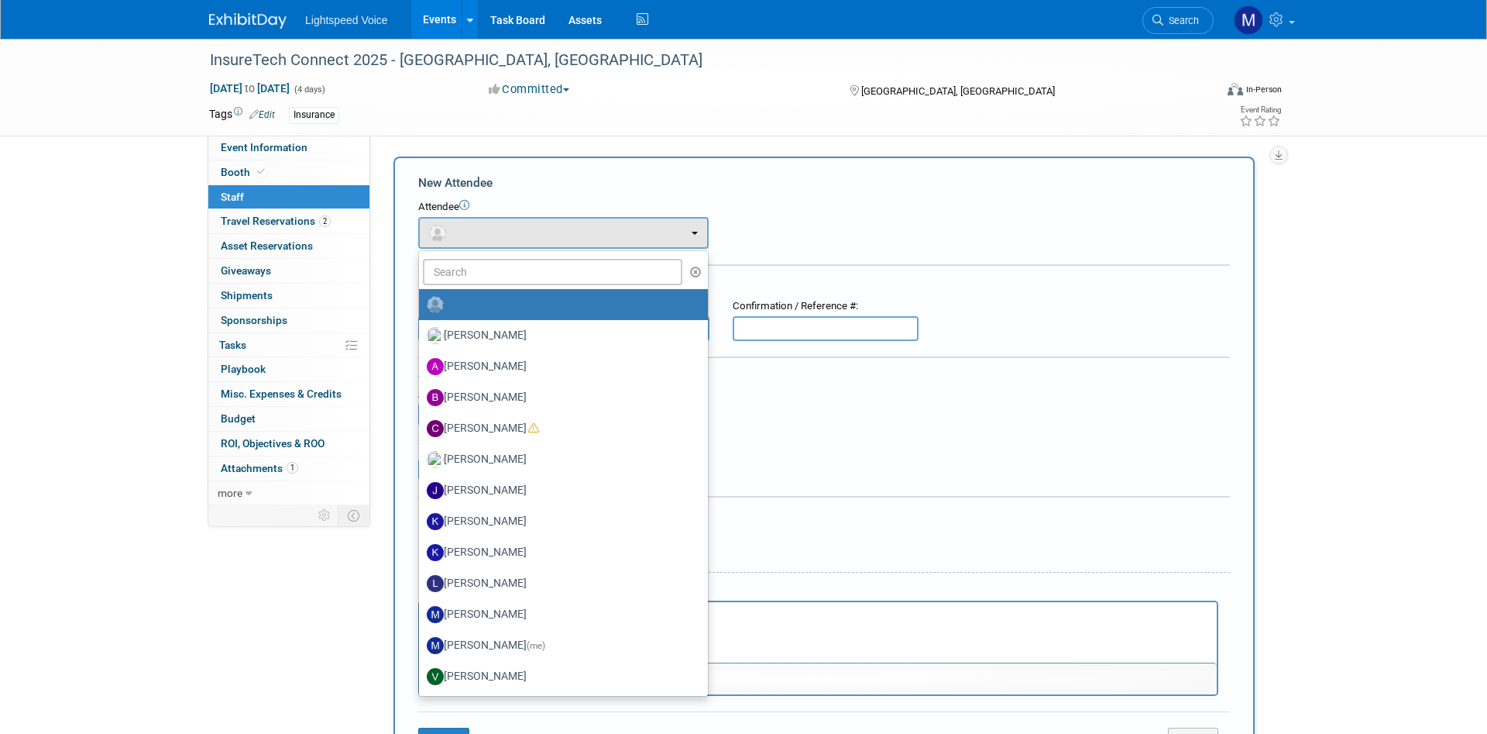
click at [132, 603] on div "InsureTech Connect 2025 - Las Vegas, NV Oct 13, 2025 to Oct 16, 2025 (4 days) O…" at bounding box center [743, 432] width 1487 height 786
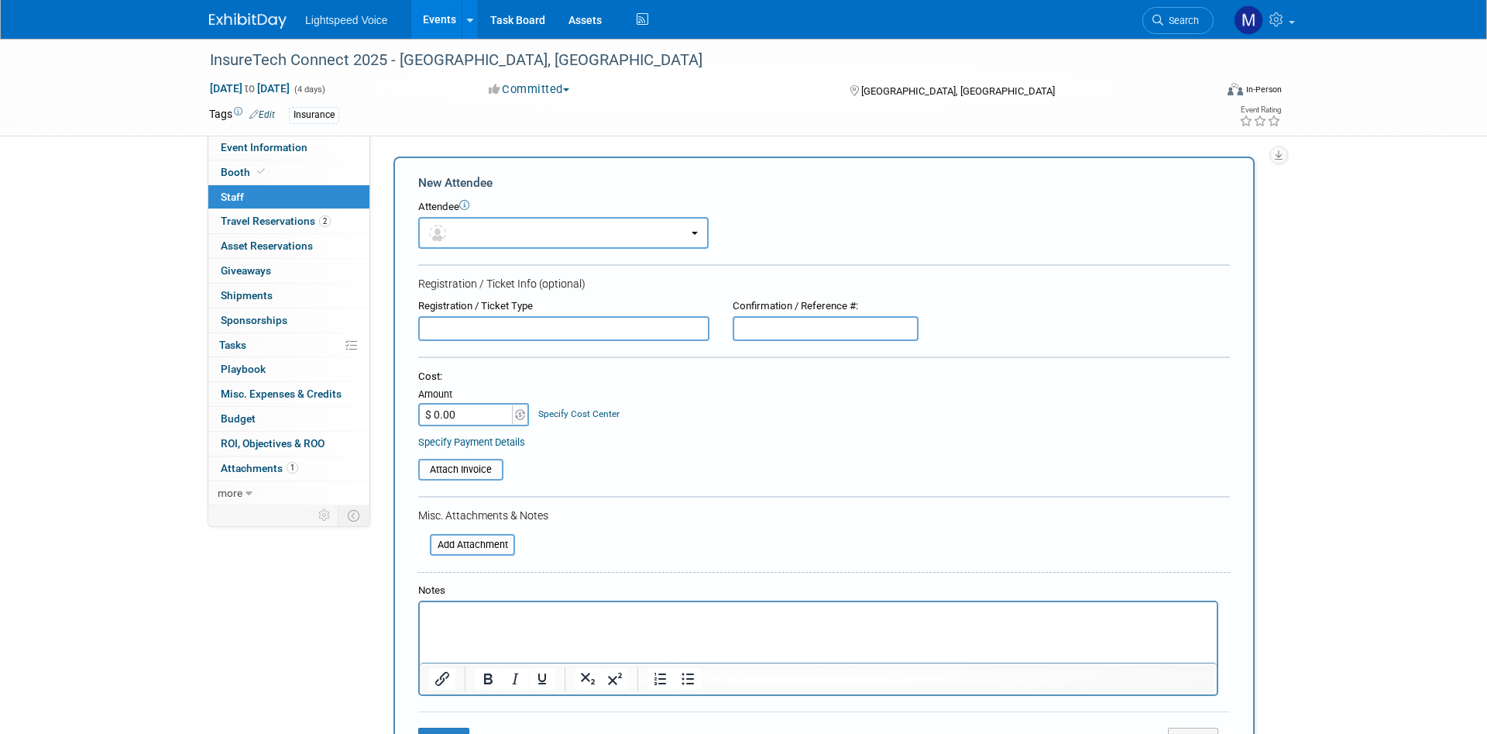
click at [97, 286] on div "InsureTech Connect 2025 - Las Vegas, NV Oct 13, 2025 to Oct 16, 2025 (4 days) O…" at bounding box center [743, 432] width 1487 height 786
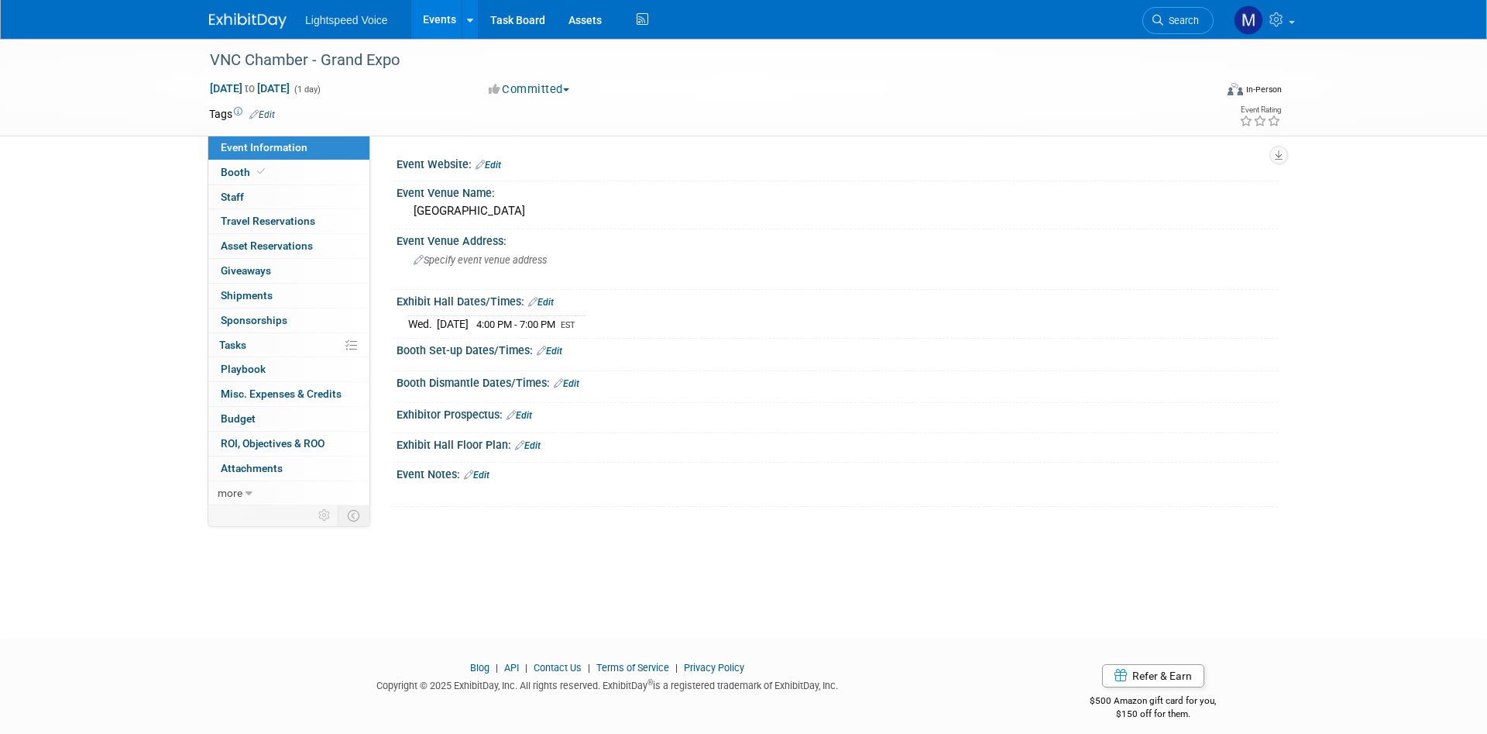
click at [569, 87] on button "Committed" at bounding box center [529, 89] width 92 height 16
click at [781, 95] on div "Committed Committed Considering Not Going Canceled Attending, no booth COMPLETE…" at bounding box center [654, 89] width 342 height 17
click at [242, 201] on span "Staff 0" at bounding box center [232, 197] width 23 height 12
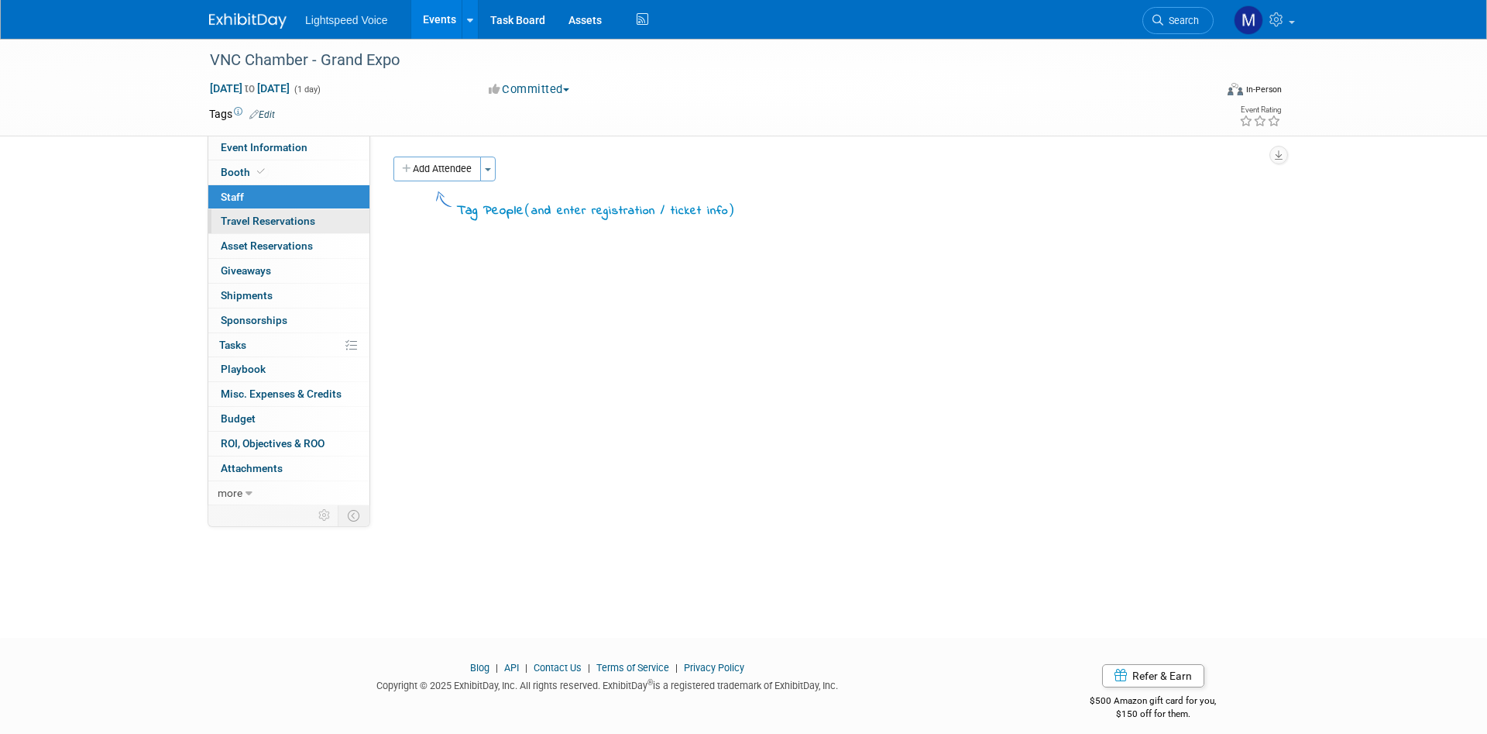
click at [284, 222] on span "Travel Reservations 0" at bounding box center [268, 221] width 95 height 12
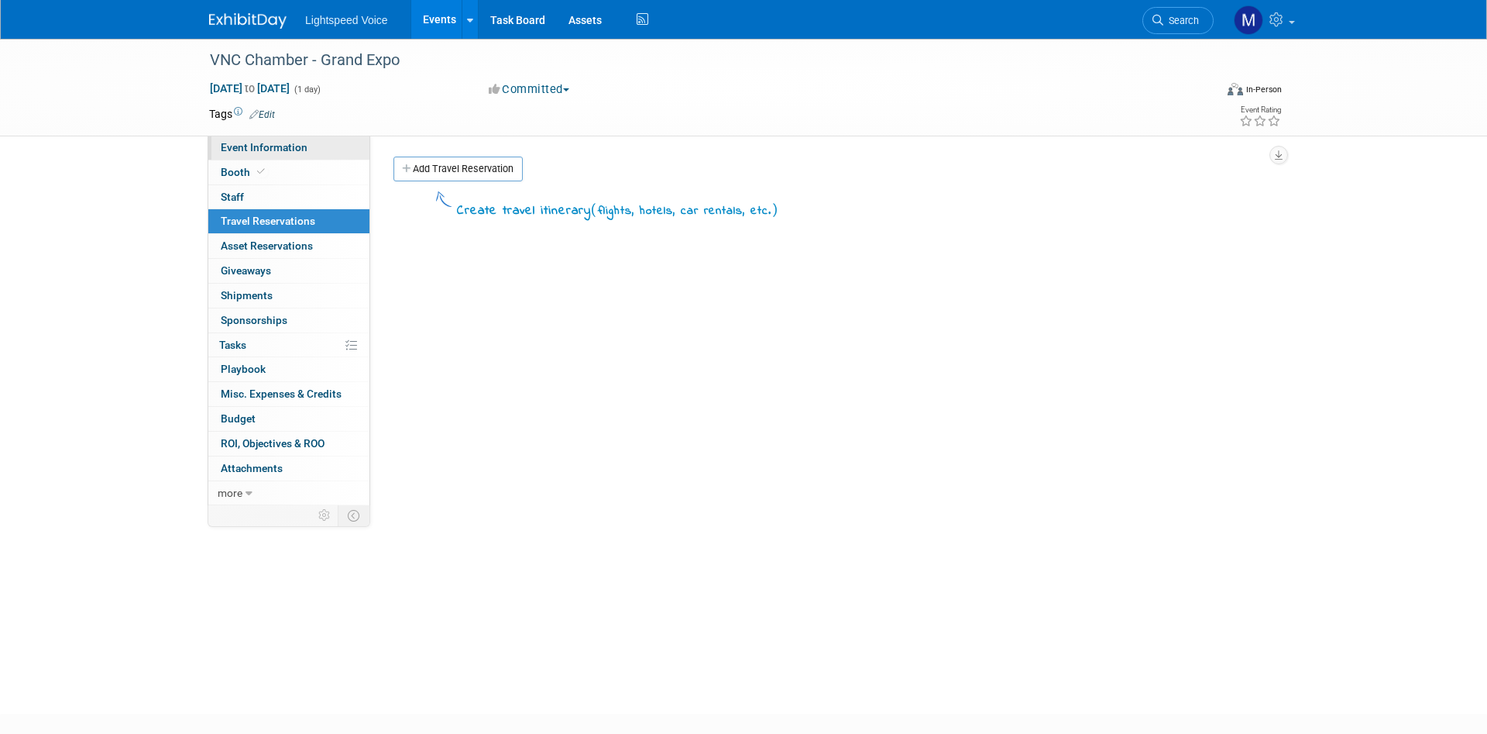
click at [264, 153] on span "Event Information" at bounding box center [264, 147] width 87 height 12
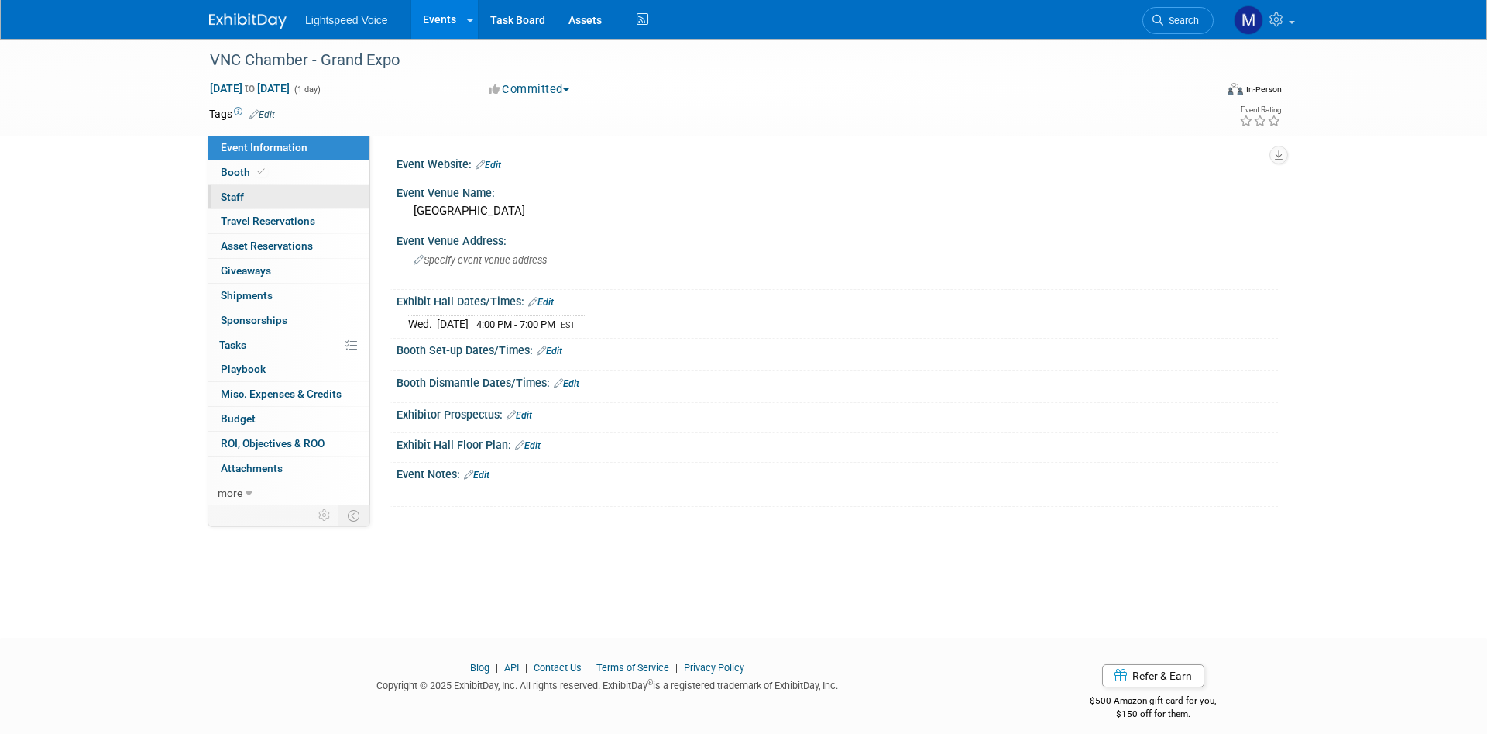
click at [257, 197] on link "0 Staff 0" at bounding box center [288, 197] width 161 height 24
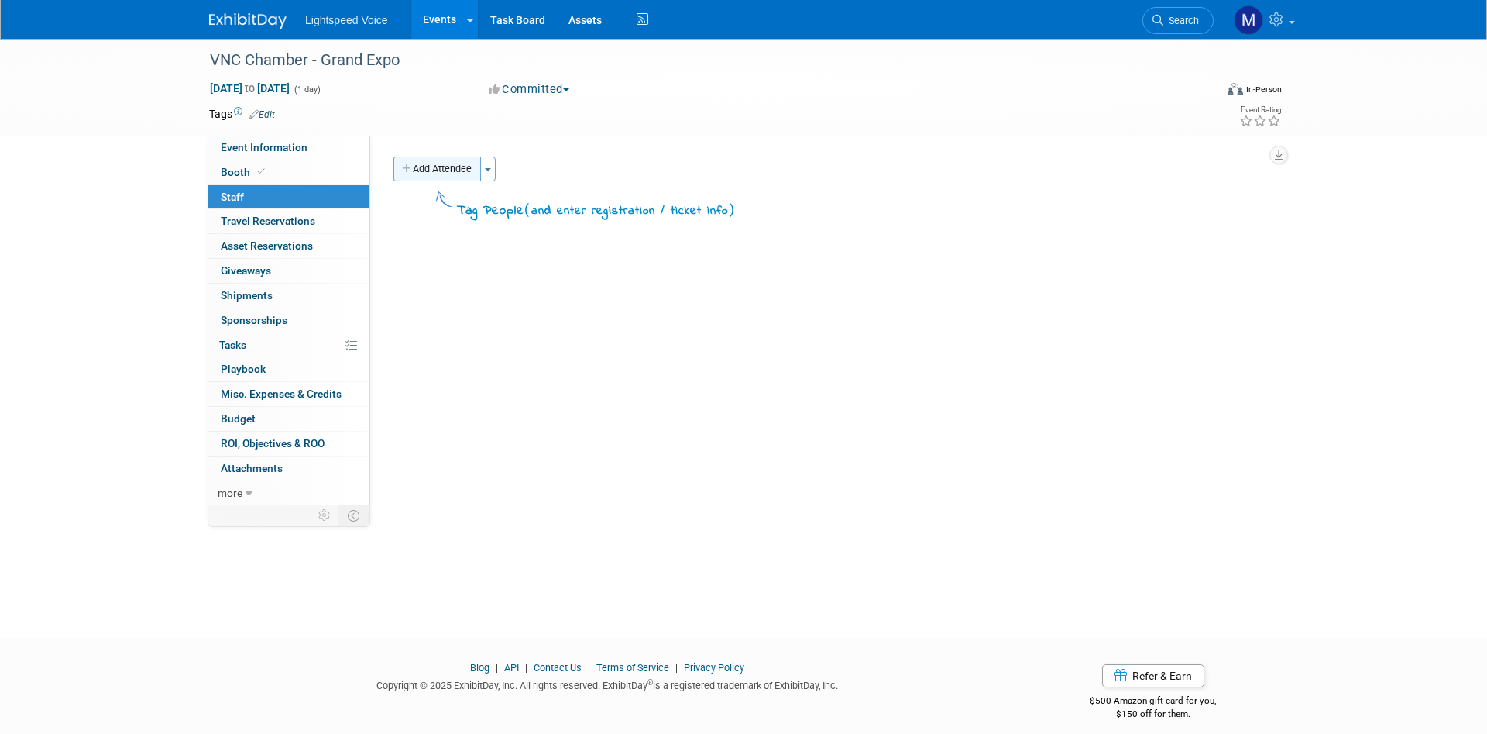
click at [458, 171] on button "Add Attendee" at bounding box center [438, 168] width 88 height 25
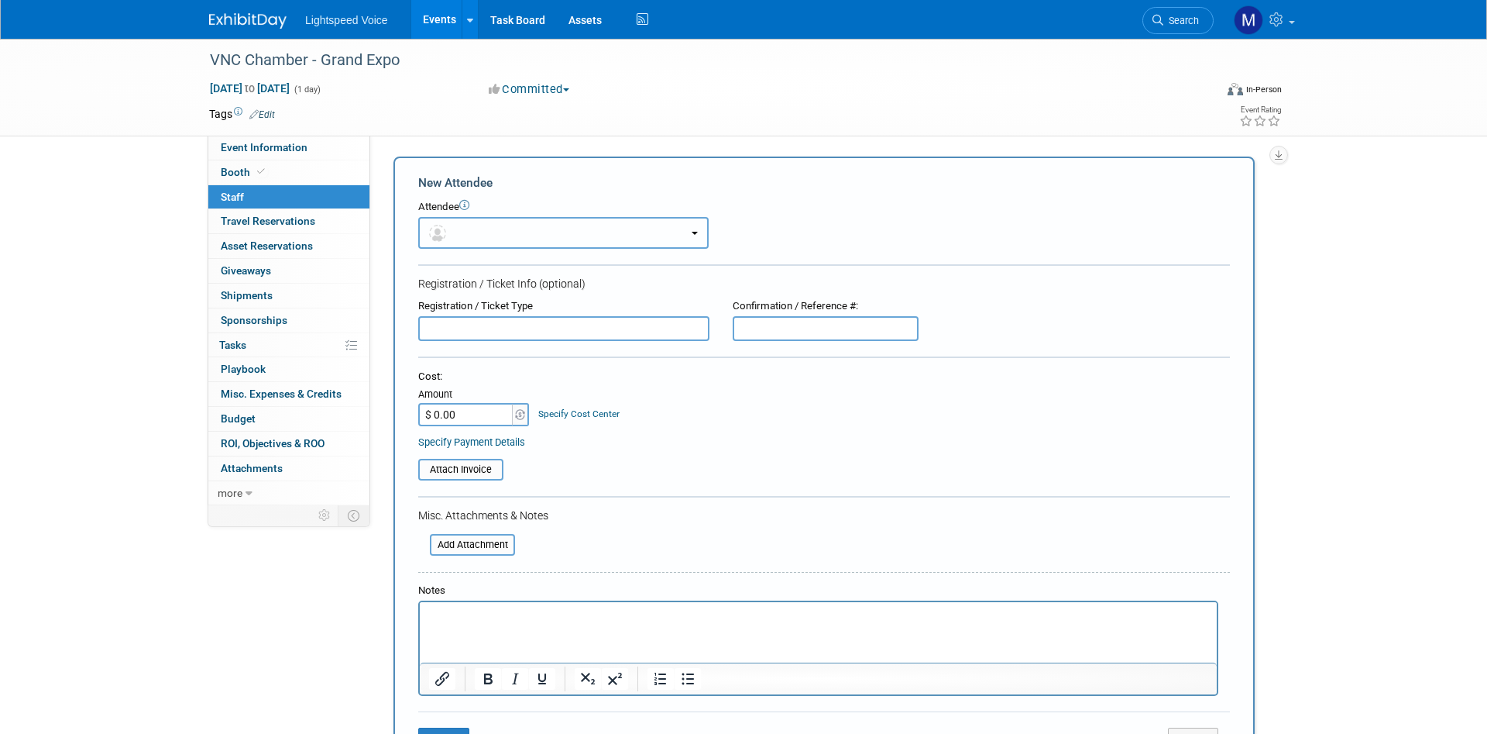
click at [471, 229] on button "button" at bounding box center [563, 233] width 290 height 32
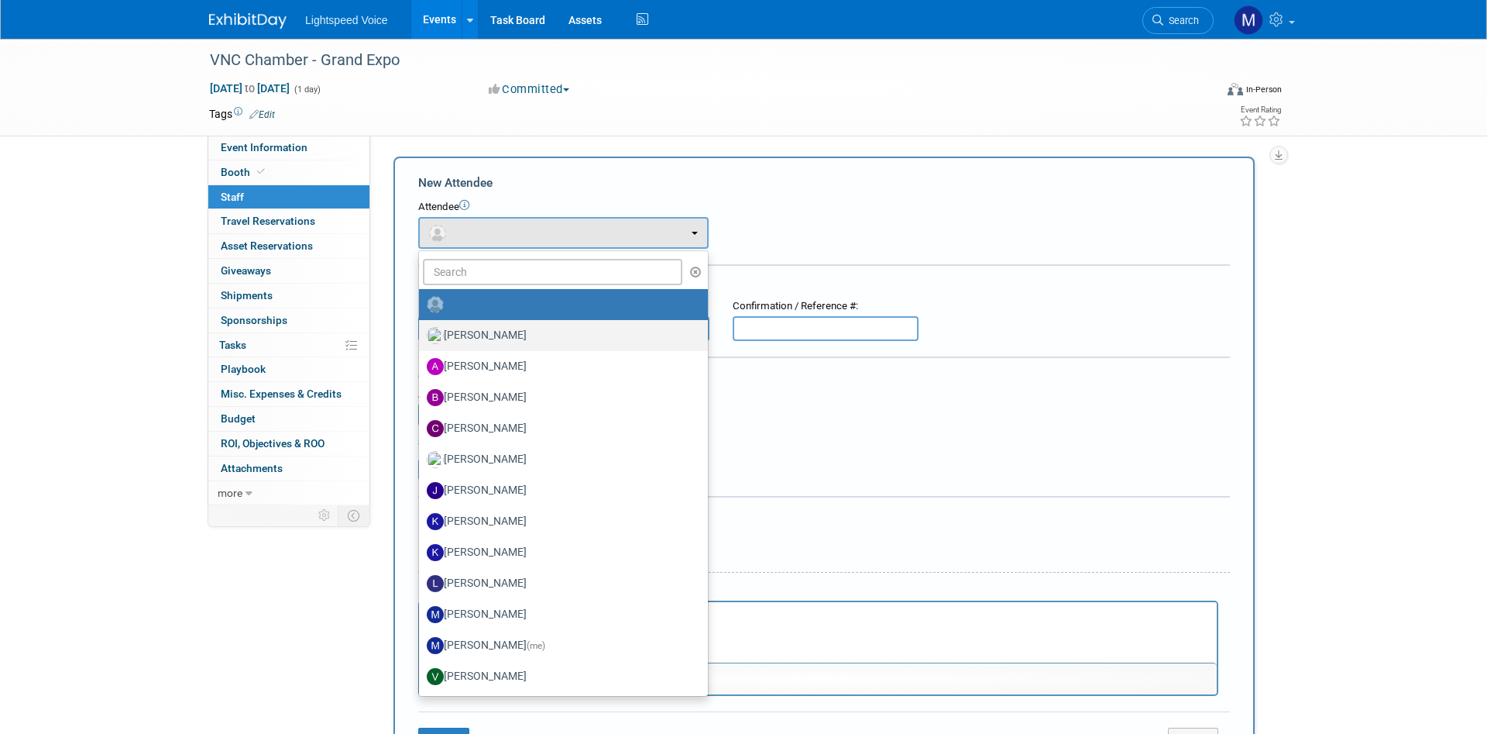
click at [493, 332] on label "[PERSON_NAME]" at bounding box center [560, 335] width 266 height 25
click at [421, 332] on input "[PERSON_NAME]" at bounding box center [416, 333] width 10 height 10
select select "ab79a20d-082c-4de5-bafa-52769306ab92"
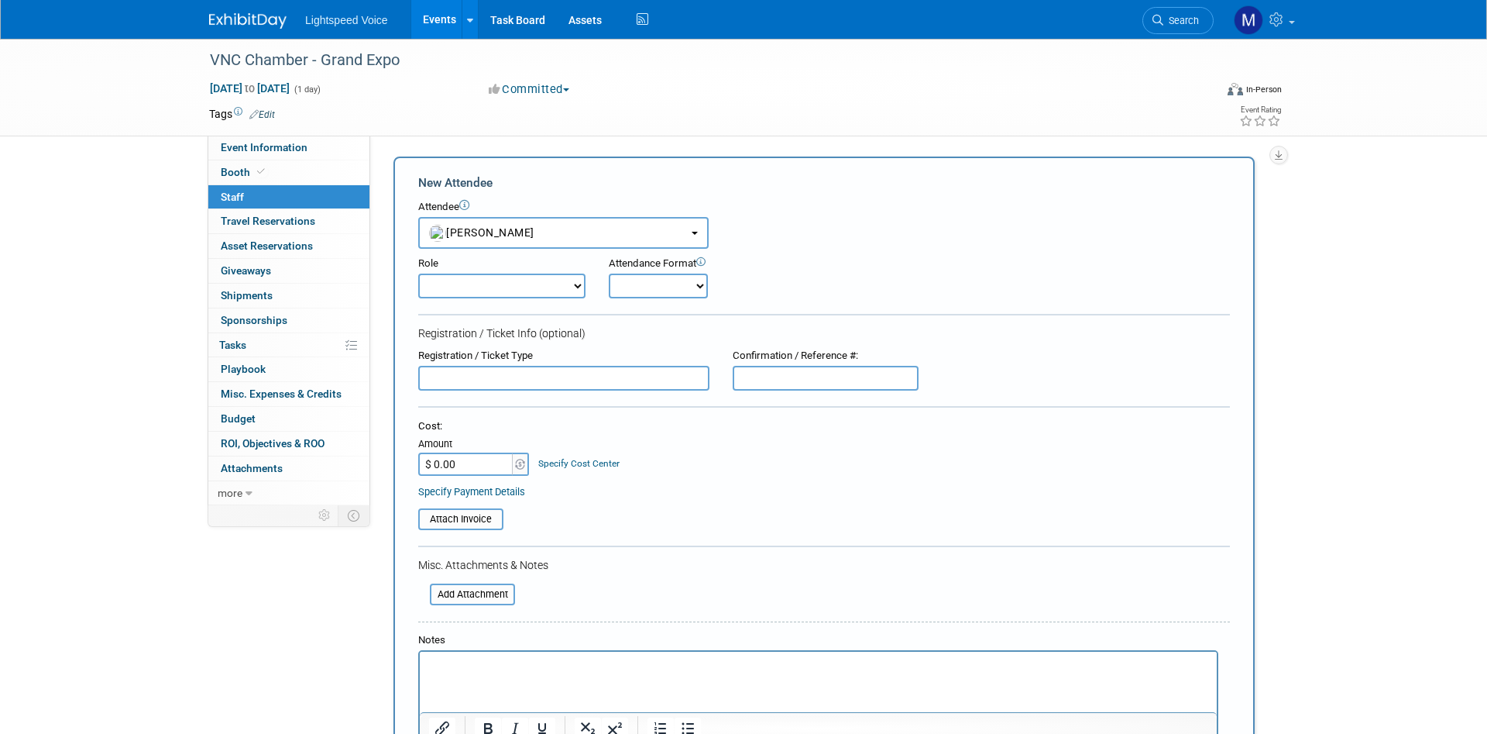
click at [418, 273] on select "Demonstrator Host Planner Presenter Sales Representative Set-up/Dismantle Crew …" at bounding box center [501, 285] width 167 height 25
select select "9"
click option "Demonstrator" at bounding box center [0, 0] width 0 height 0
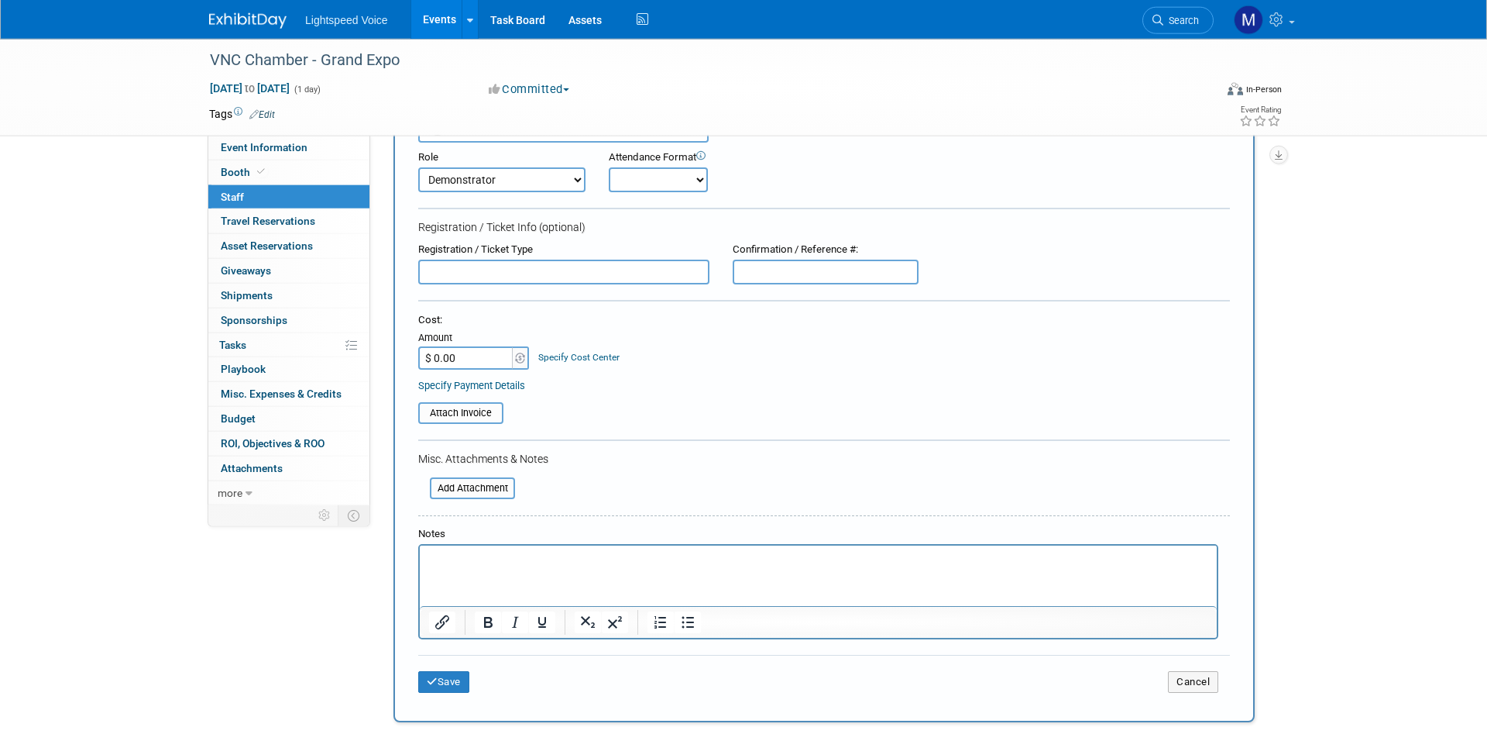
scroll to position [277, 0]
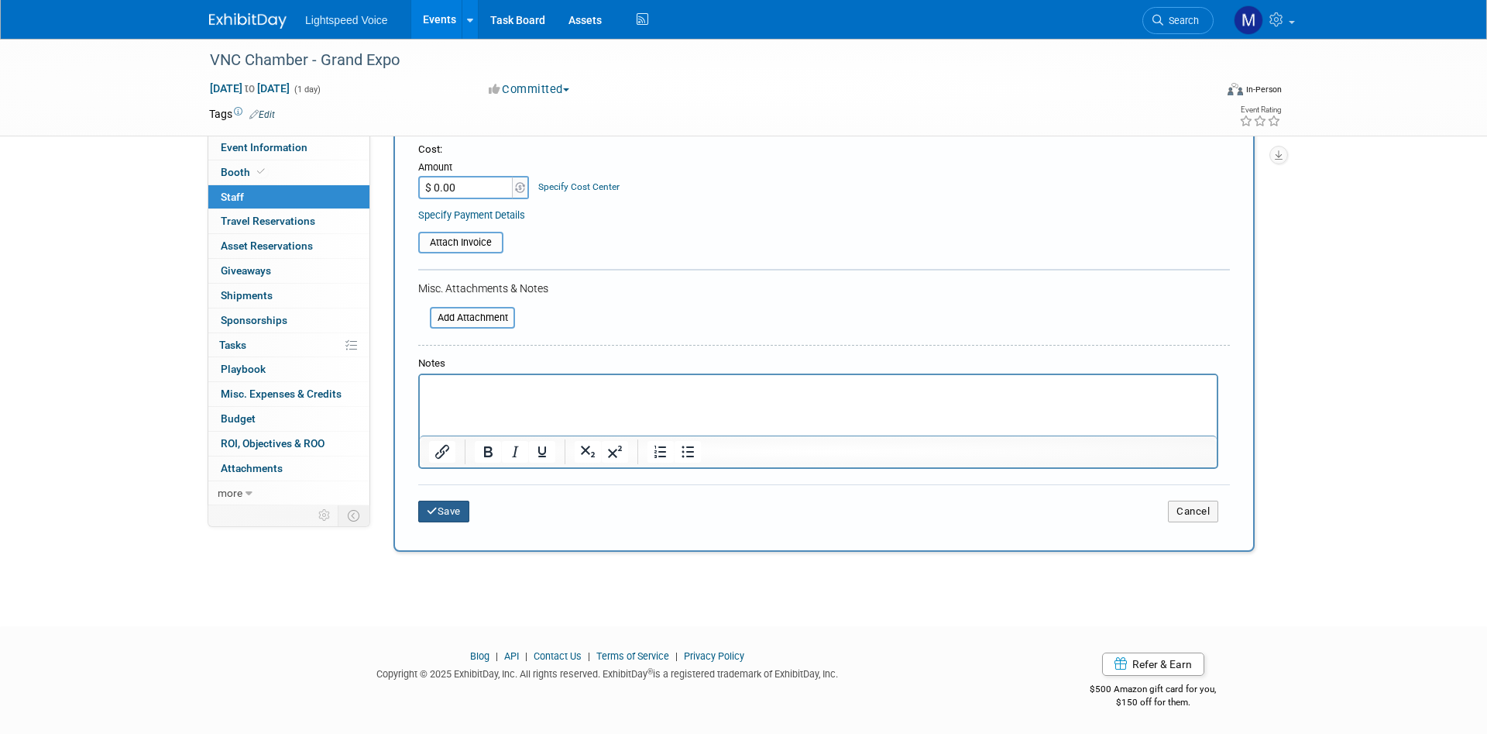
click at [452, 507] on button "Save" at bounding box center [443, 511] width 51 height 22
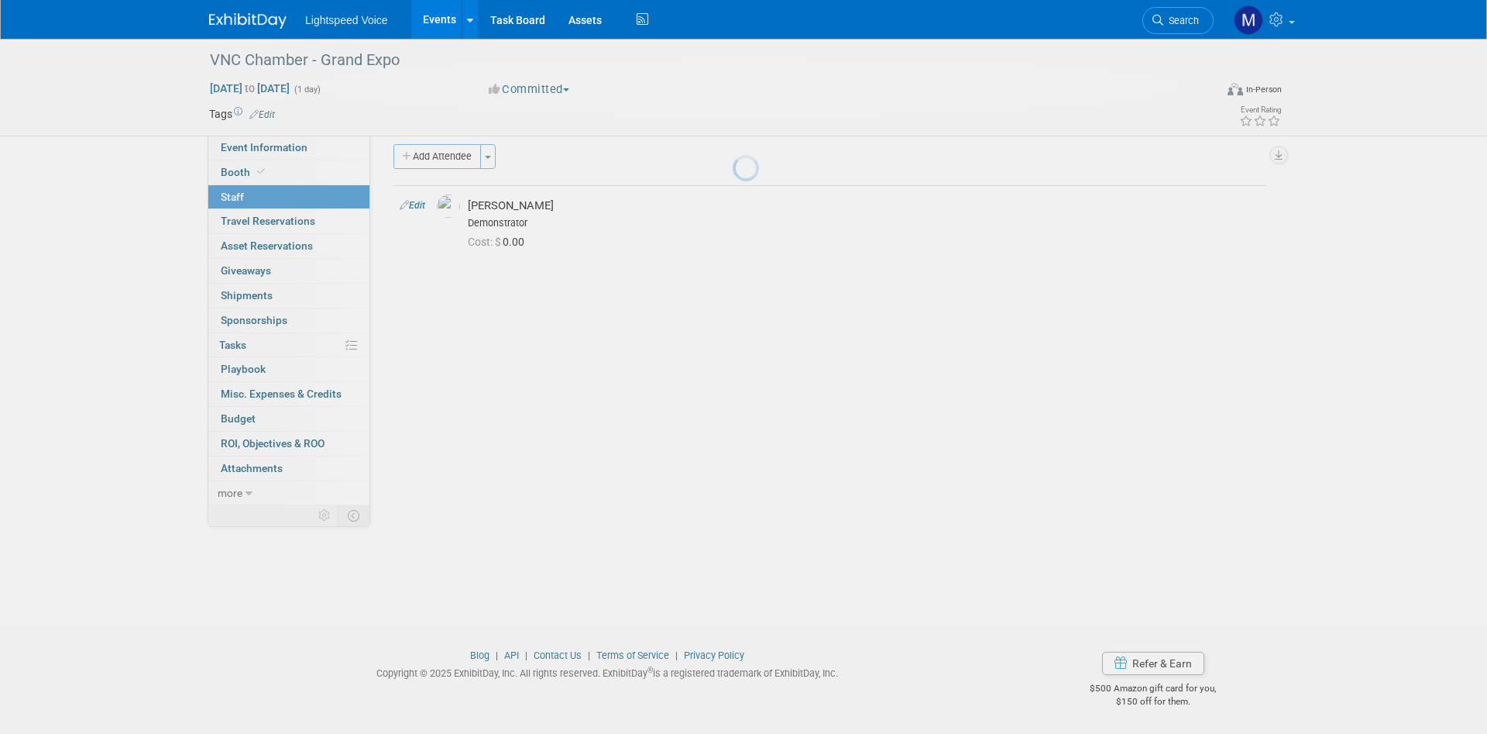
scroll to position [12, 0]
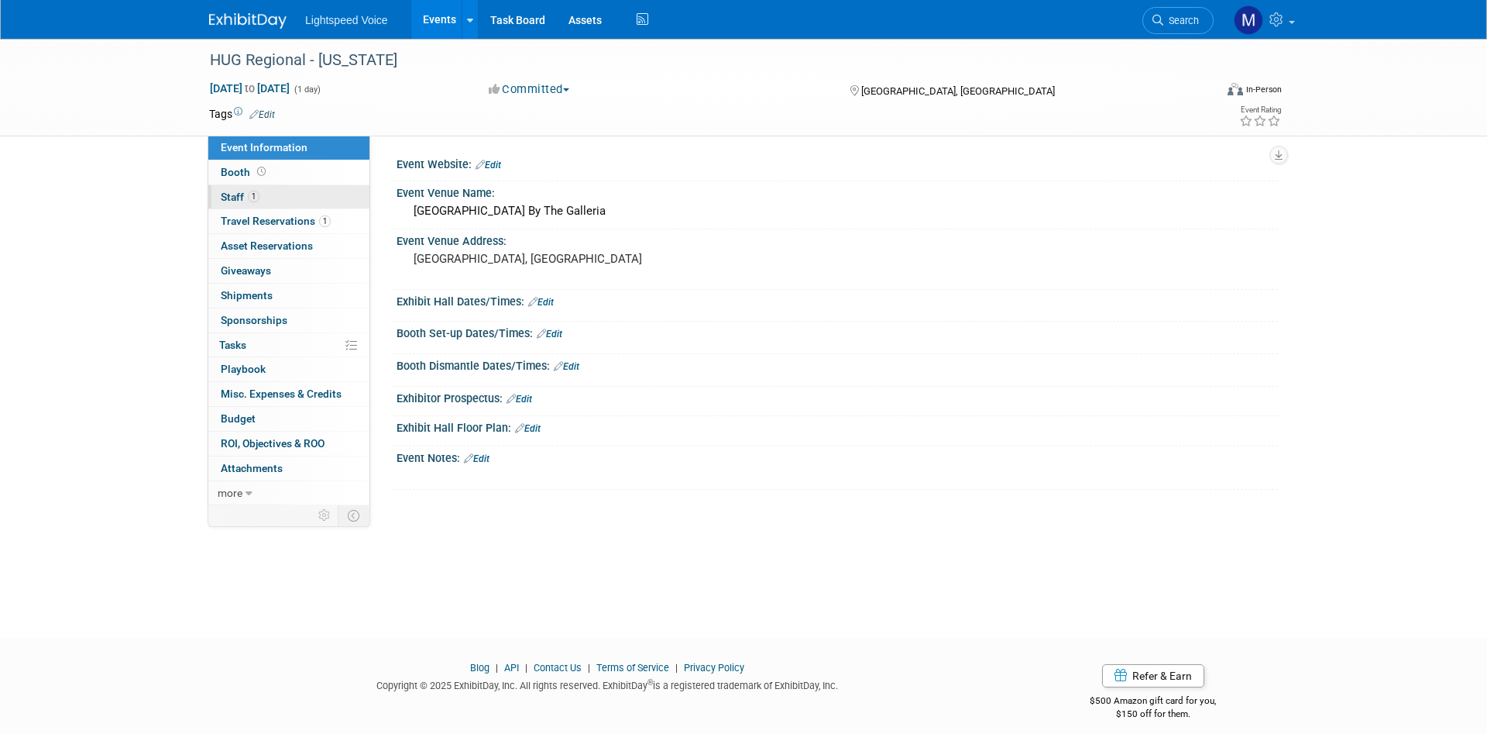
click at [235, 194] on span "Staff 1" at bounding box center [240, 197] width 39 height 12
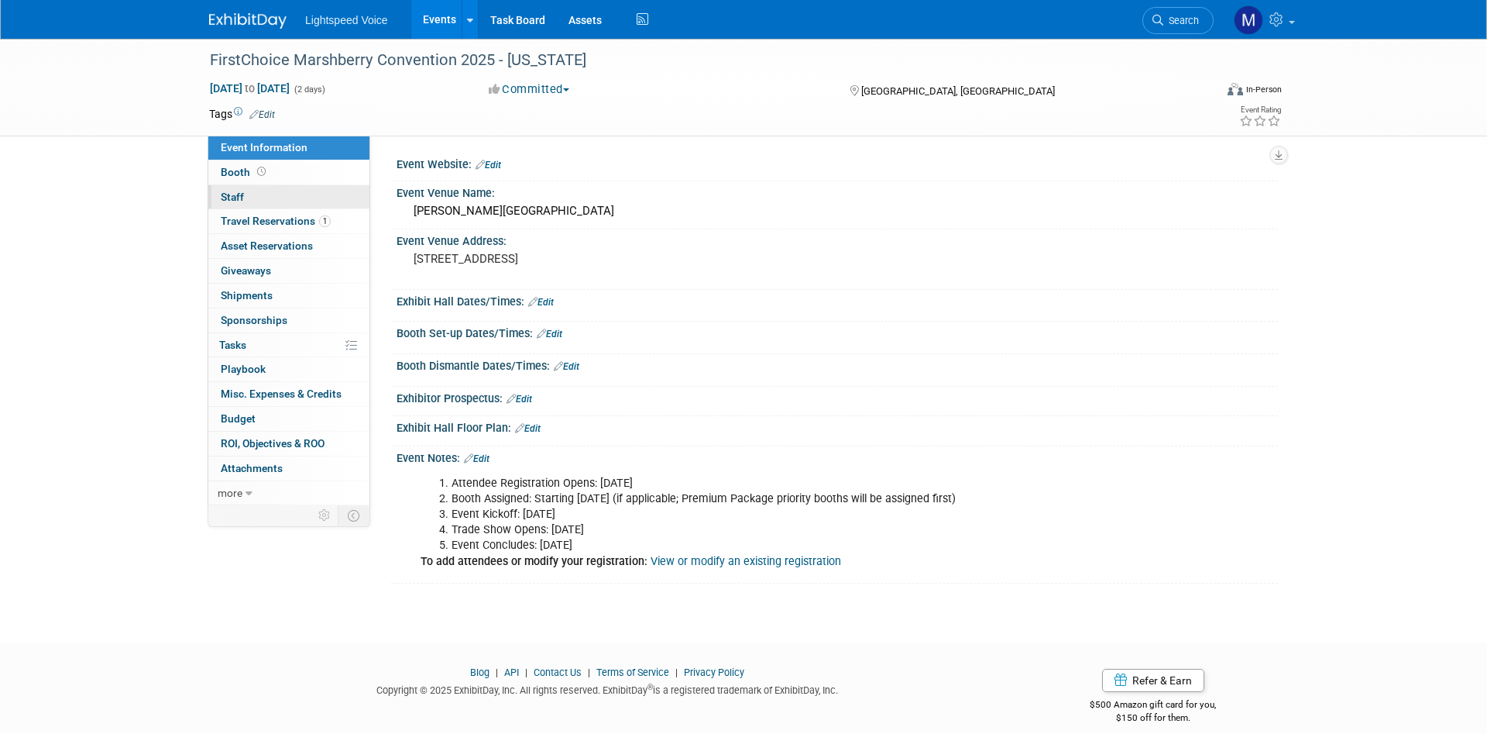
click at [239, 195] on span "Staff 0" at bounding box center [232, 197] width 23 height 12
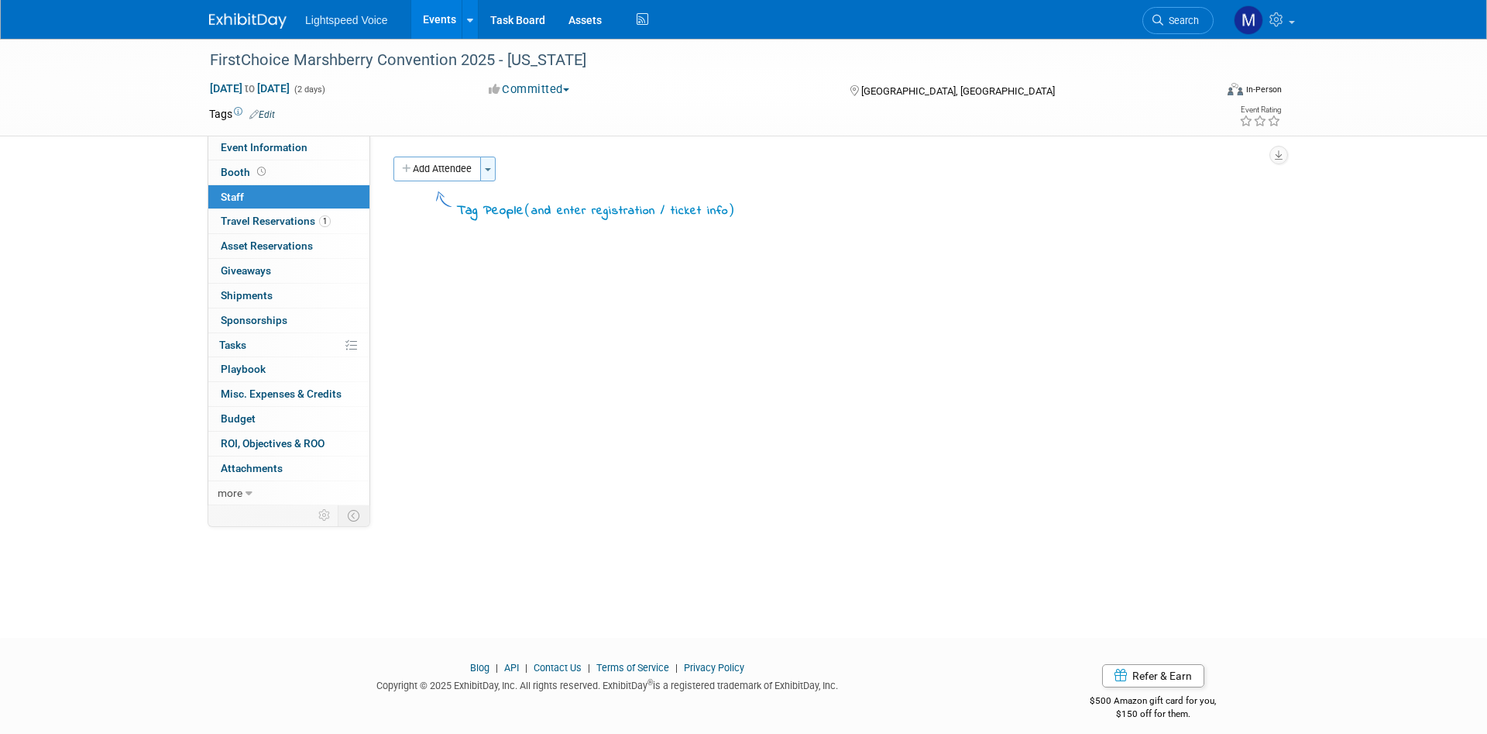
click at [488, 166] on button "Toggle Dropdown" at bounding box center [487, 168] width 15 height 25
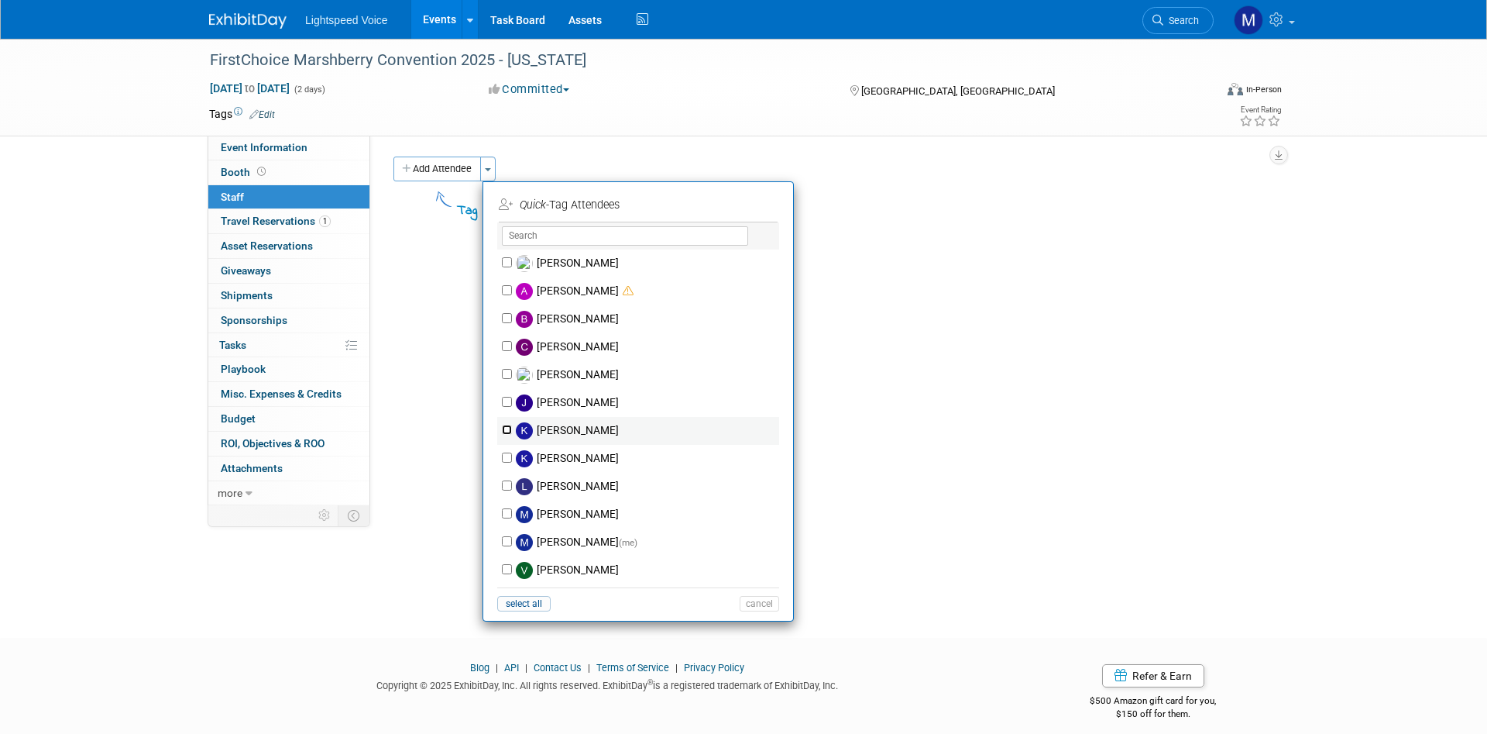
click at [511, 432] on input "[PERSON_NAME]" at bounding box center [507, 430] width 10 height 10
checkbox input "true"
click at [752, 205] on button "Apply" at bounding box center [753, 205] width 47 height 22
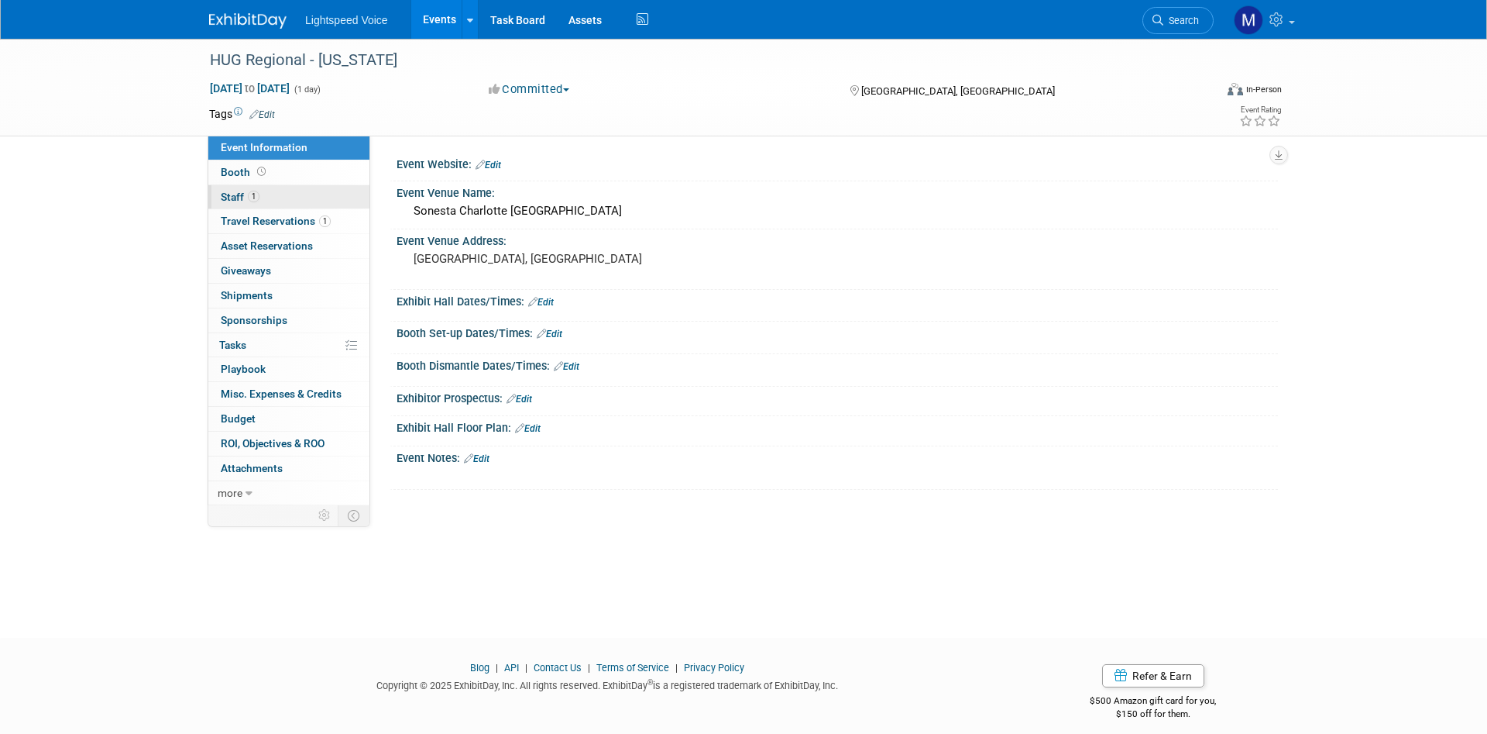
click at [239, 198] on span "Staff 1" at bounding box center [240, 197] width 39 height 12
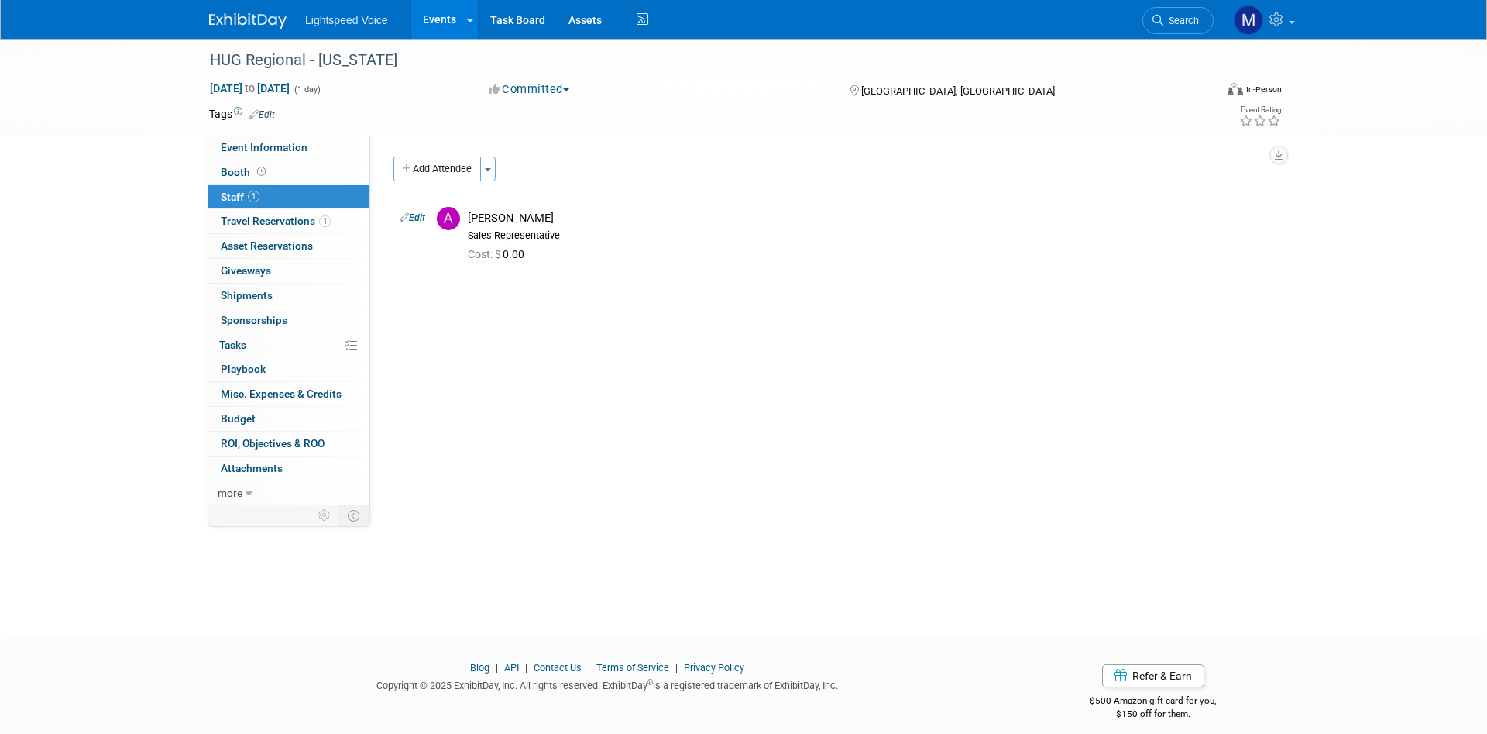
click at [530, 401] on div "Event Website: Edit Event Venue Name: Sonesta [GEOGRAPHIC_DATA] [GEOGRAPHIC_DAT…" at bounding box center [824, 321] width 908 height 370
click at [449, 23] on link "Events" at bounding box center [439, 19] width 57 height 39
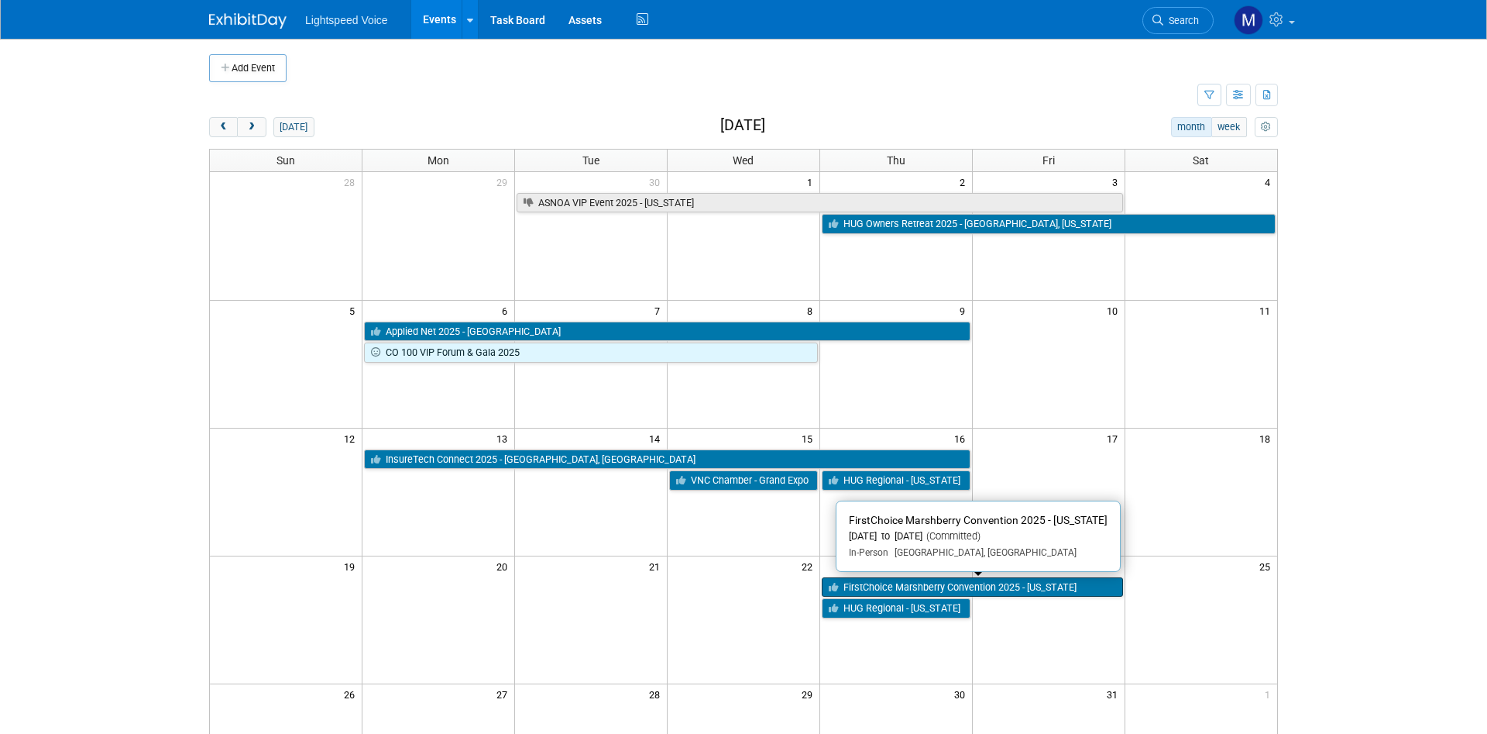
click at [1082, 583] on link "FirstChoice Marshberry Convention 2025 - [US_STATE]" at bounding box center [972, 587] width 301 height 20
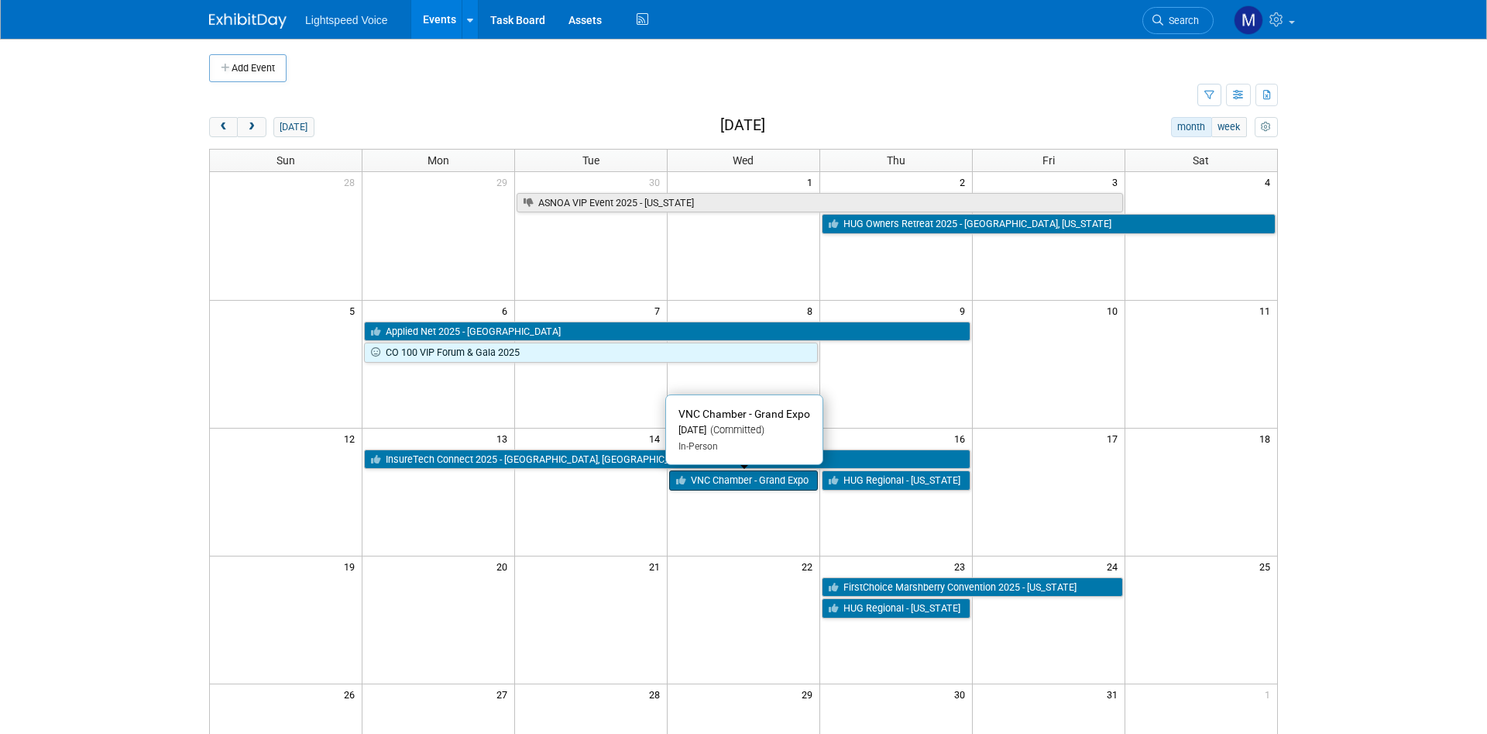
click at [743, 482] on link "VNC Chamber - Grand Expo" at bounding box center [743, 480] width 149 height 20
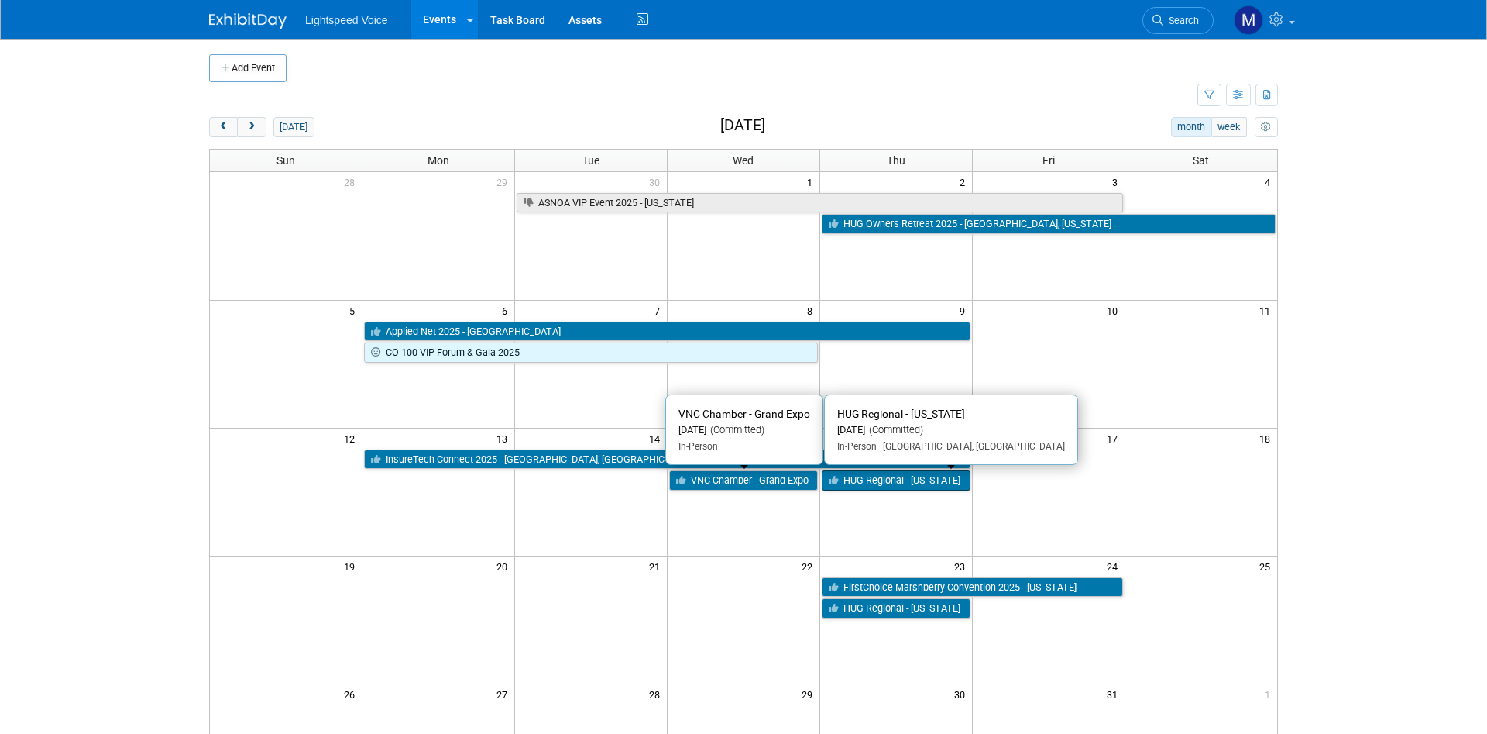
click at [886, 481] on link "HUG Regional - [US_STATE]" at bounding box center [896, 480] width 149 height 20
click at [483, 542] on td at bounding box center [439, 492] width 153 height 128
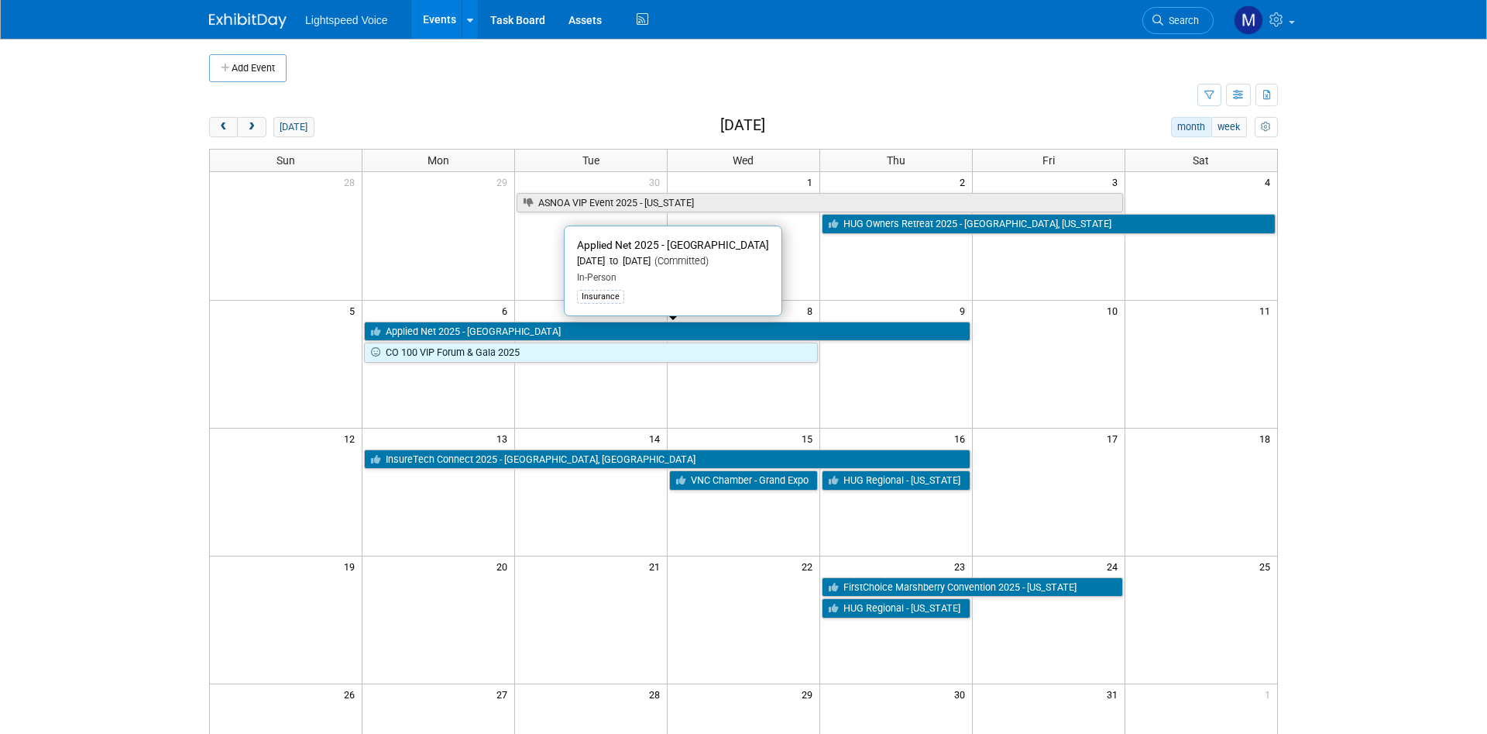
click at [668, 332] on link "Applied Net 2025 - [GEOGRAPHIC_DATA]" at bounding box center [667, 331] width 606 height 20
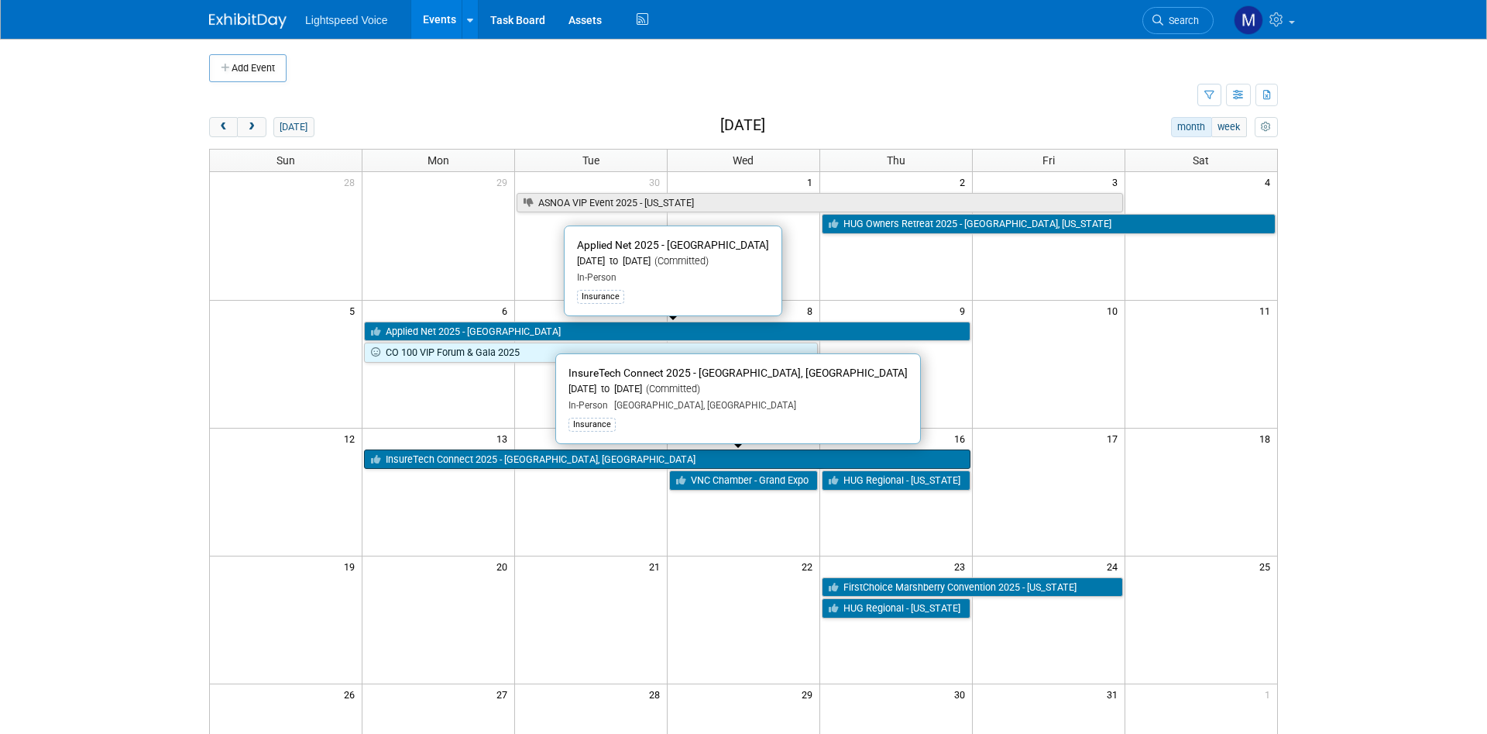
click at [606, 462] on link "InsureTech Connect 2025 - [GEOGRAPHIC_DATA], [GEOGRAPHIC_DATA]" at bounding box center [667, 459] width 606 height 20
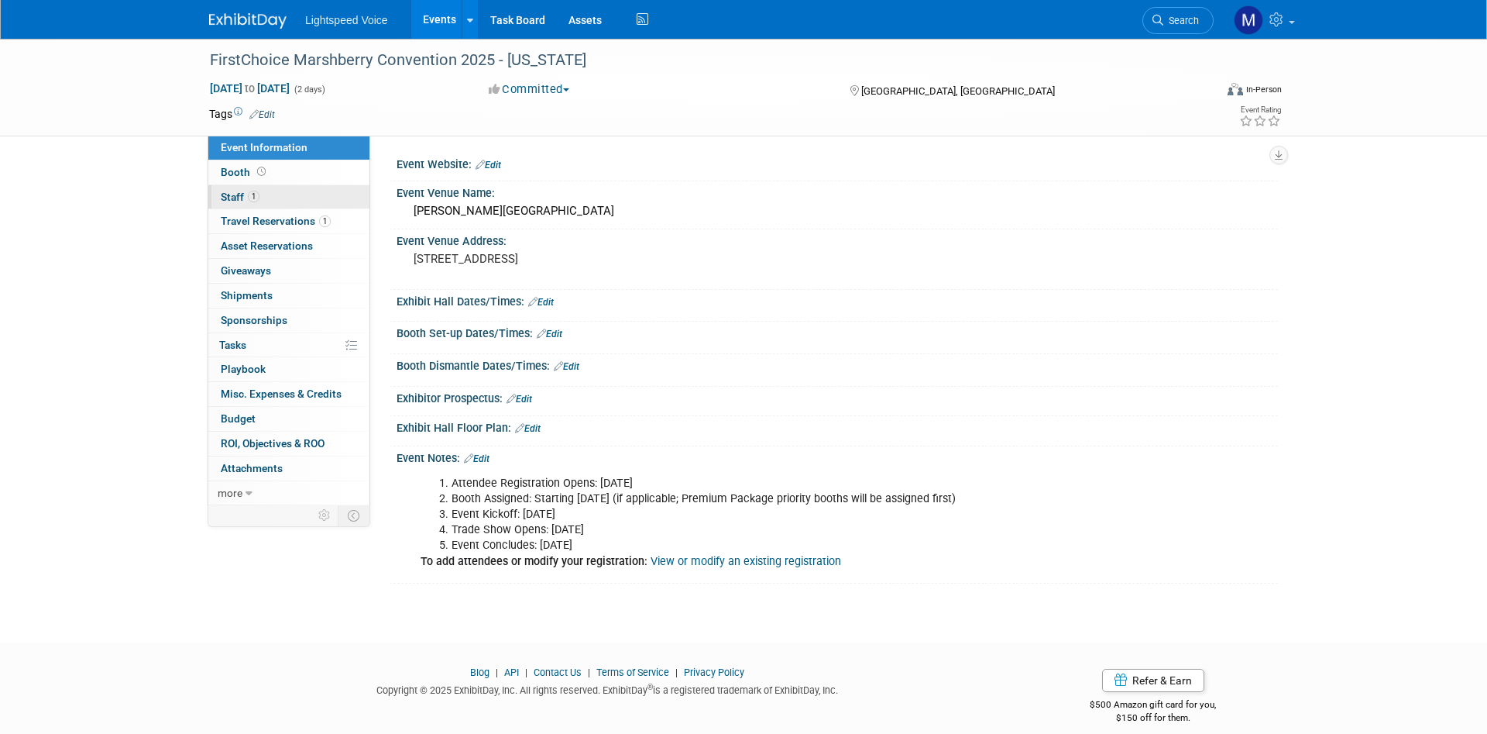
click at [236, 194] on span "Staff 1" at bounding box center [240, 197] width 39 height 12
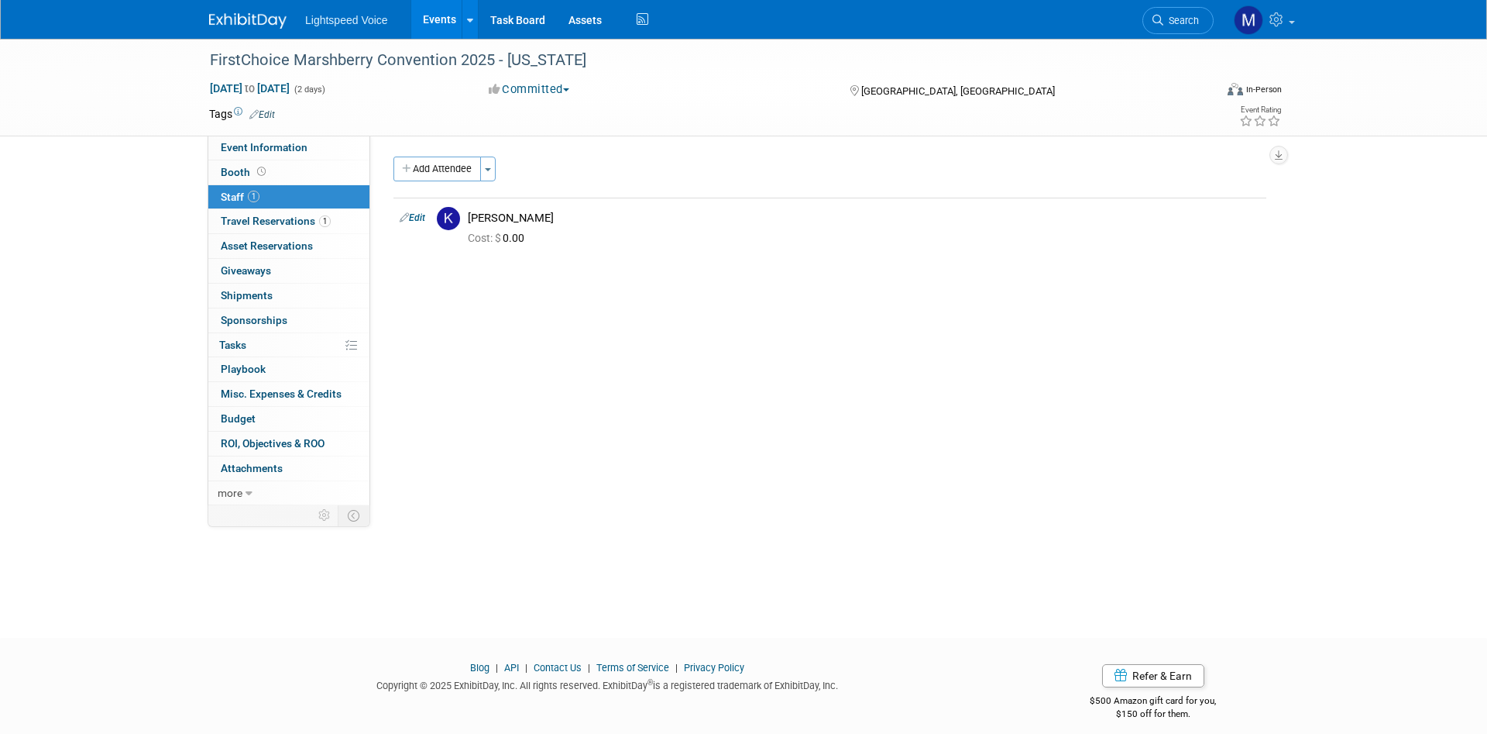
drag, startPoint x: 112, startPoint y: 263, endPoint x: 120, endPoint y: 214, distance: 50.2
click at [112, 262] on div "FirstChoice Marshberry Convention 2025 - Maryland Oct 23, 2025 to Oct 24, 2025 …" at bounding box center [743, 324] width 1487 height 571
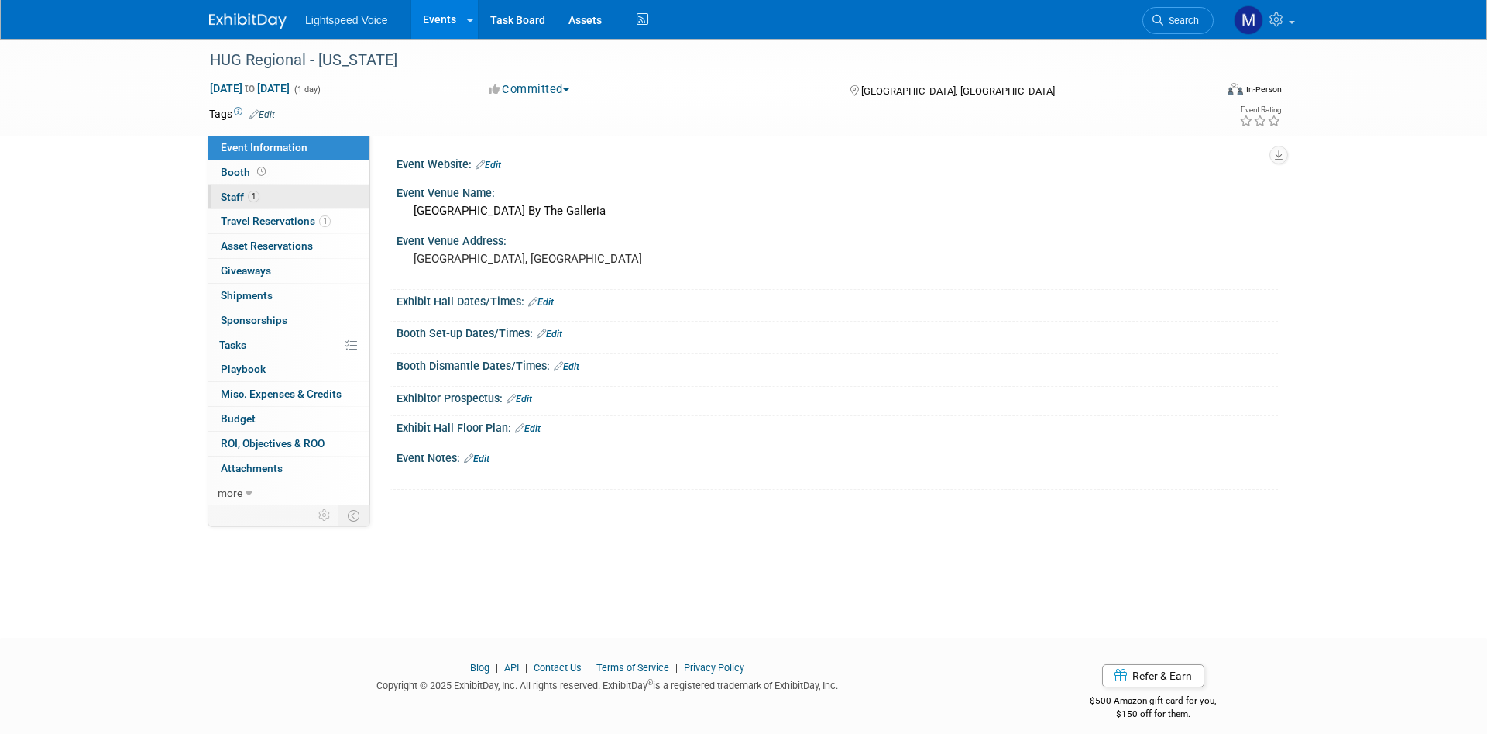
click at [229, 194] on span "Staff 1" at bounding box center [240, 197] width 39 height 12
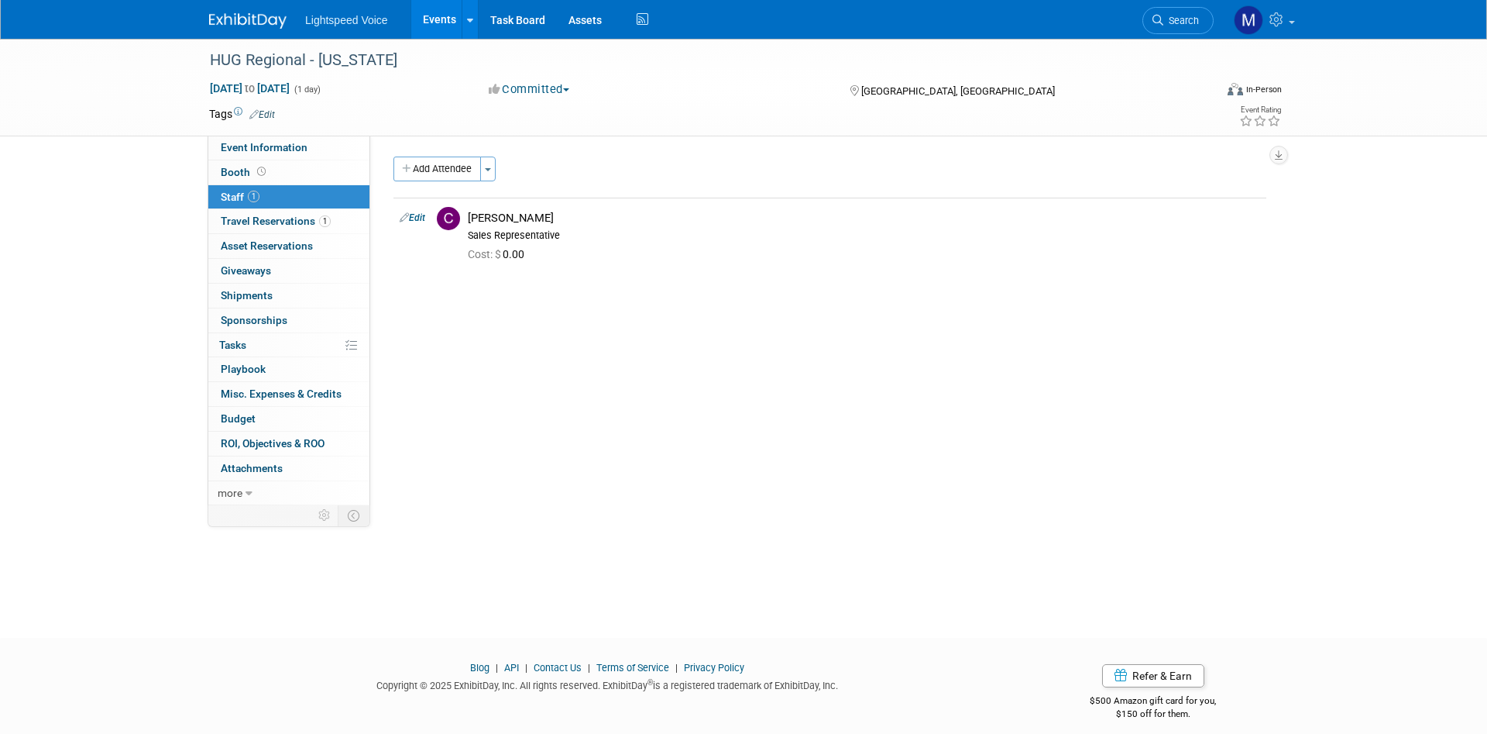
click at [127, 255] on div "HUG Regional - [US_STATE] [DATE] to [DATE] (1 day) [DATE] to [DATE] Committed C…" at bounding box center [743, 324] width 1487 height 571
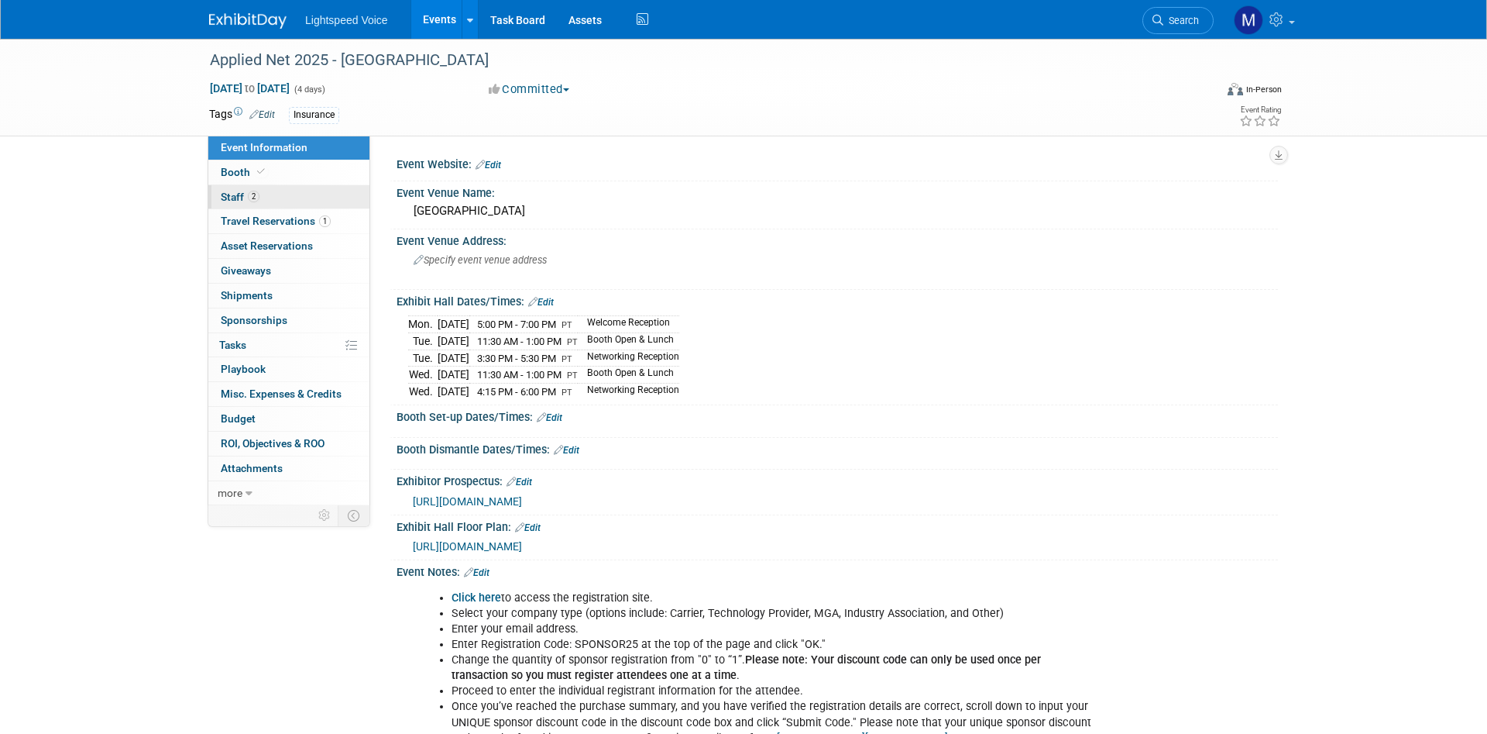
click at [237, 198] on span "Staff 2" at bounding box center [240, 197] width 39 height 12
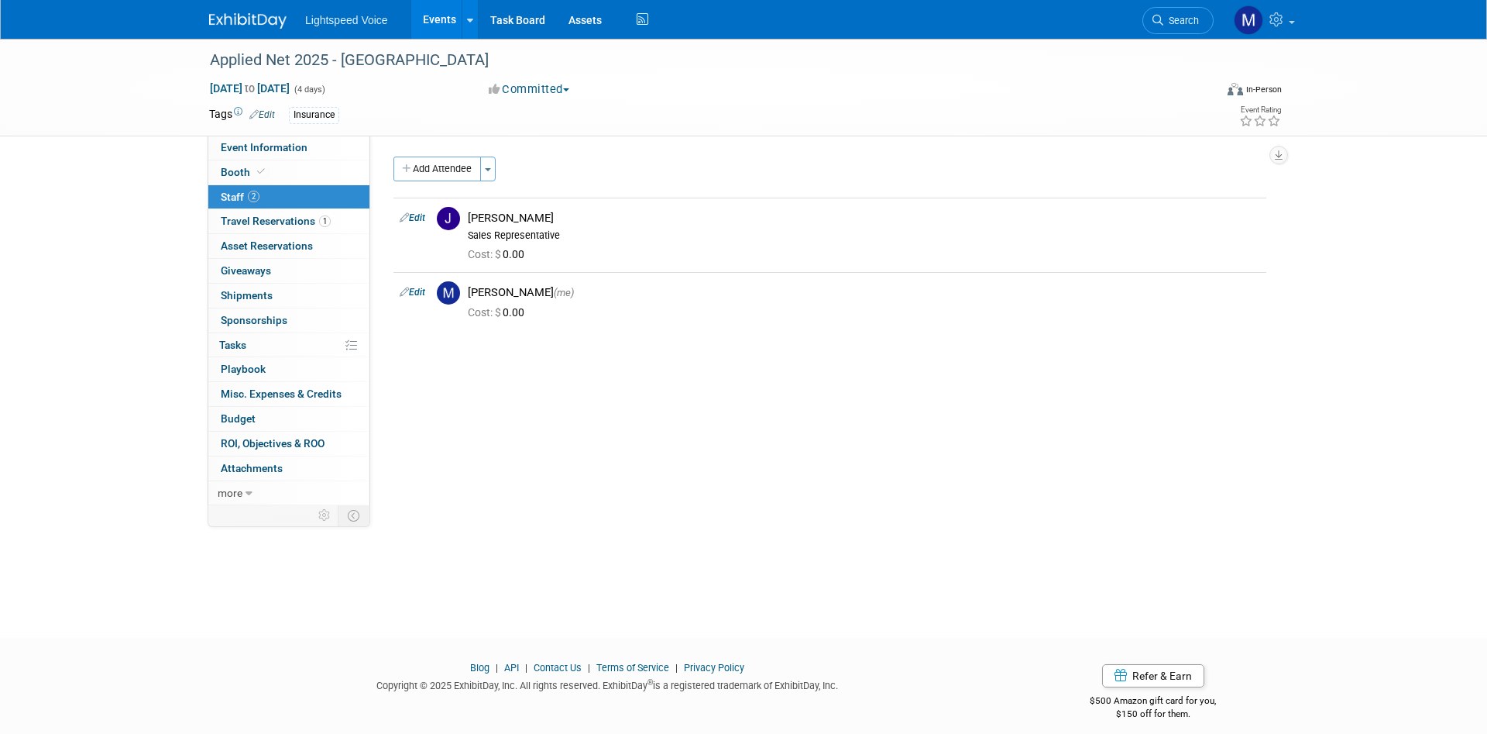
click at [144, 191] on div "Applied Net 2025 - [GEOGRAPHIC_DATA] [DATE] to [DATE] (4 days) [DATE] to [DATE]…" at bounding box center [743, 324] width 1487 height 571
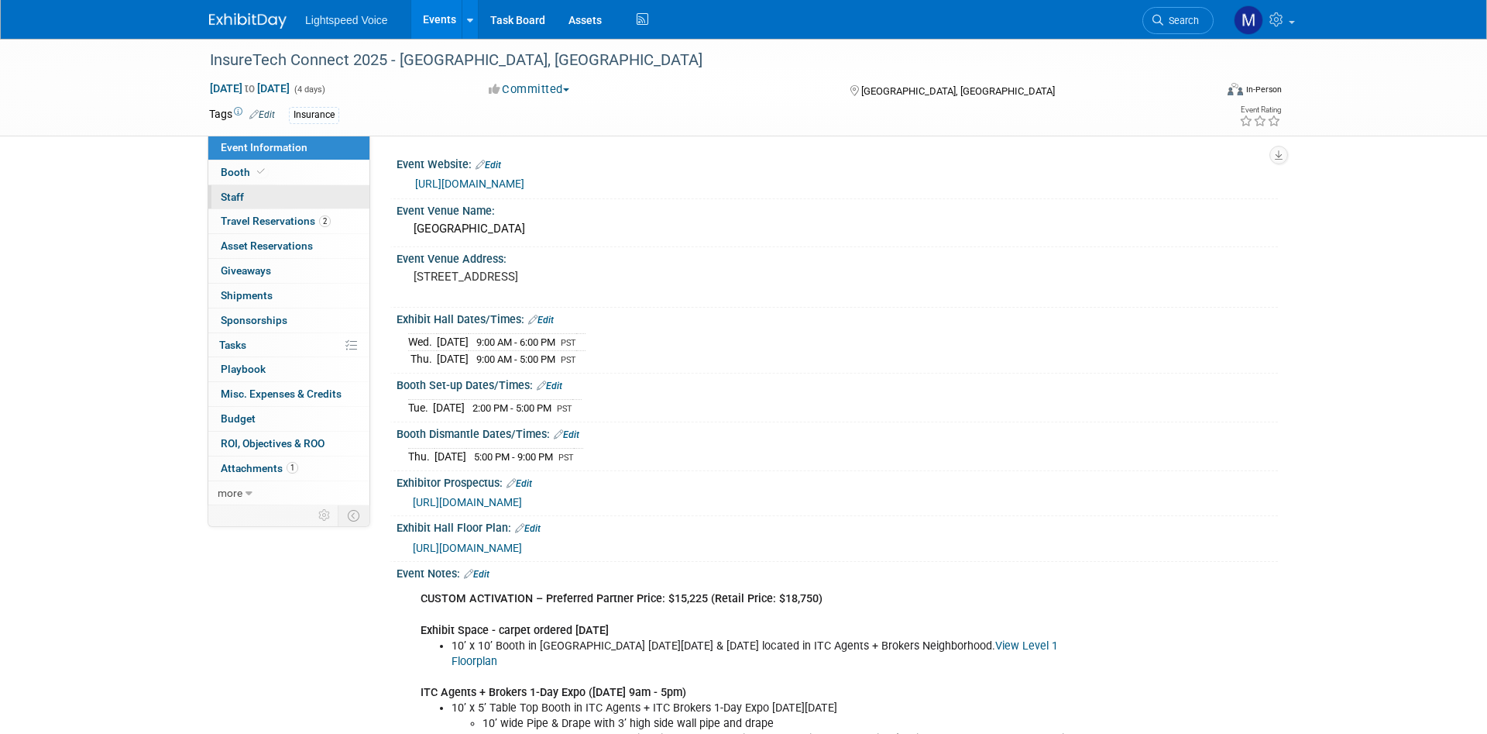
click at [235, 190] on link "0 Staff 0" at bounding box center [288, 197] width 161 height 24
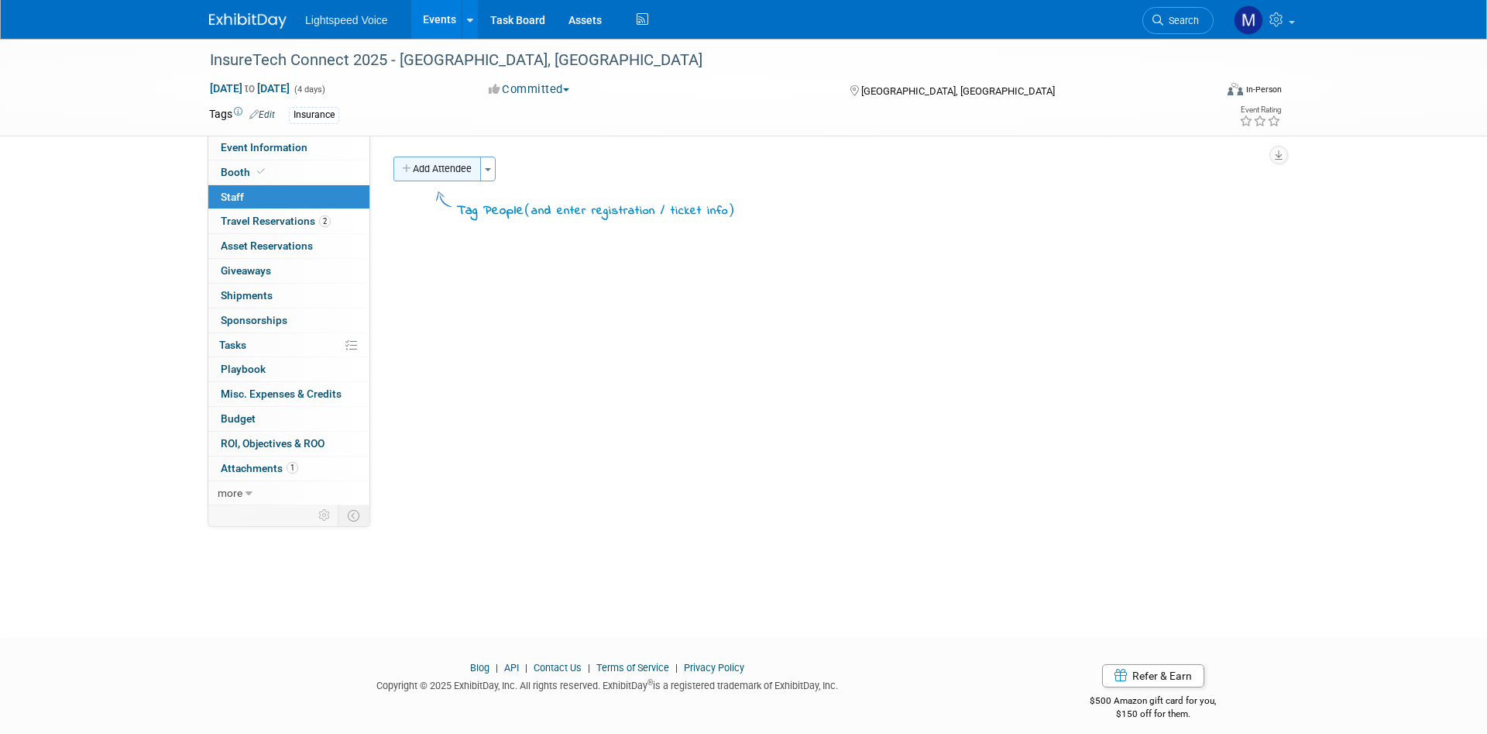
click at [438, 171] on button "Add Attendee" at bounding box center [438, 168] width 88 height 25
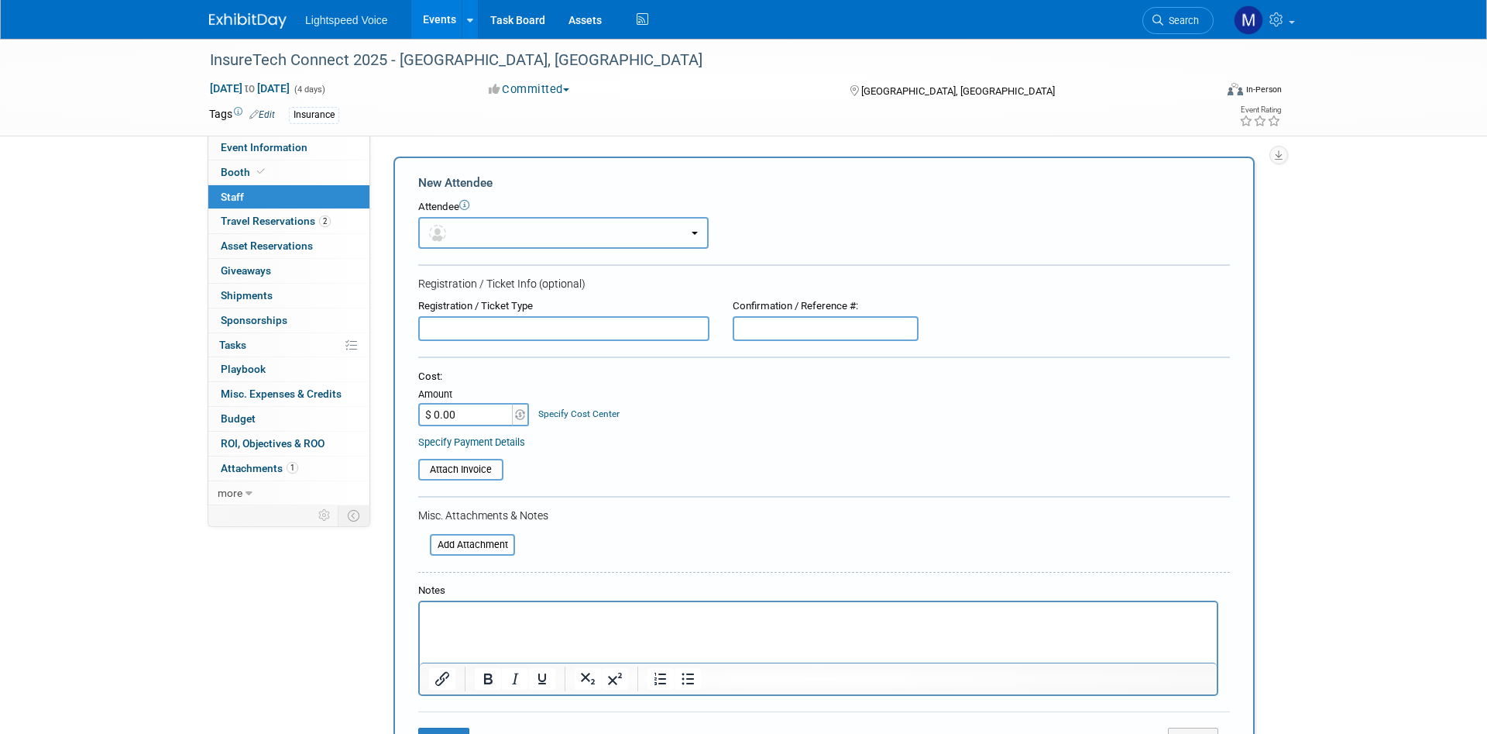
click at [464, 229] on button "button" at bounding box center [563, 233] width 290 height 32
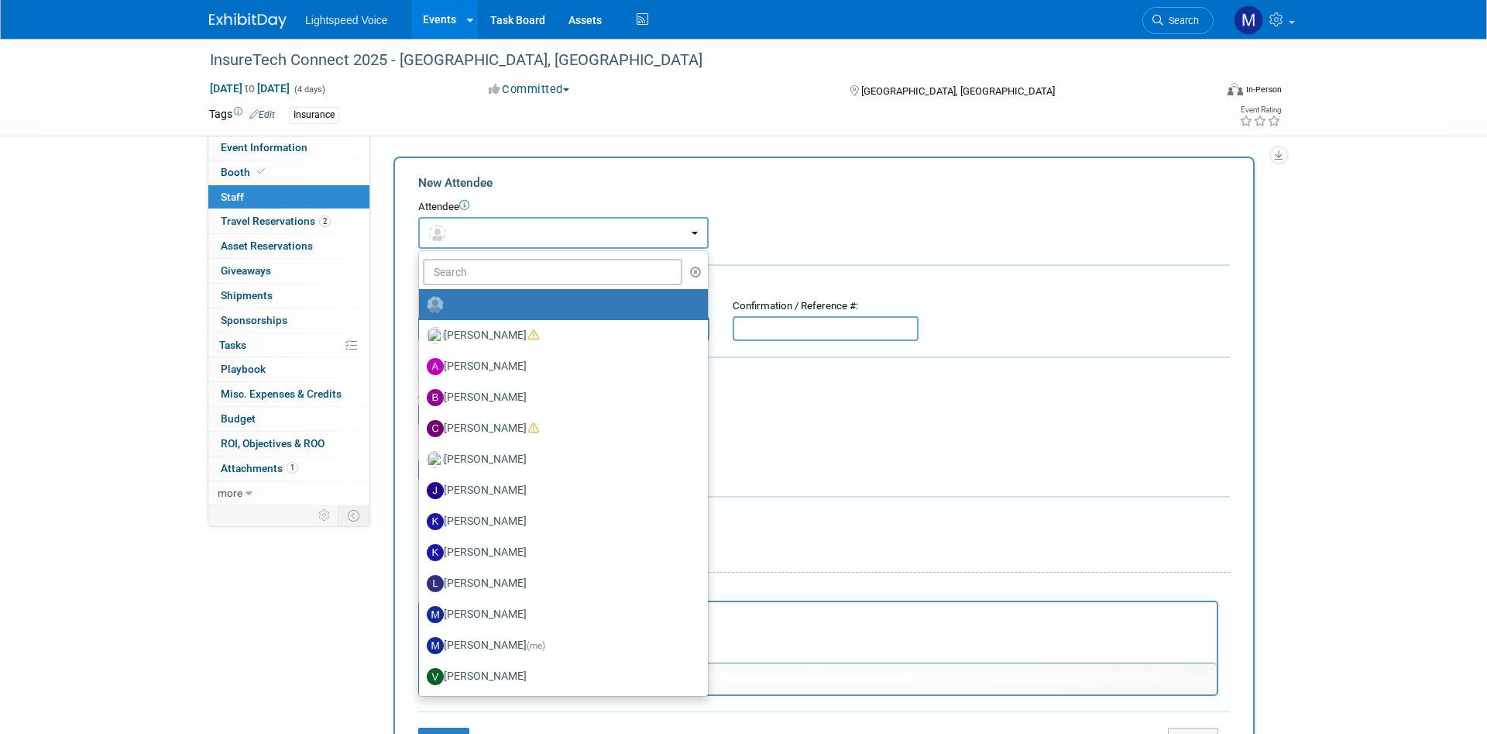
click at [464, 226] on button "button" at bounding box center [563, 233] width 290 height 32
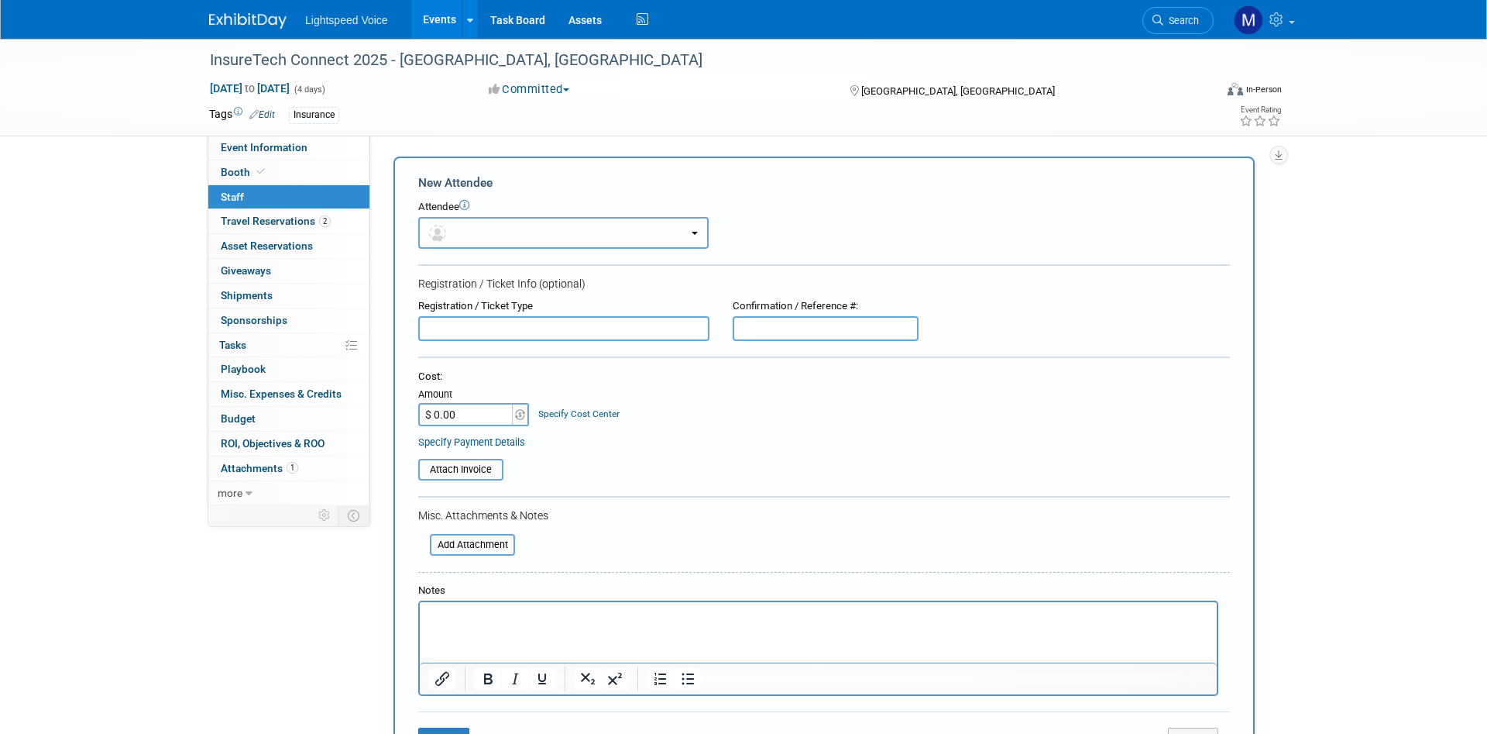
click at [462, 233] on button "button" at bounding box center [563, 233] width 290 height 32
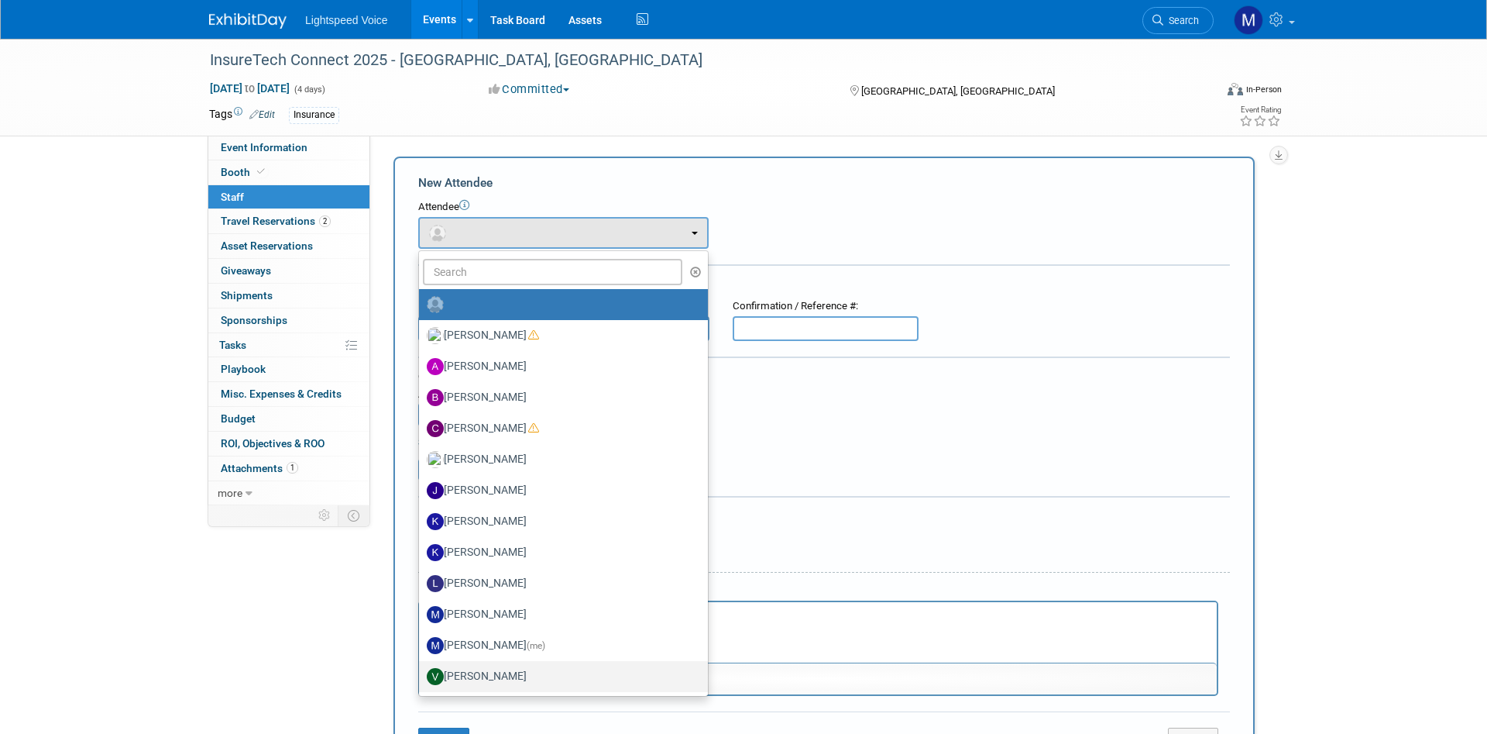
click at [502, 668] on label "Veronika Perkowski" at bounding box center [560, 676] width 266 height 25
click at [421, 669] on input "Veronika Perkowski" at bounding box center [416, 674] width 10 height 10
select select "14a2bfc1-ba85-44e0-80ce-90cade60a717"
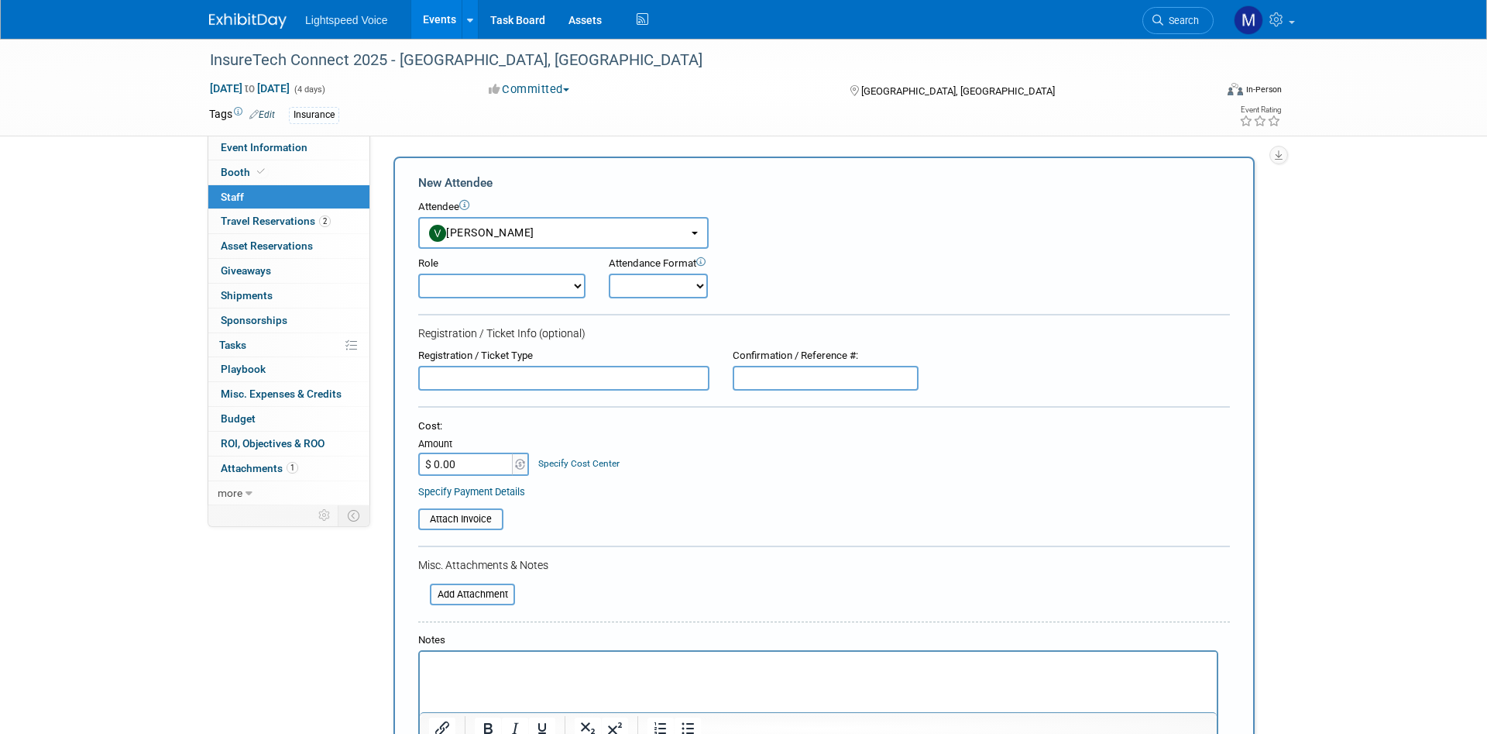
click at [418, 273] on select "Demonstrator Host Planner Presenter Sales Representative Set-up/Dismantle Crew …" at bounding box center [501, 285] width 167 height 25
select select "2"
click option "Team Lead" at bounding box center [0, 0] width 0 height 0
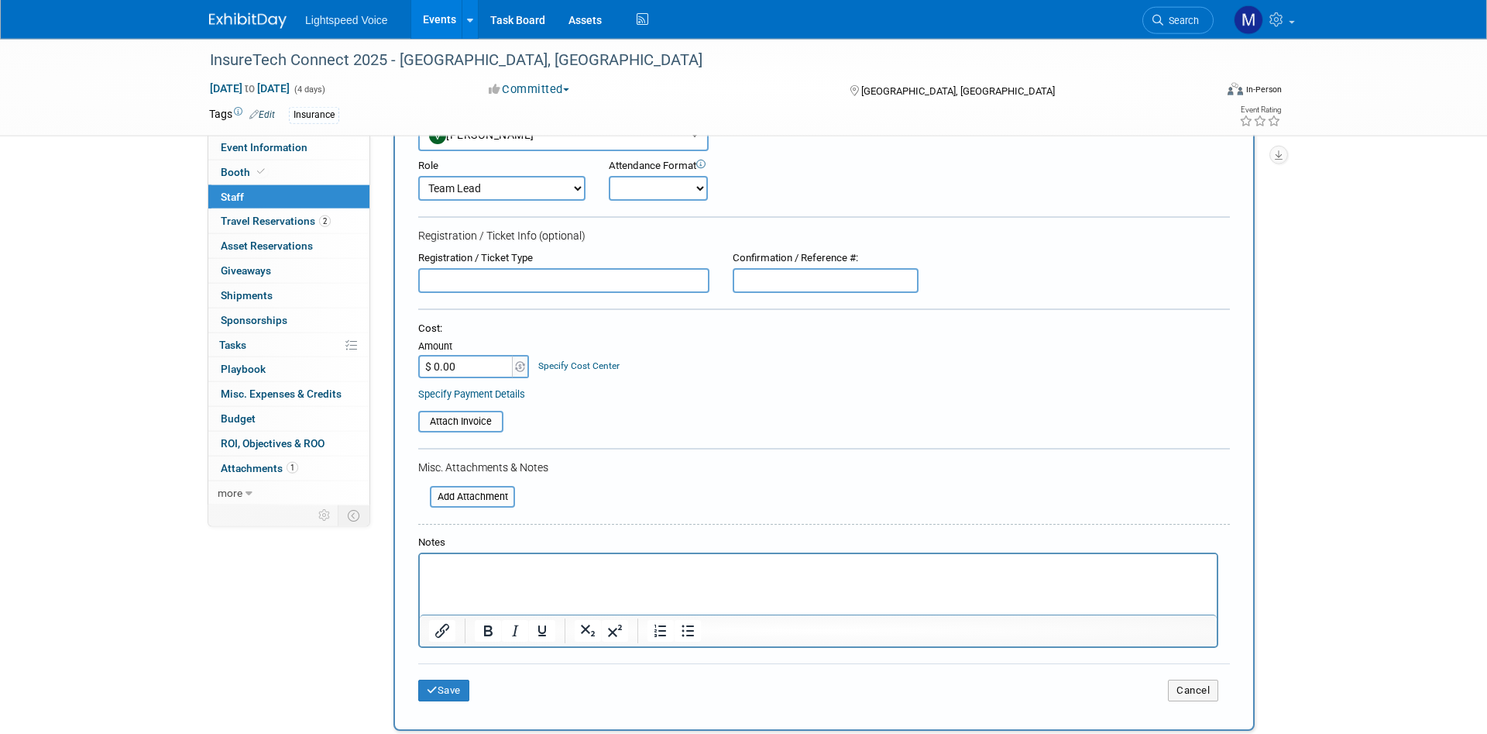
scroll to position [277, 0]
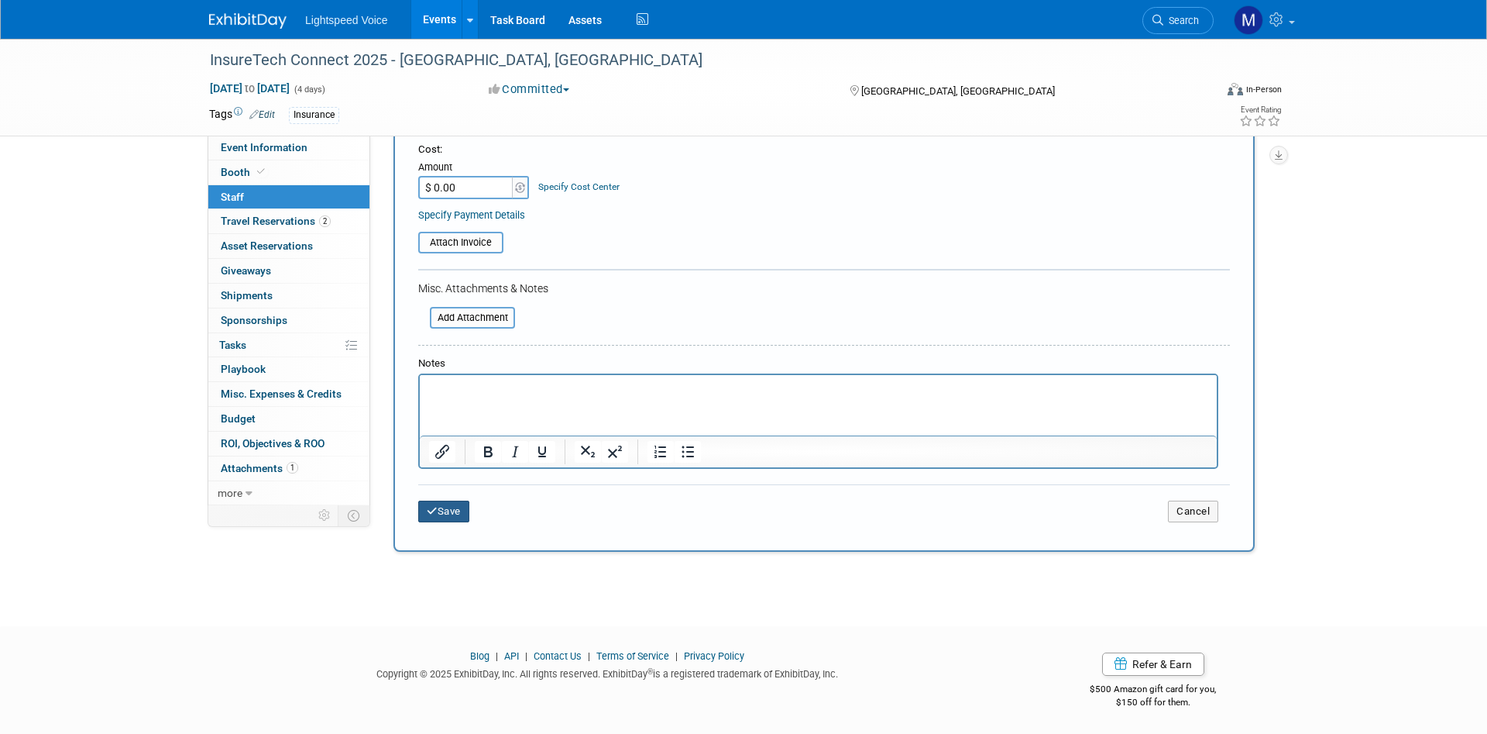
click at [445, 509] on button "Save" at bounding box center [443, 511] width 51 height 22
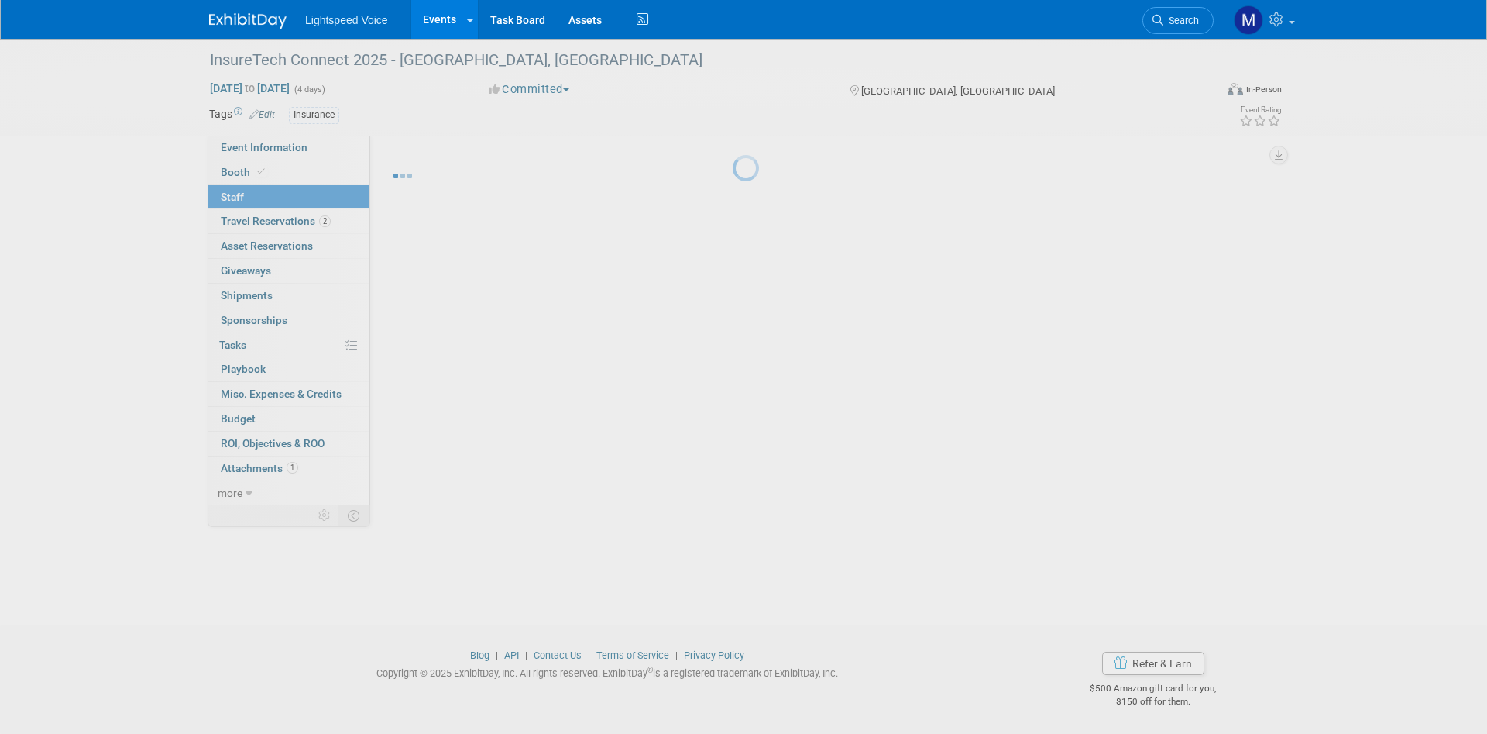
scroll to position [12, 0]
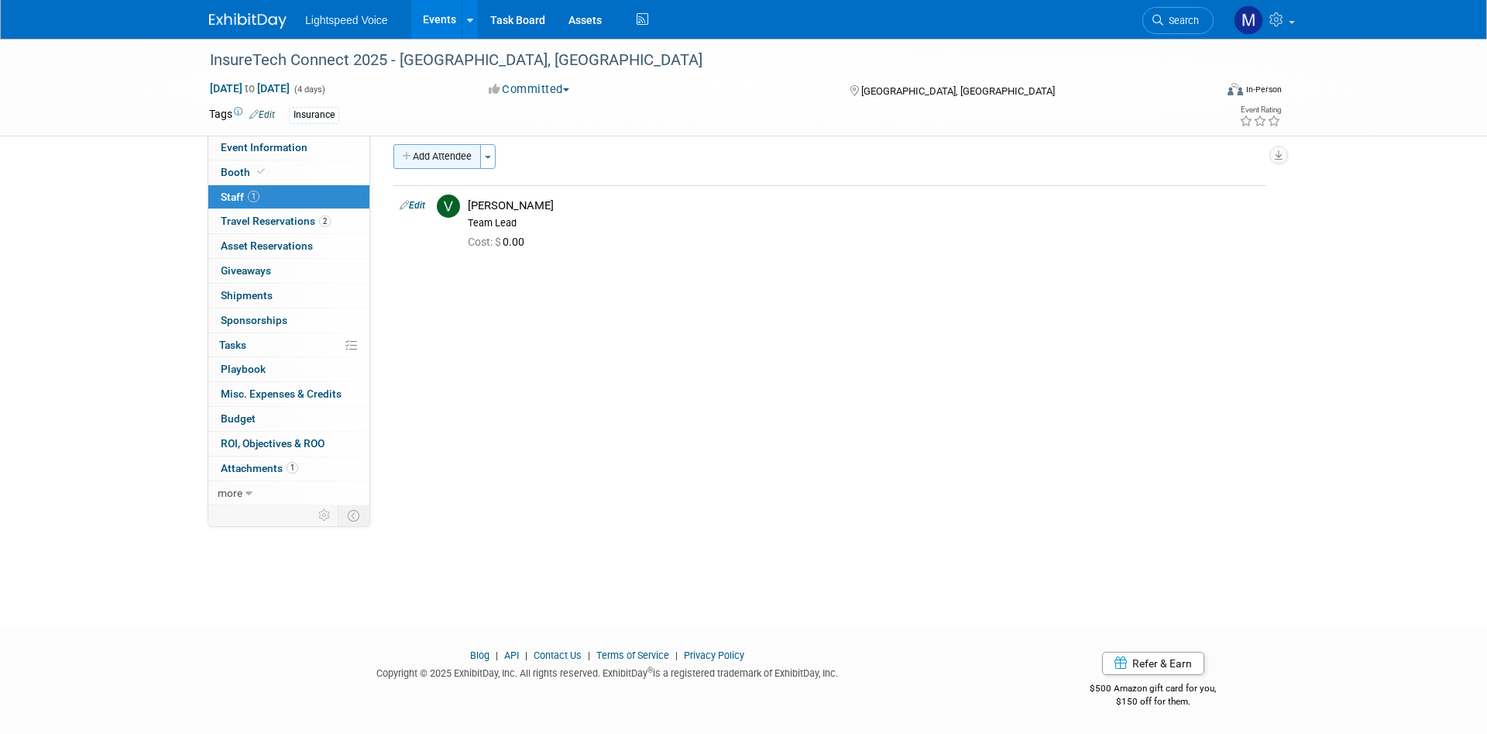
click at [445, 150] on button "Add Attendee" at bounding box center [438, 156] width 88 height 25
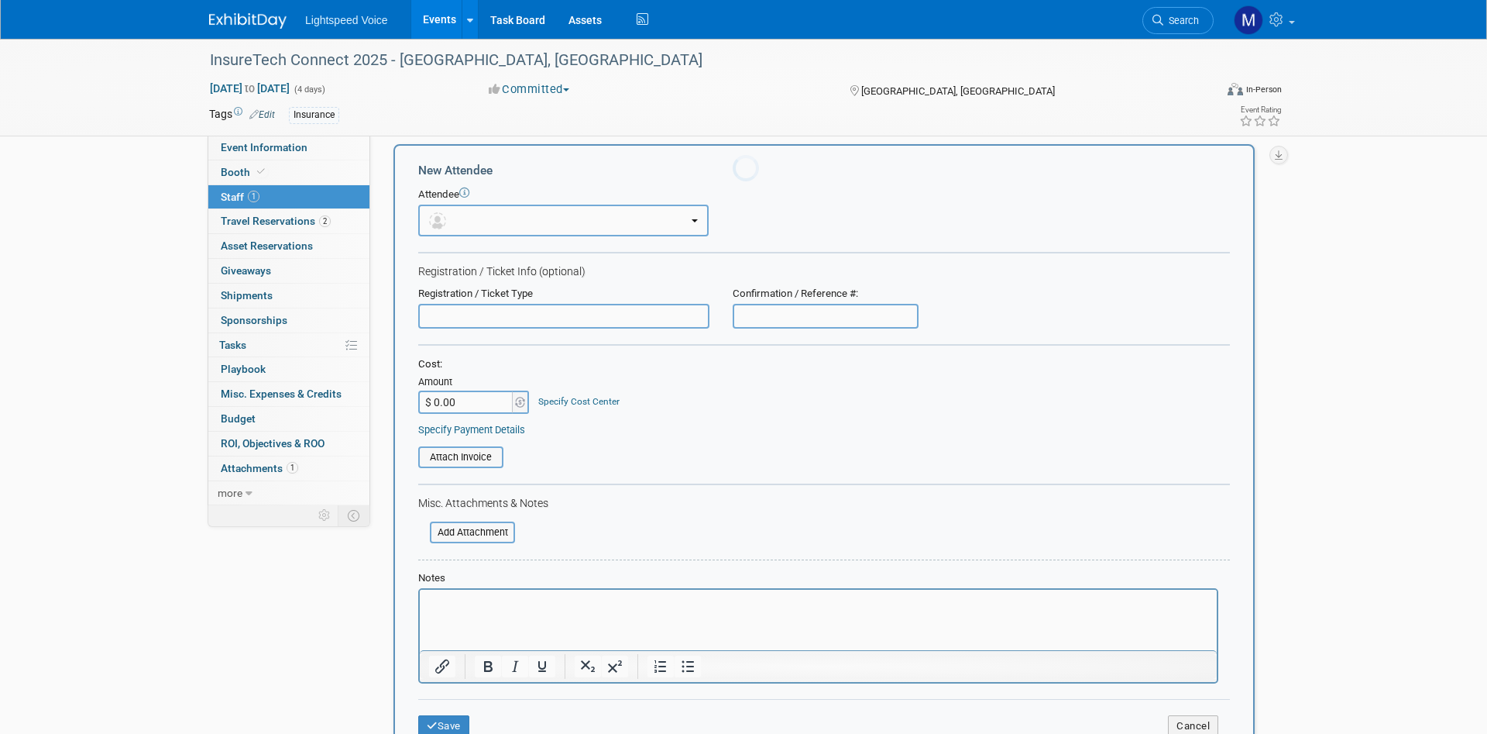
scroll to position [0, 0]
click at [447, 210] on button "button" at bounding box center [563, 221] width 290 height 32
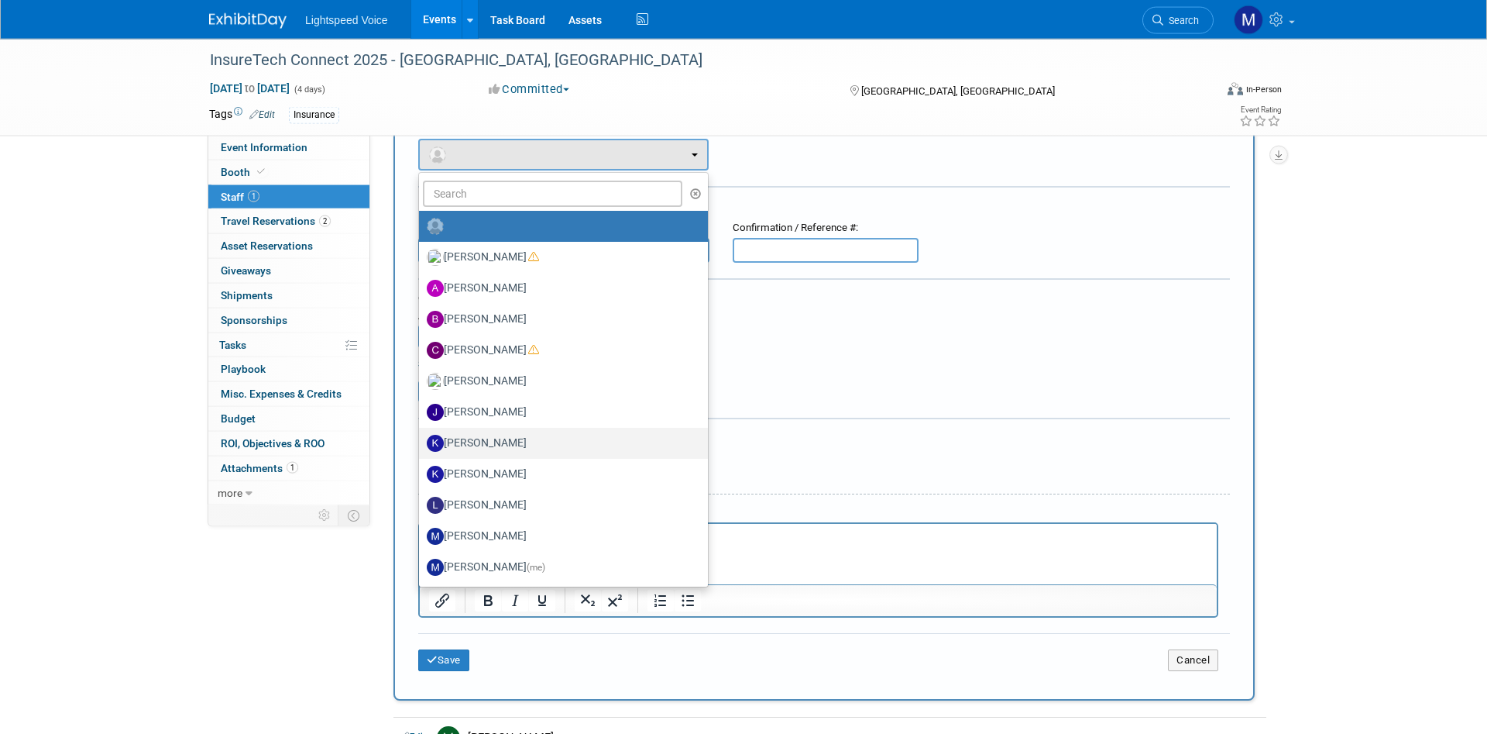
scroll to position [79, 0]
click at [470, 193] on input "text" at bounding box center [553, 193] width 260 height 26
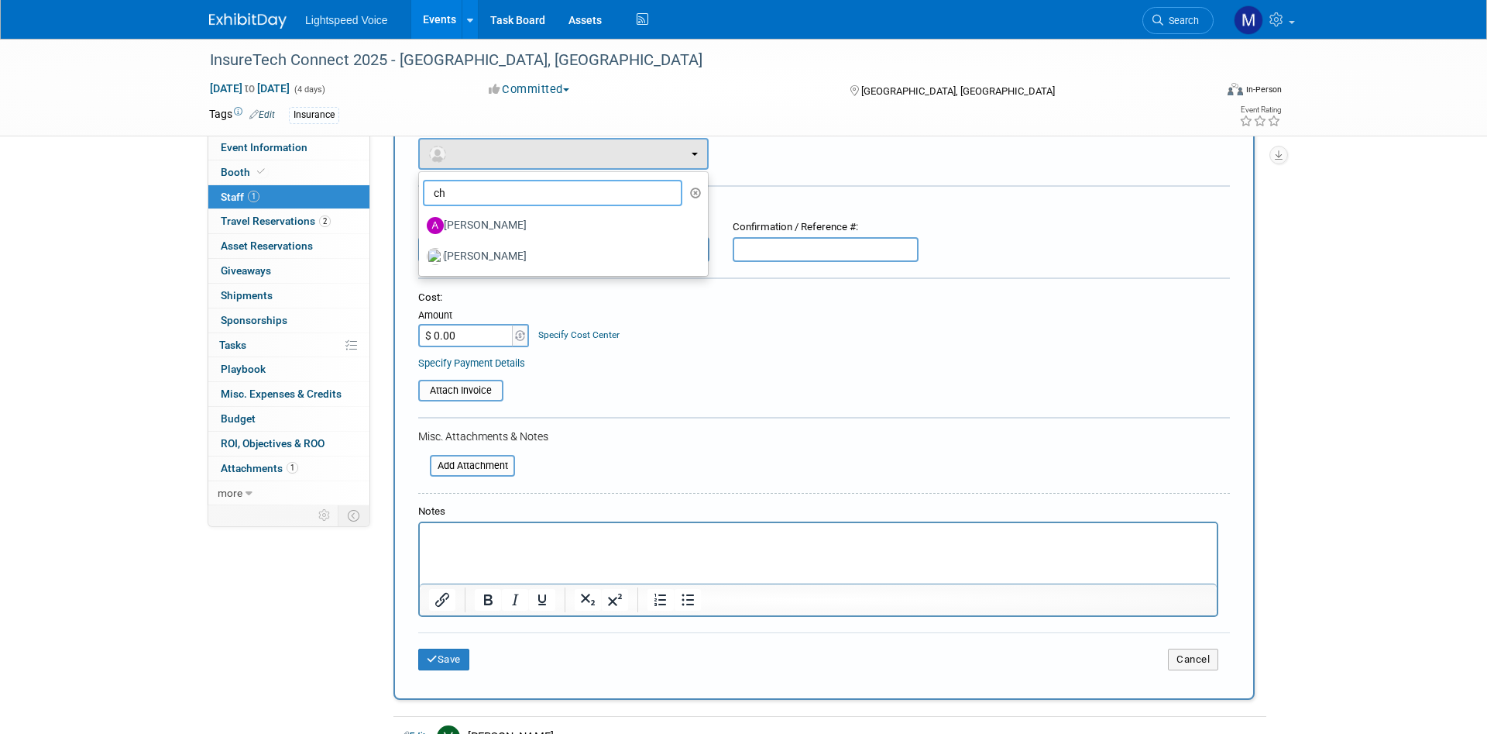
type input "c"
click at [195, 608] on div "InsureTech Connect 2025 - Las Vegas, NV Oct 13, 2025 to Oct 16, 2025 (4 days) O…" at bounding box center [743, 399] width 1487 height 878
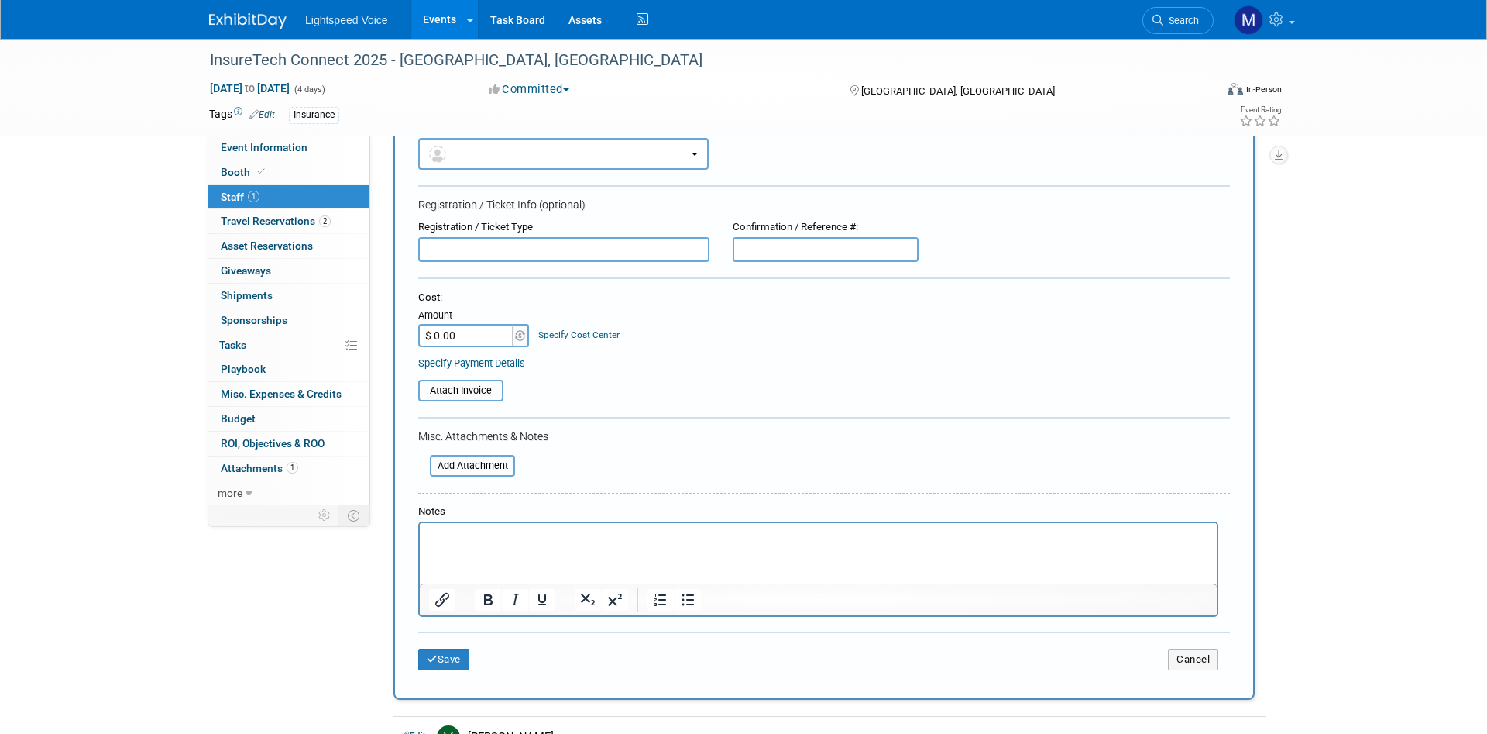
click at [195, 608] on div "InsureTech Connect 2025 - Las Vegas, NV Oct 13, 2025 to Oct 16, 2025 (4 days) O…" at bounding box center [743, 399] width 1487 height 878
click at [153, 418] on div "InsureTech Connect 2025 - Las Vegas, NV Oct 13, 2025 to Oct 16, 2025 (4 days) O…" at bounding box center [743, 399] width 1487 height 878
click at [1294, 22] on span at bounding box center [1292, 22] width 6 height 3
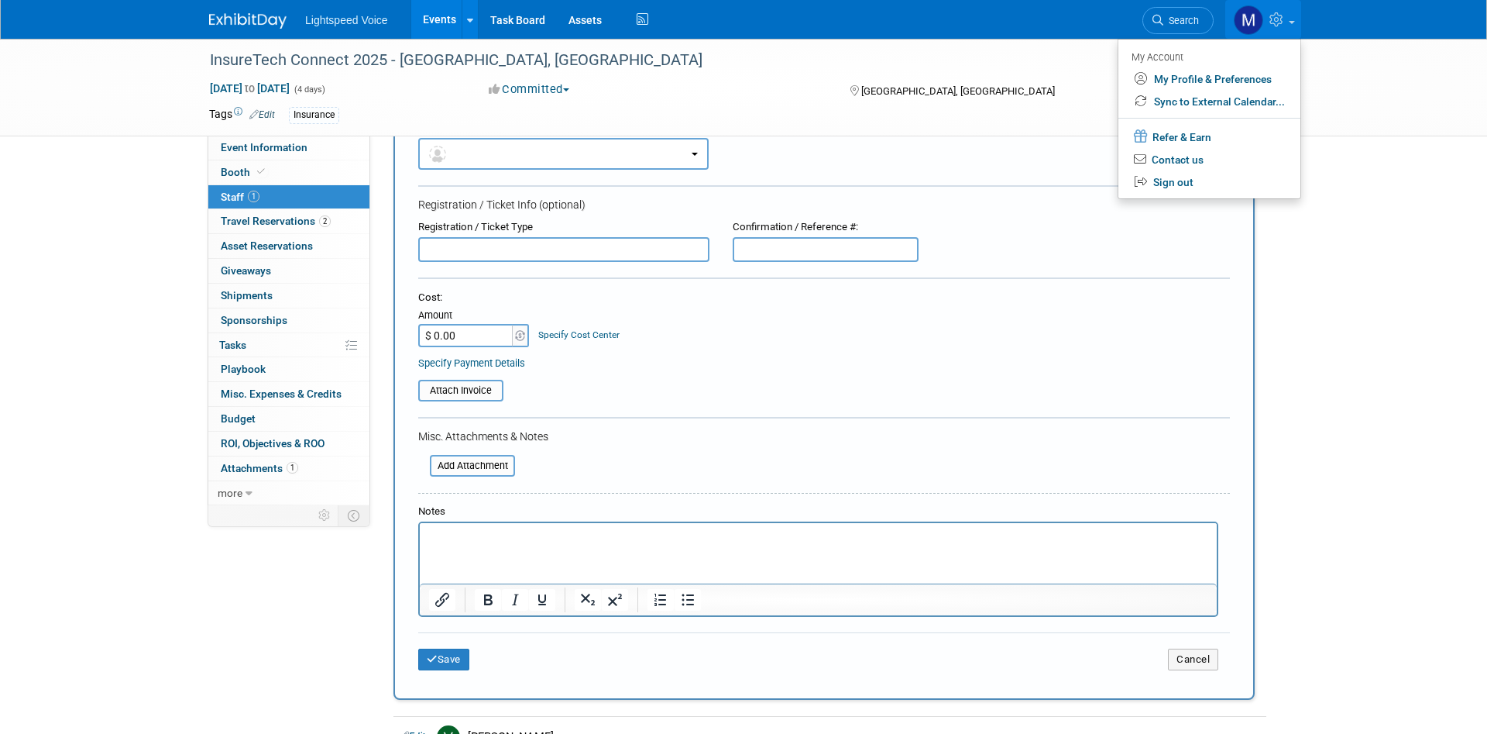
click at [1360, 387] on div "InsureTech Connect 2025 - Las Vegas, NV Oct 13, 2025 to Oct 16, 2025 (4 days) O…" at bounding box center [743, 399] width 1487 height 878
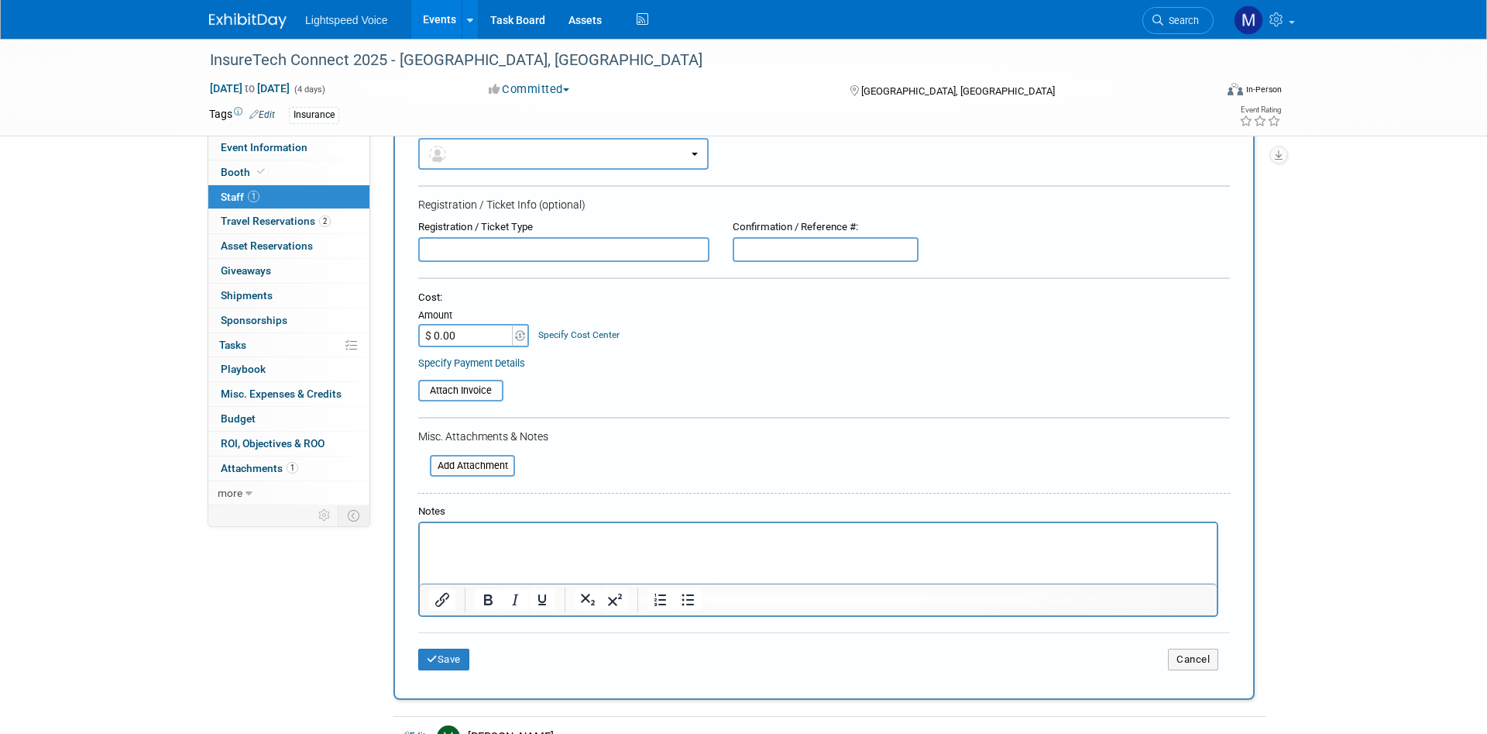
click at [121, 138] on div "InsureTech Connect 2025 - Las Vegas, NV Oct 13, 2025 to Oct 16, 2025 (4 days) O…" at bounding box center [743, 399] width 1487 height 878
click at [67, 275] on div "InsureTech Connect 2025 - Las Vegas, NV Oct 13, 2025 to Oct 16, 2025 (4 days) O…" at bounding box center [743, 399] width 1487 height 878
click at [1291, 22] on span at bounding box center [1292, 22] width 6 height 3
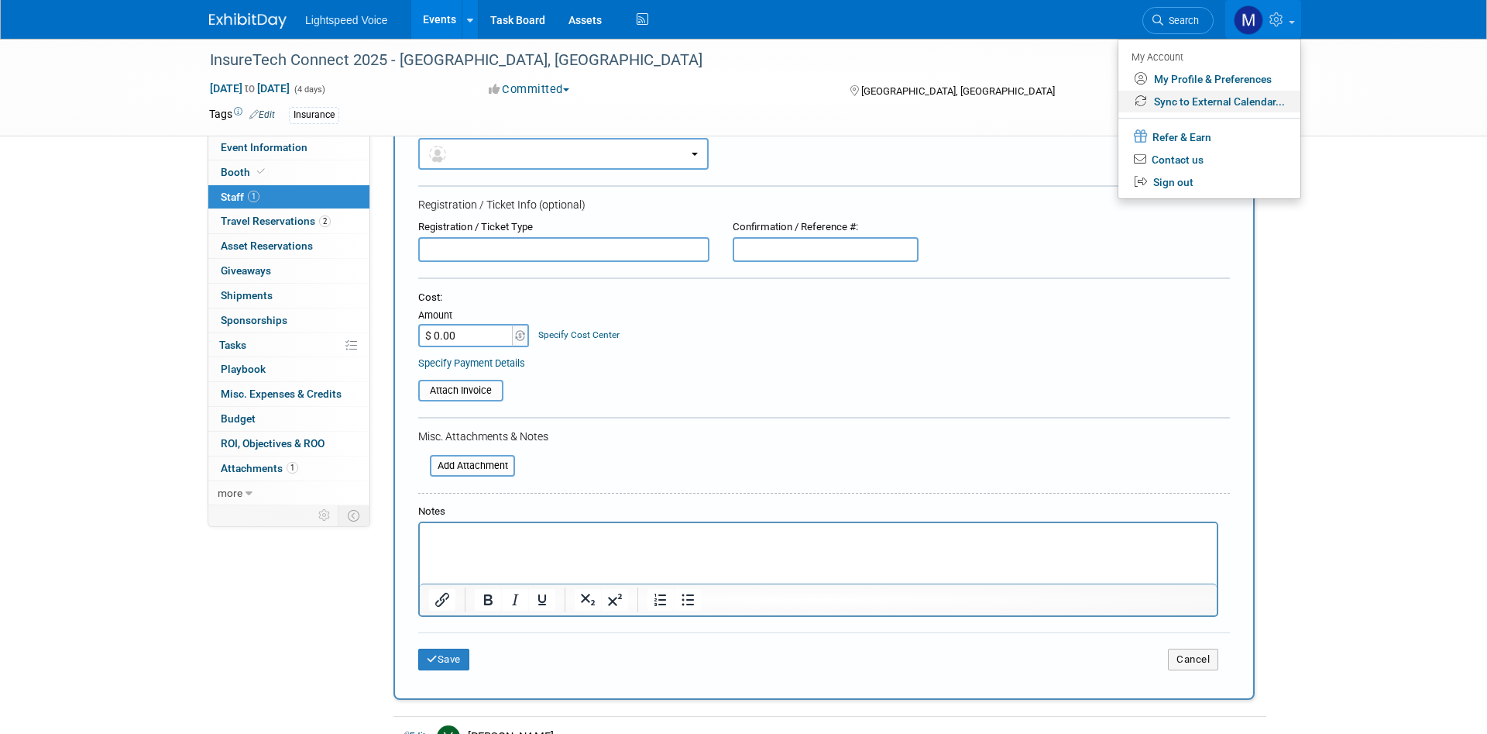
click at [1249, 97] on link "Sync to External Calendar..." at bounding box center [1210, 102] width 182 height 22
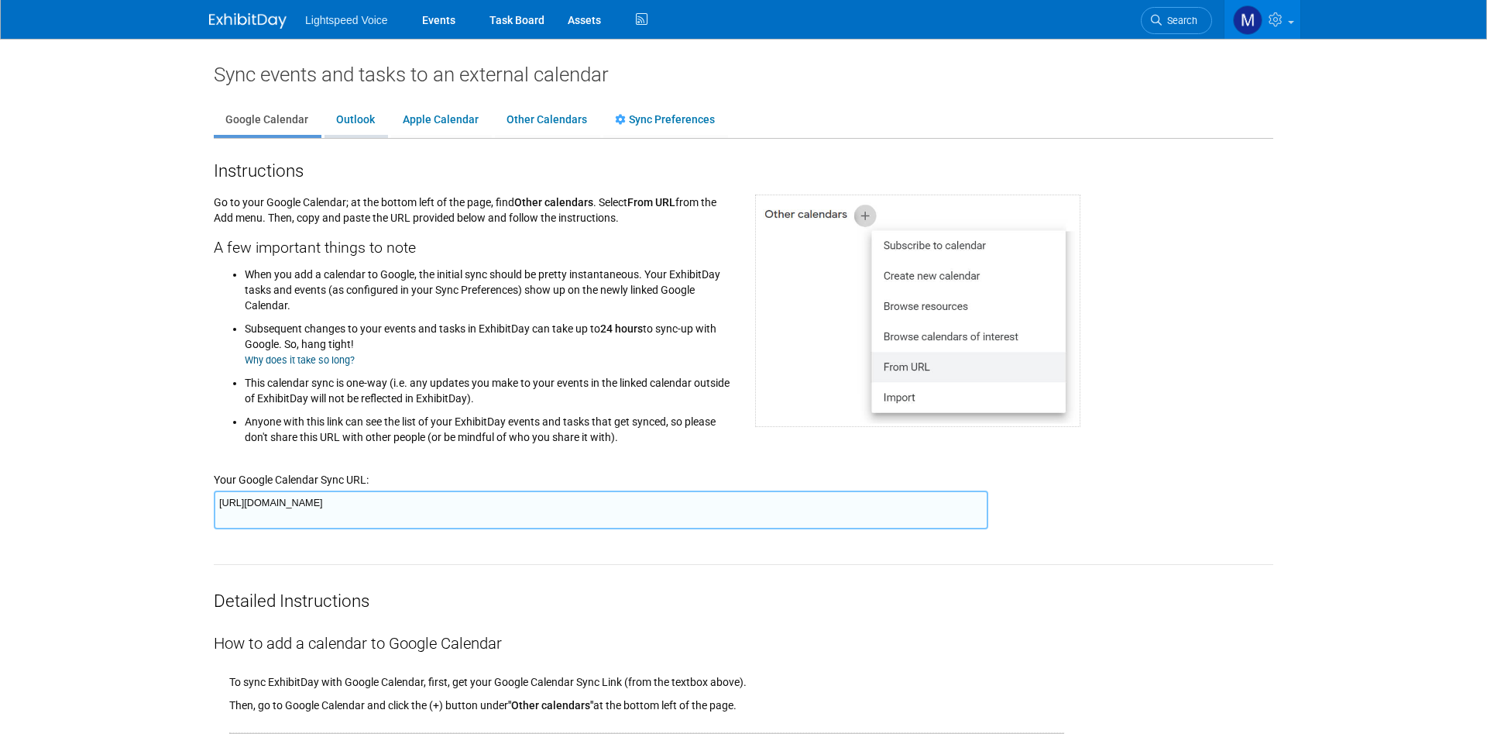
click at [365, 125] on link "Outlook" at bounding box center [356, 119] width 62 height 29
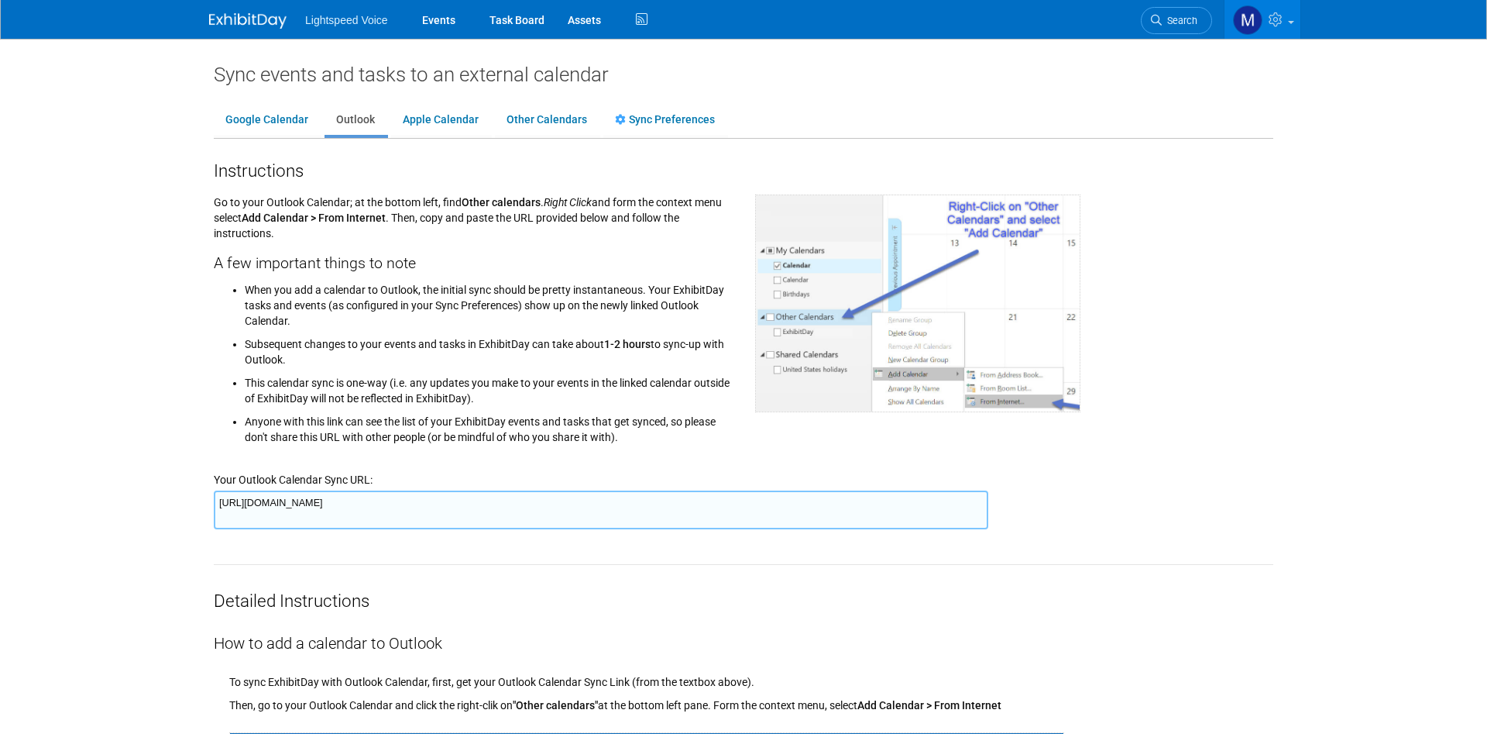
click at [514, 507] on textarea "https://www.exhibitday.com/Sync/iCal/?lt=o&uw=74687&k=5ead117c-aaf4-46d4-a5fe-f…" at bounding box center [601, 509] width 775 height 39
click at [411, 504] on textarea "https://www.exhibitday.com/Sync/iCal/?lt=o&uw=74687&k=5ead117c-aaf4-46d4-a5fe-f…" at bounding box center [601, 509] width 775 height 39
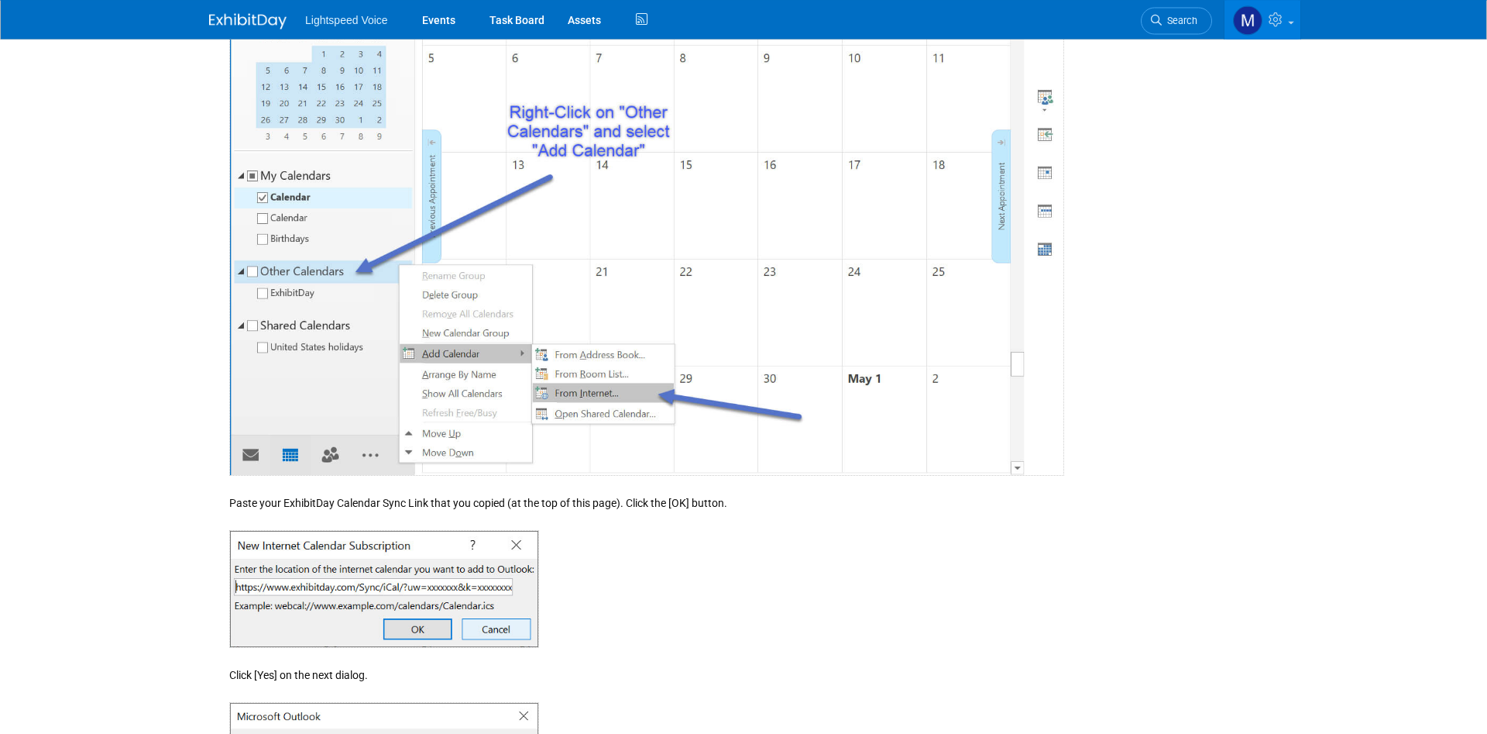
scroll to position [948, 0]
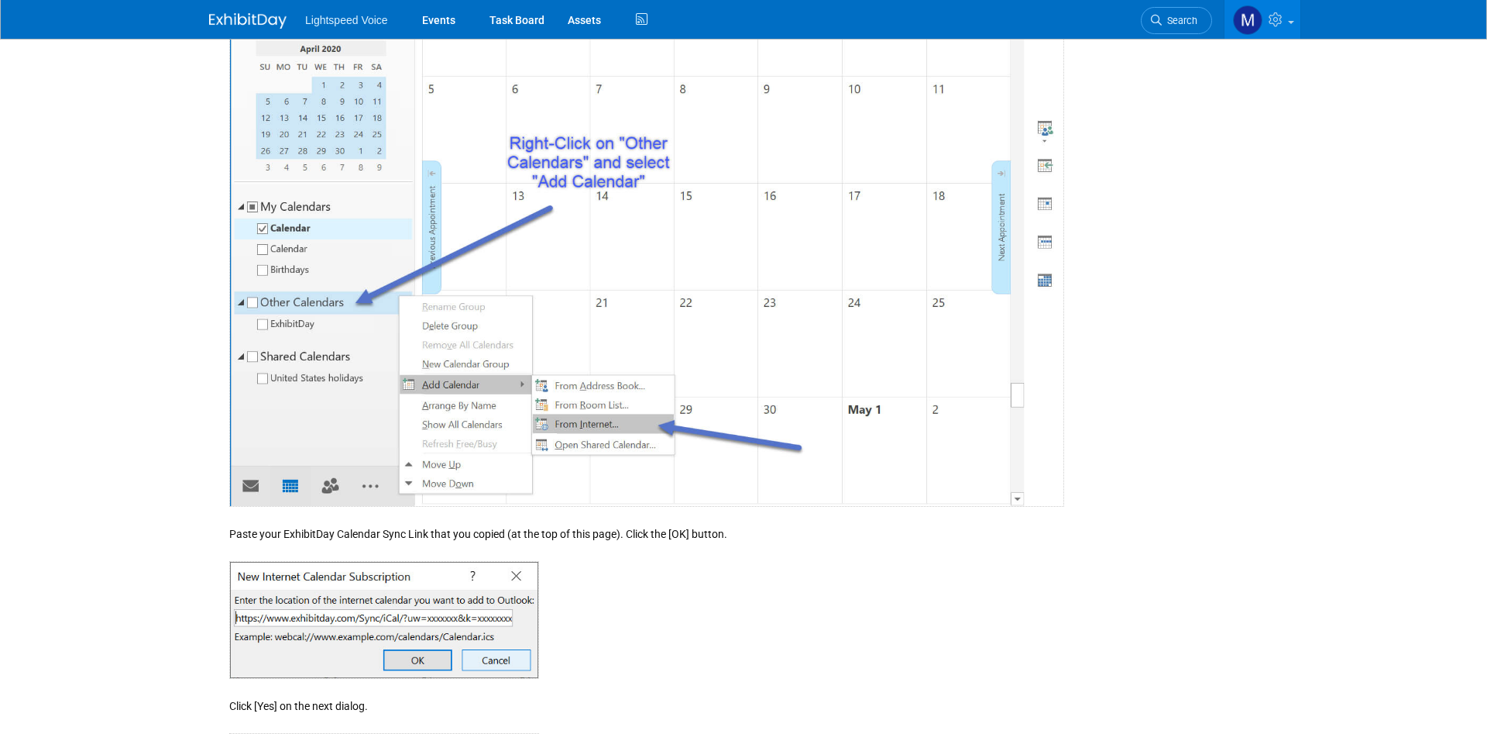
click at [524, 673] on img at bounding box center [384, 620] width 310 height 118
click at [514, 656] on img at bounding box center [384, 620] width 310 height 118
click at [352, 21] on span "Lightspeed Voice" at bounding box center [346, 20] width 83 height 12
drag, startPoint x: 279, startPoint y: 23, endPoint x: 266, endPoint y: 21, distance: 13.4
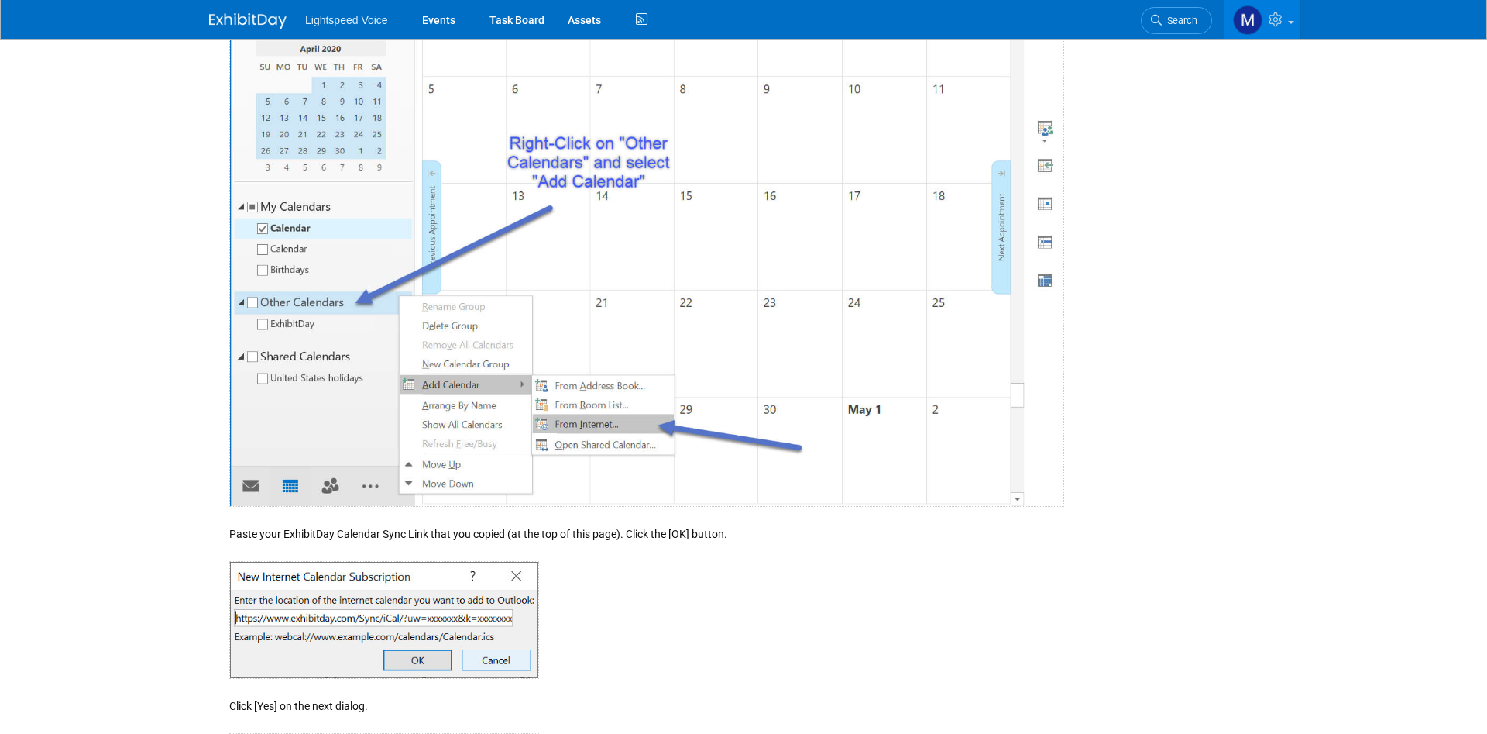
click at [278, 23] on img at bounding box center [247, 20] width 77 height 15
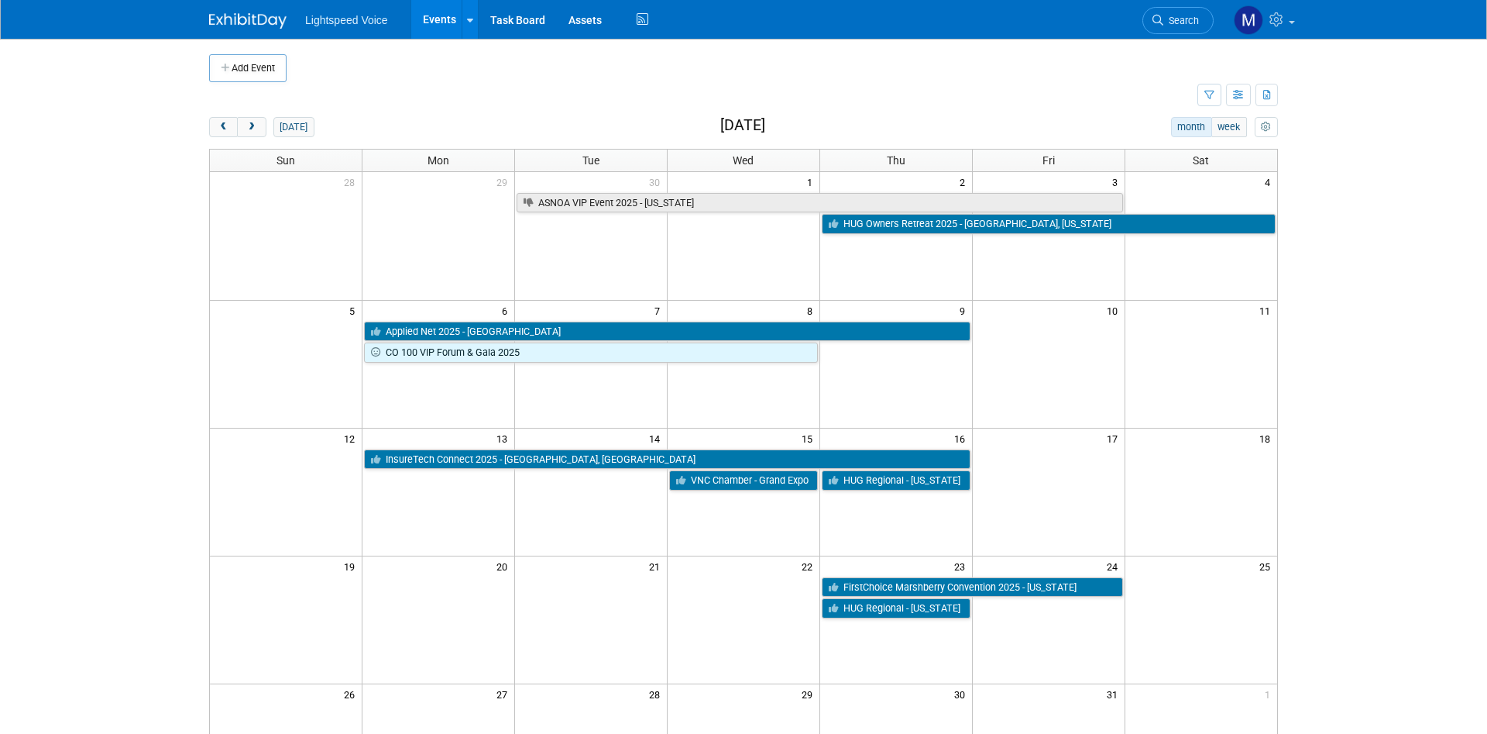
click at [77, 297] on body "Lightspeed Voice Events Add Event Bulk Upload Events Shareable Event Boards Rec…" at bounding box center [743, 367] width 1487 height 734
